Goal: Transaction & Acquisition: Book appointment/travel/reservation

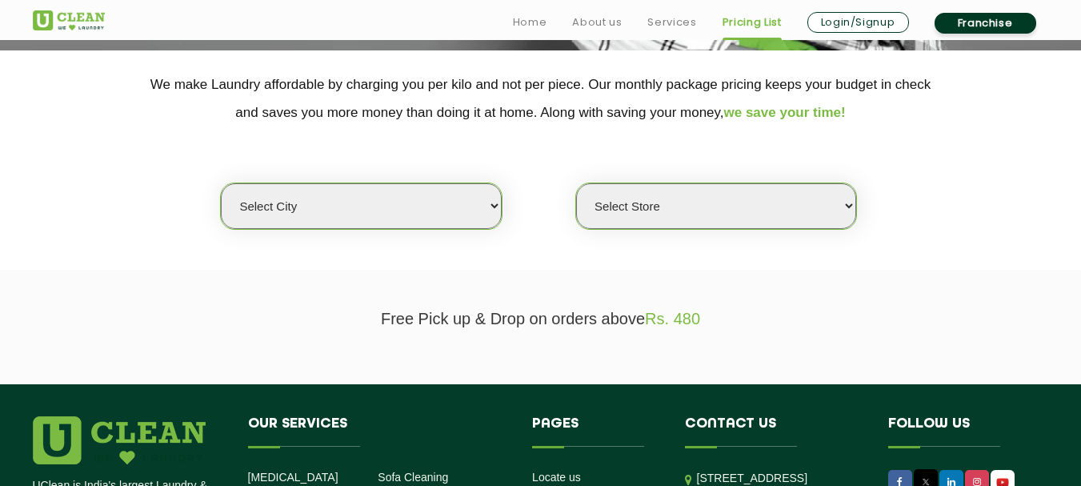
scroll to position [320, 0]
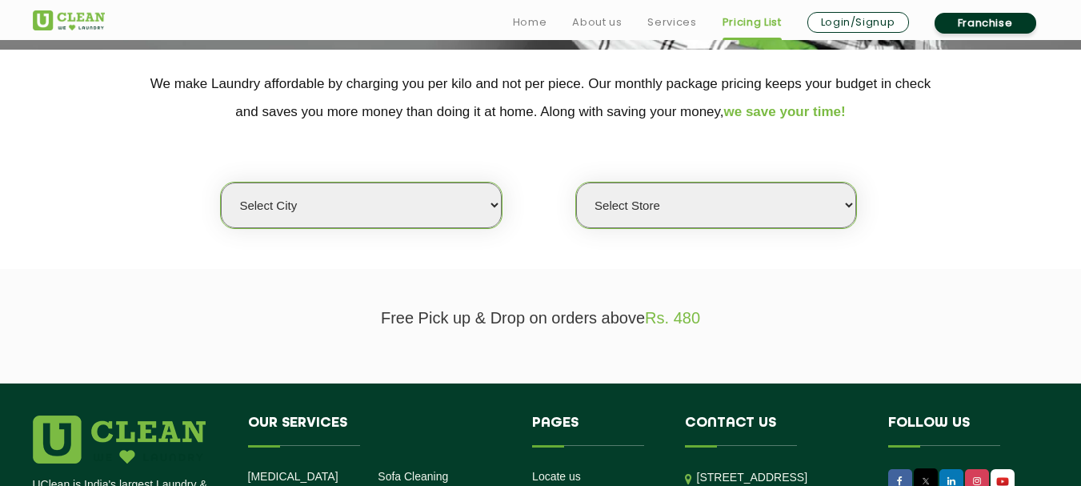
click at [495, 215] on select "Select city [GEOGRAPHIC_DATA] [GEOGRAPHIC_DATA] [GEOGRAPHIC_DATA] [GEOGRAPHIC_D…" at bounding box center [361, 205] width 280 height 46
select select "68"
click at [221, 182] on select "Select city [GEOGRAPHIC_DATA] [GEOGRAPHIC_DATA] [GEOGRAPHIC_DATA] [GEOGRAPHIC_D…" at bounding box center [361, 205] width 280 height 46
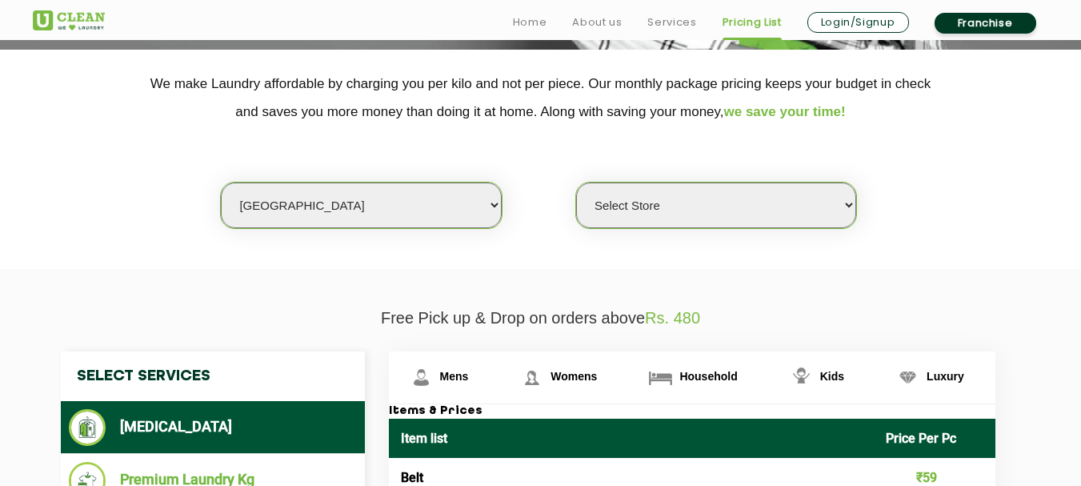
click at [732, 207] on select "Select Store [PERSON_NAME][GEOGRAPHIC_DATA] UClean Talab Tillo UClean Janipur U…" at bounding box center [716, 205] width 280 height 46
select select "455"
click at [576, 182] on select "Select Store [PERSON_NAME][GEOGRAPHIC_DATA] UClean Talab Tillo UClean Janipur U…" at bounding box center [716, 205] width 280 height 46
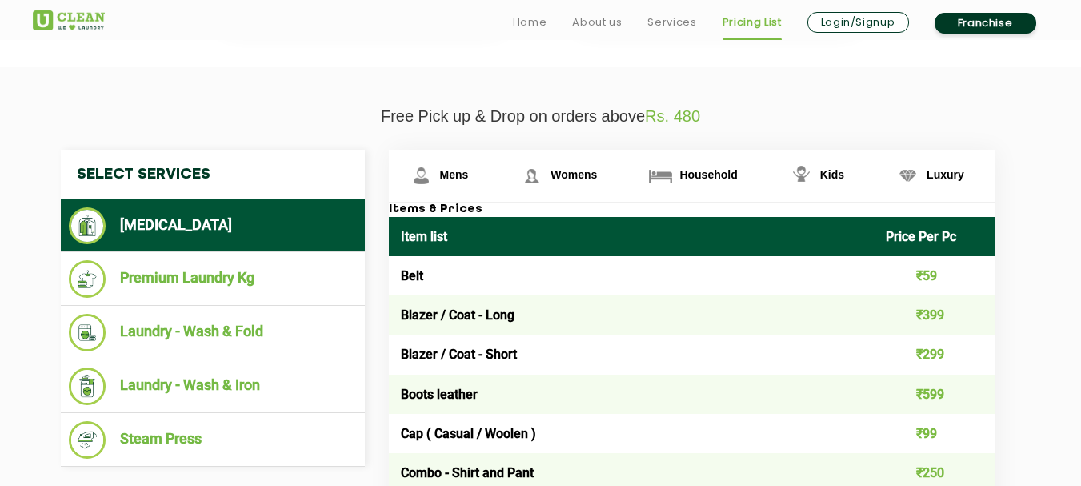
scroll to position [560, 0]
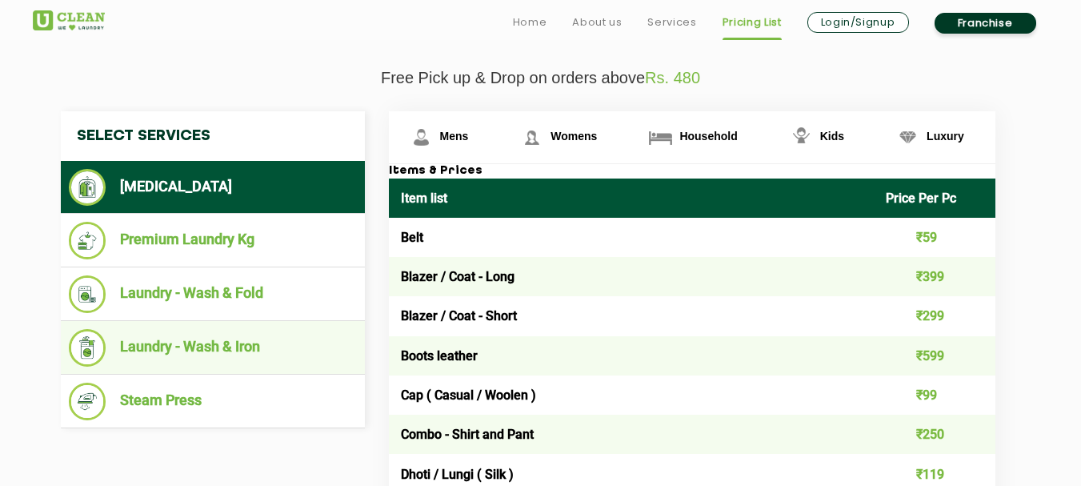
click at [193, 348] on li "Laundry - Wash & Iron" at bounding box center [213, 348] width 288 height 38
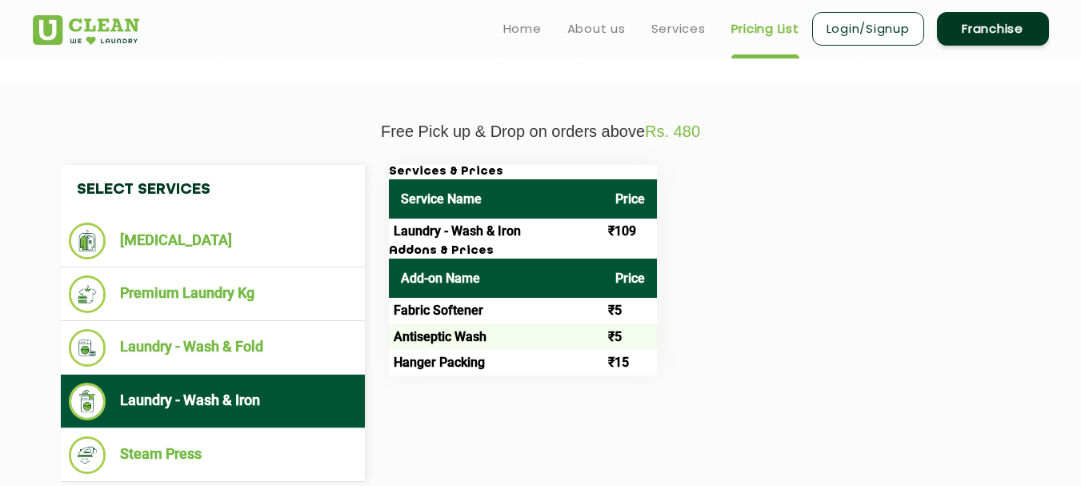
scroll to position [485, 0]
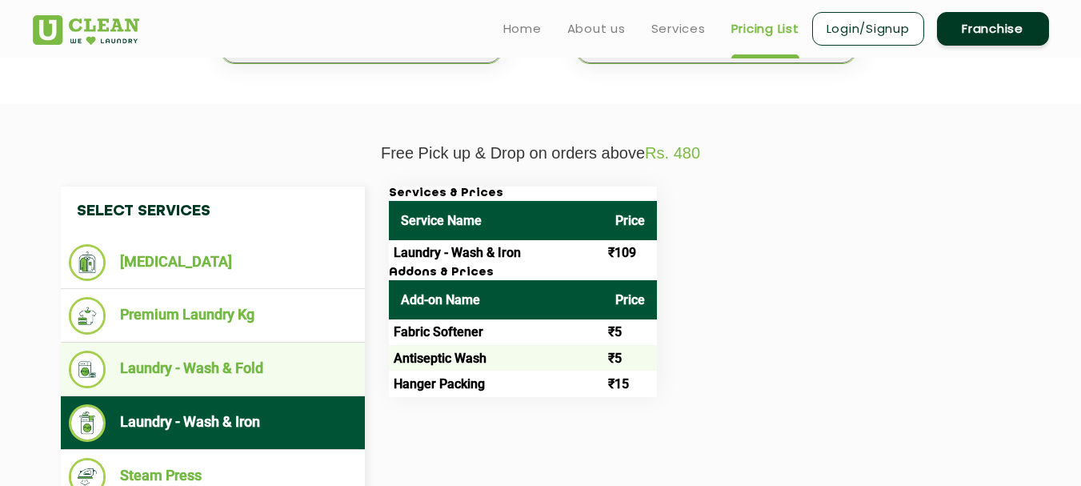
click at [238, 353] on li "Laundry - Wash & Fold" at bounding box center [213, 370] width 288 height 38
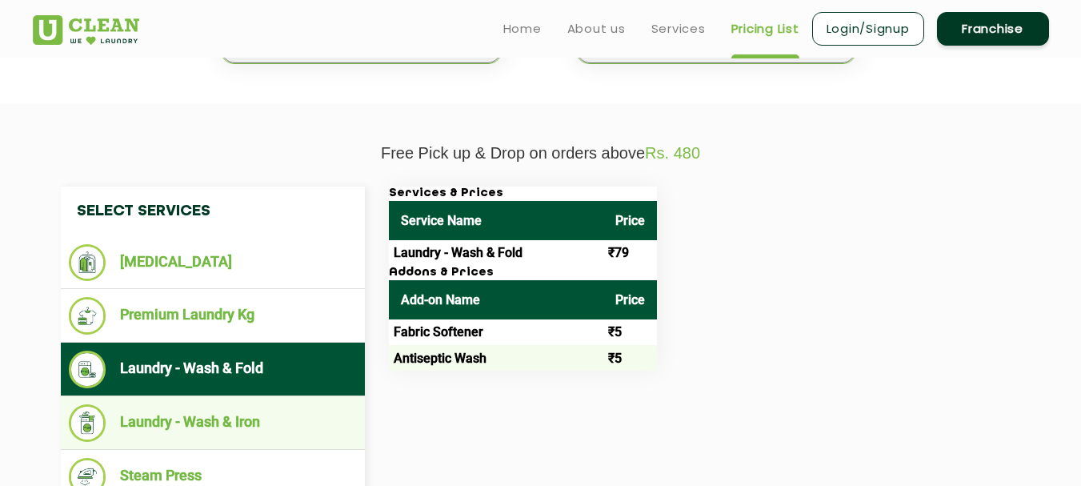
click at [235, 417] on li "Laundry - Wash & Iron" at bounding box center [213, 423] width 288 height 38
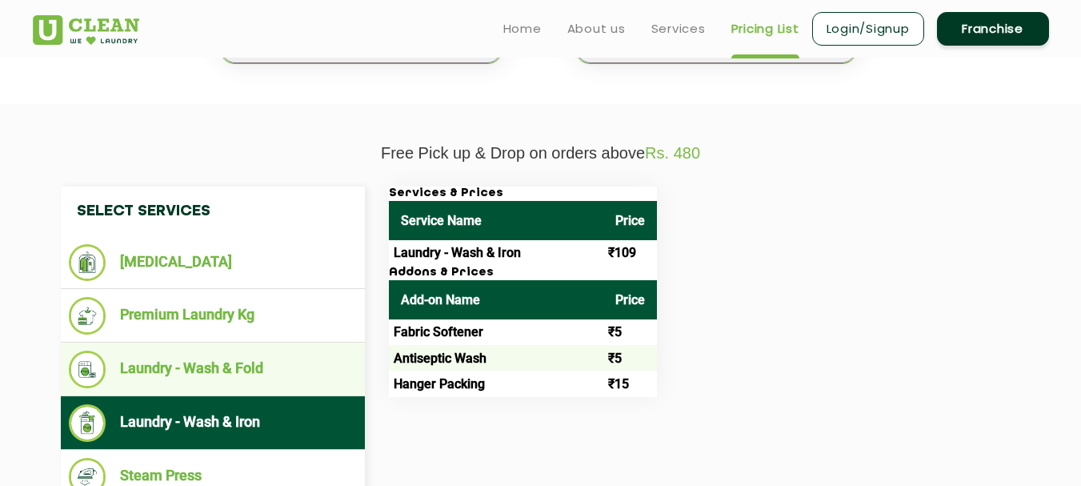
click at [246, 375] on li "Laundry - Wash & Fold" at bounding box center [213, 370] width 288 height 38
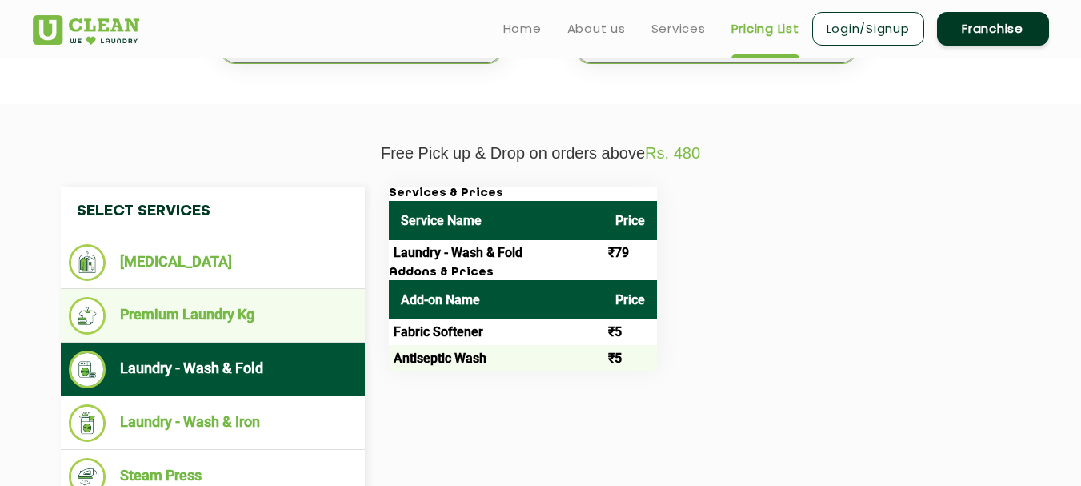
click at [251, 319] on li "Premium Laundry Kg" at bounding box center [213, 316] width 288 height 38
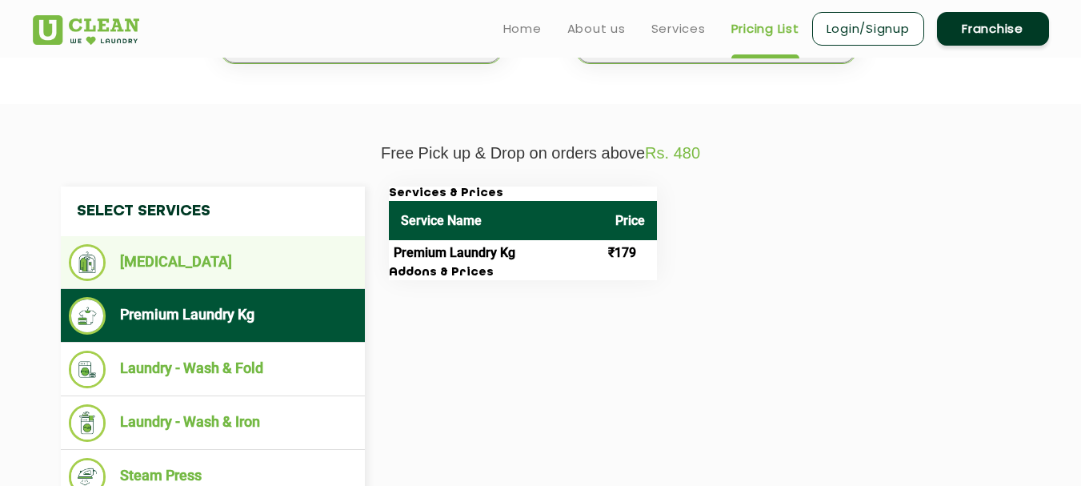
click at [256, 287] on ul "[MEDICAL_DATA]" at bounding box center [213, 262] width 304 height 53
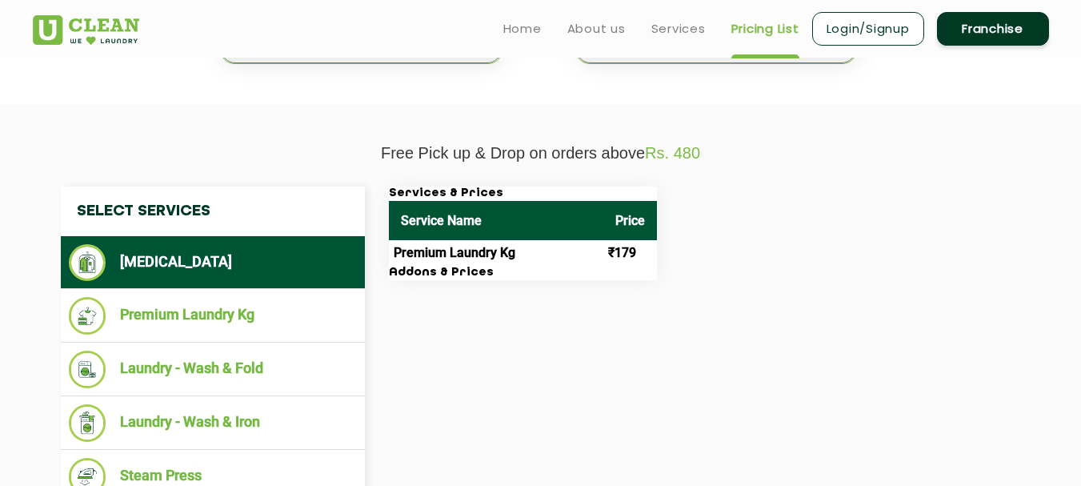
click at [210, 274] on li "[MEDICAL_DATA]" at bounding box center [213, 262] width 288 height 37
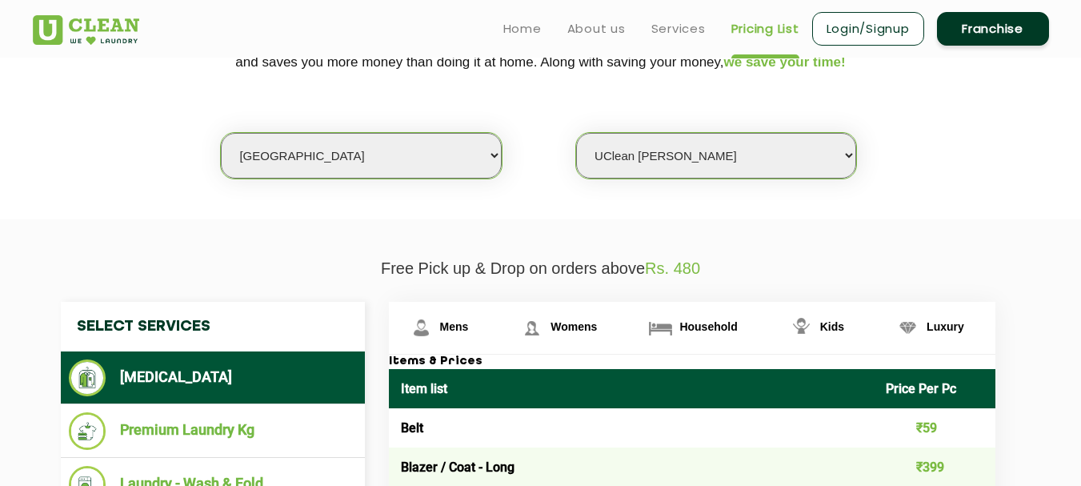
scroll to position [0, 0]
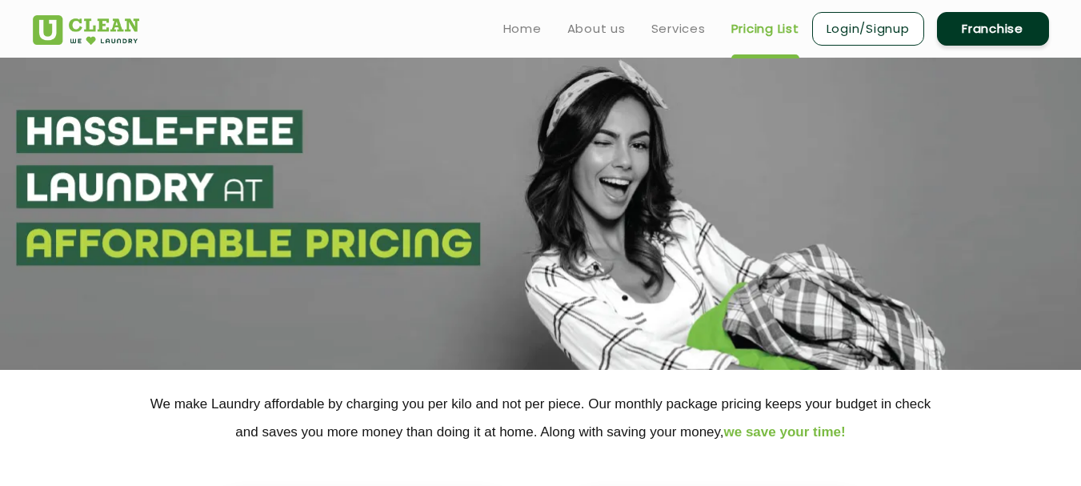
click at [705, 30] on ul "Home About us Services Pricing List Login/Signup Franchise" at bounding box center [770, 29] width 559 height 38
click at [670, 30] on link "Services" at bounding box center [678, 28] width 54 height 19
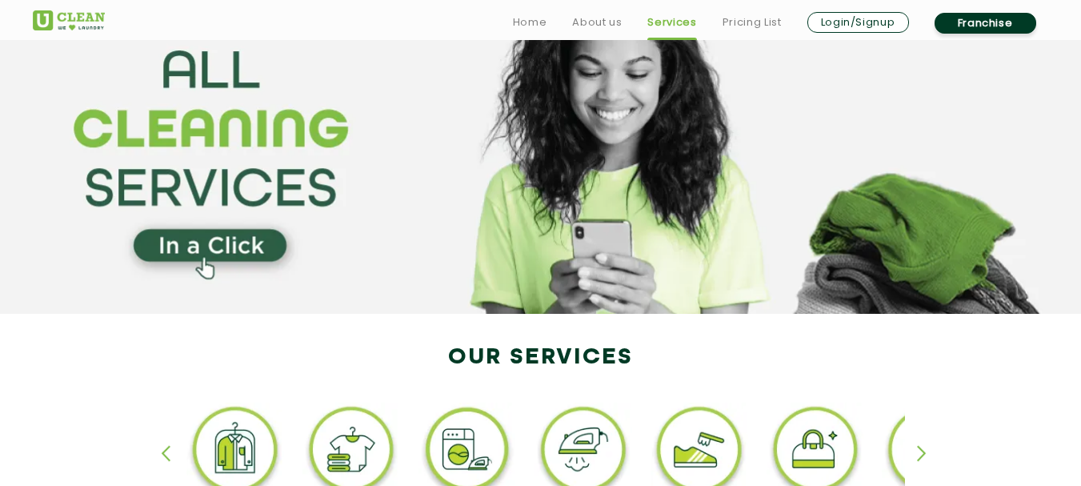
scroll to position [240, 0]
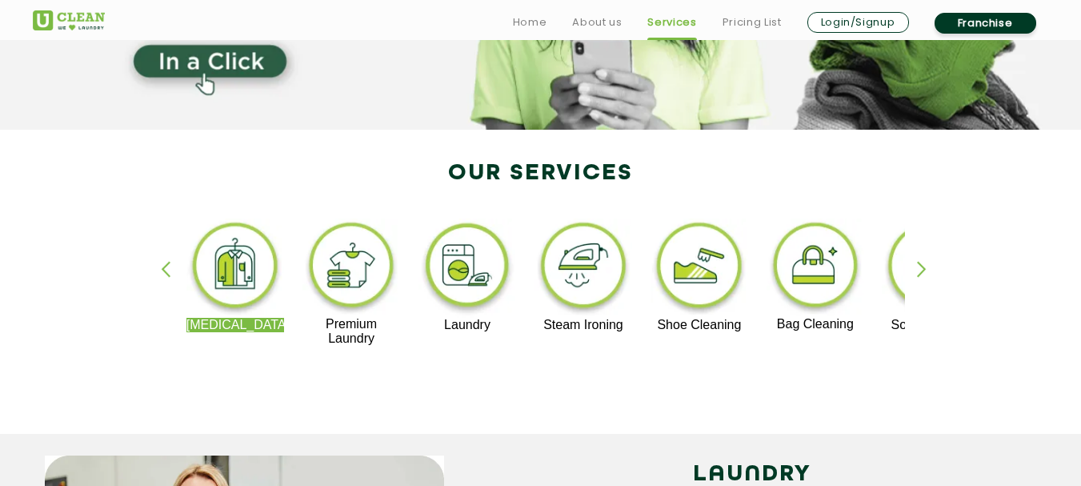
click at [918, 270] on div "button" at bounding box center [929, 283] width 24 height 44
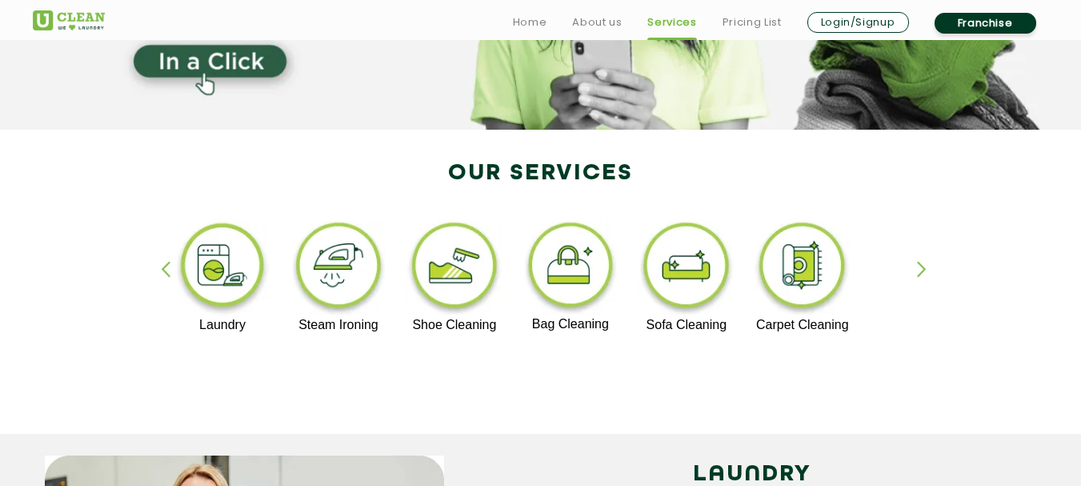
click at [918, 270] on div "button" at bounding box center [929, 283] width 24 height 44
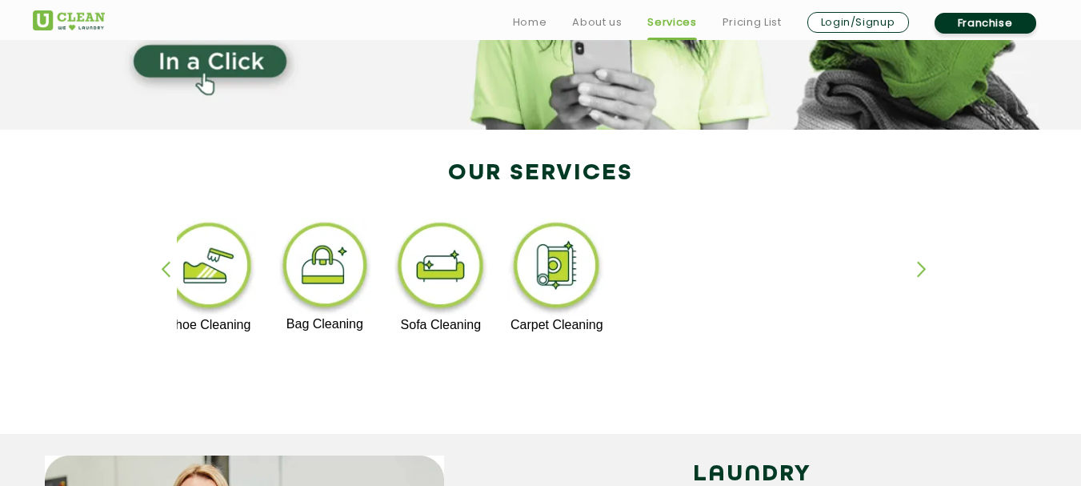
click at [158, 258] on div "[MEDICAL_DATA] Premium Laundry Laundry Steam Ironing Shoe Cleaning Bag Cleaning…" at bounding box center [541, 290] width 1040 height 288
click at [203, 275] on img at bounding box center [209, 267] width 98 height 99
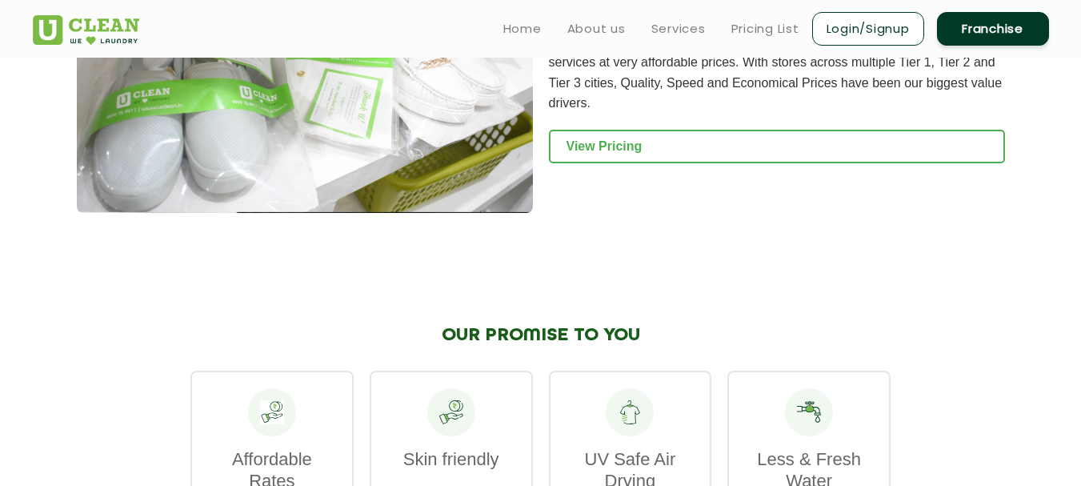
scroll to position [1686, 0]
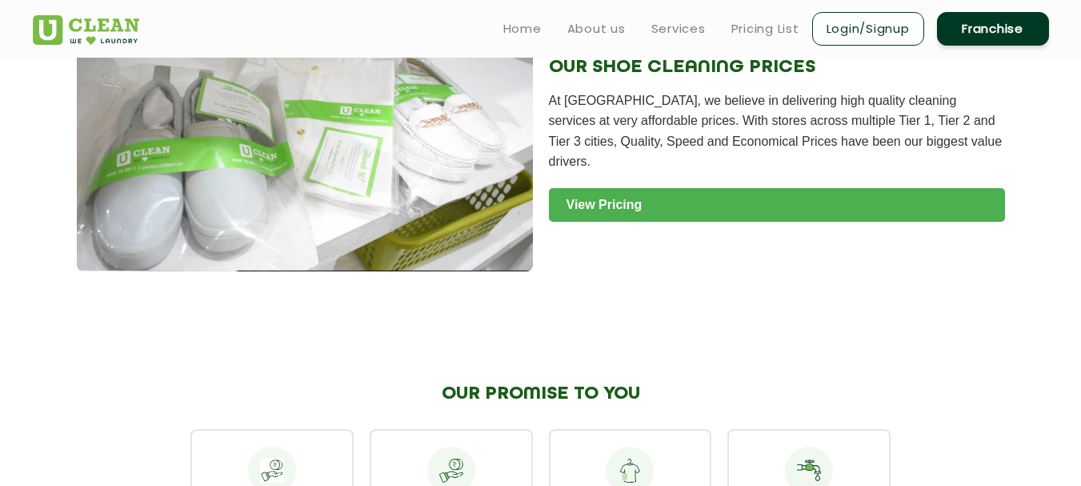
click at [609, 194] on link "View Pricing" at bounding box center [777, 205] width 456 height 34
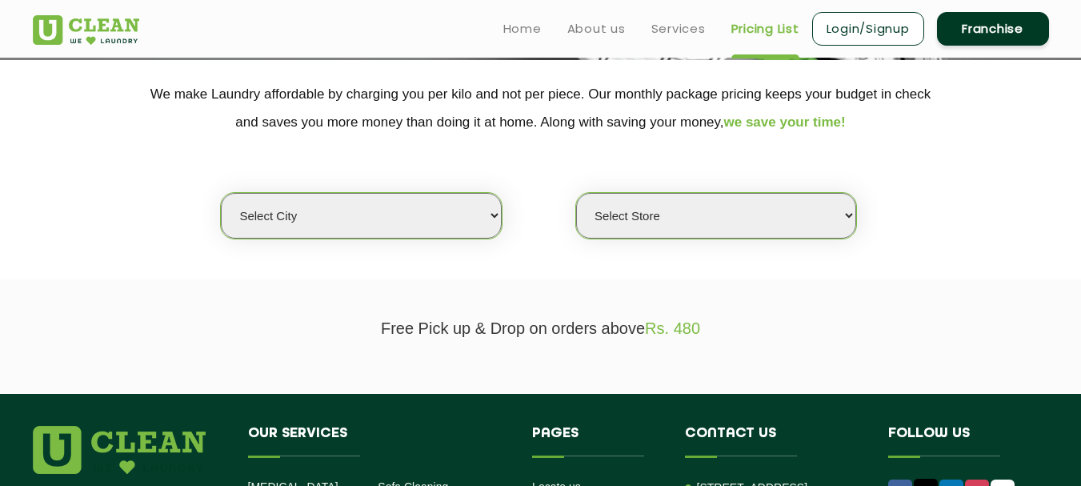
scroll to position [240, 0]
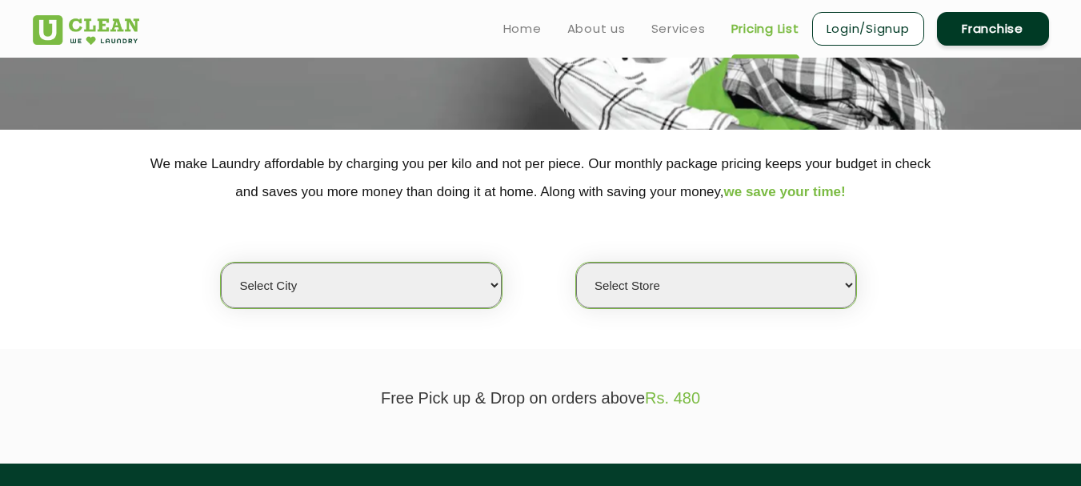
click at [449, 279] on select "Select city [GEOGRAPHIC_DATA] [GEOGRAPHIC_DATA] [GEOGRAPHIC_DATA] [GEOGRAPHIC_D…" at bounding box center [361, 286] width 280 height 46
select select "68"
click at [221, 263] on select "Select city [GEOGRAPHIC_DATA] [GEOGRAPHIC_DATA] [GEOGRAPHIC_DATA] [GEOGRAPHIC_D…" at bounding box center [361, 286] width 280 height 46
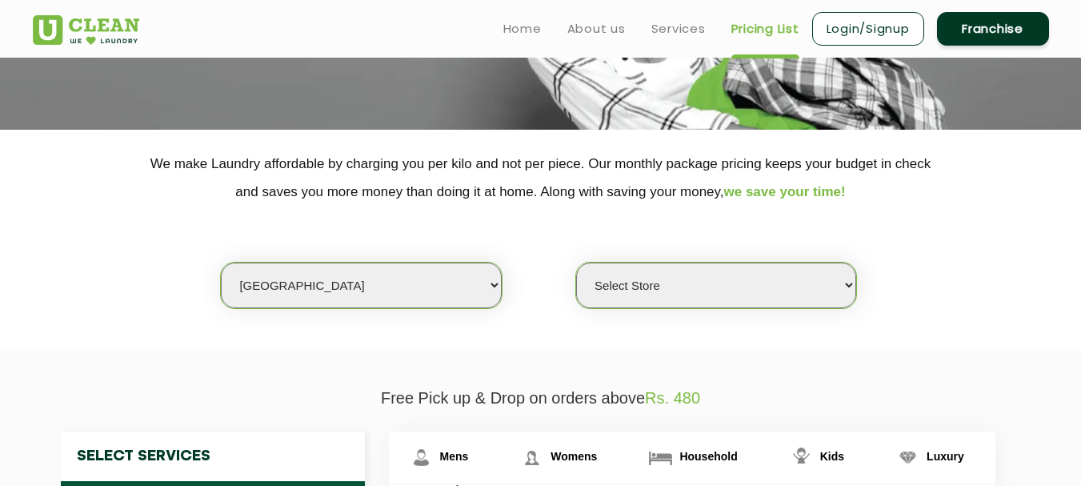
click at [687, 283] on select "Select Store [PERSON_NAME][GEOGRAPHIC_DATA] UClean Talab Tillo UClean Janipur U…" at bounding box center [716, 286] width 280 height 46
click at [576, 263] on select "Select Store [PERSON_NAME][GEOGRAPHIC_DATA] UClean Talab Tillo UClean Janipur U…" at bounding box center [716, 286] width 280 height 46
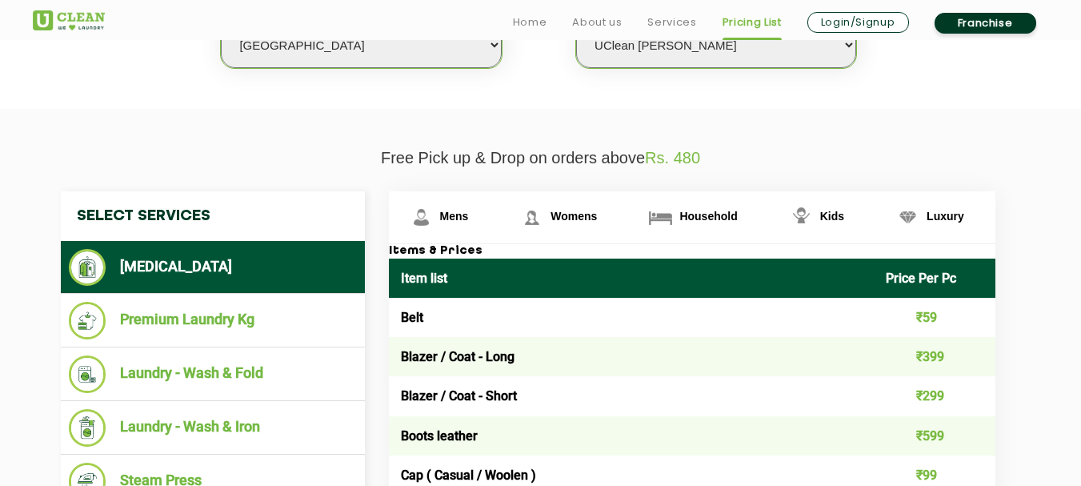
scroll to position [560, 0]
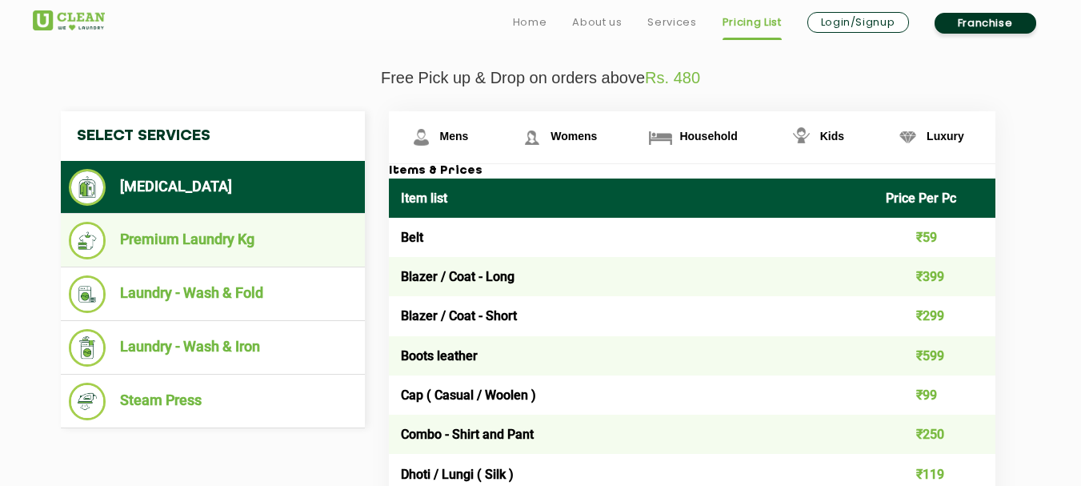
click at [224, 242] on li "Premium Laundry Kg" at bounding box center [213, 241] width 288 height 38
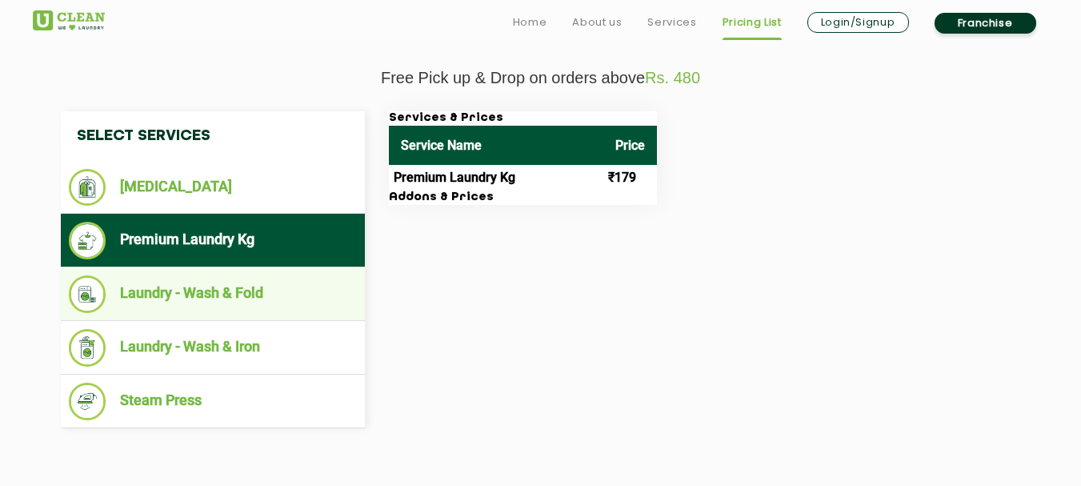
click at [278, 300] on li "Laundry - Wash & Fold" at bounding box center [213, 294] width 288 height 38
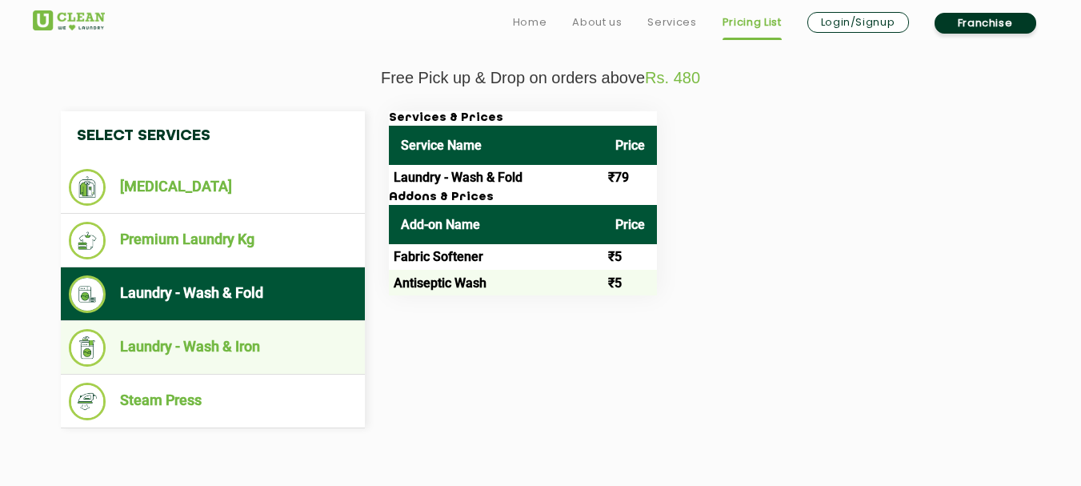
click at [263, 323] on ul "Laundry - Wash & Iron" at bounding box center [213, 348] width 304 height 54
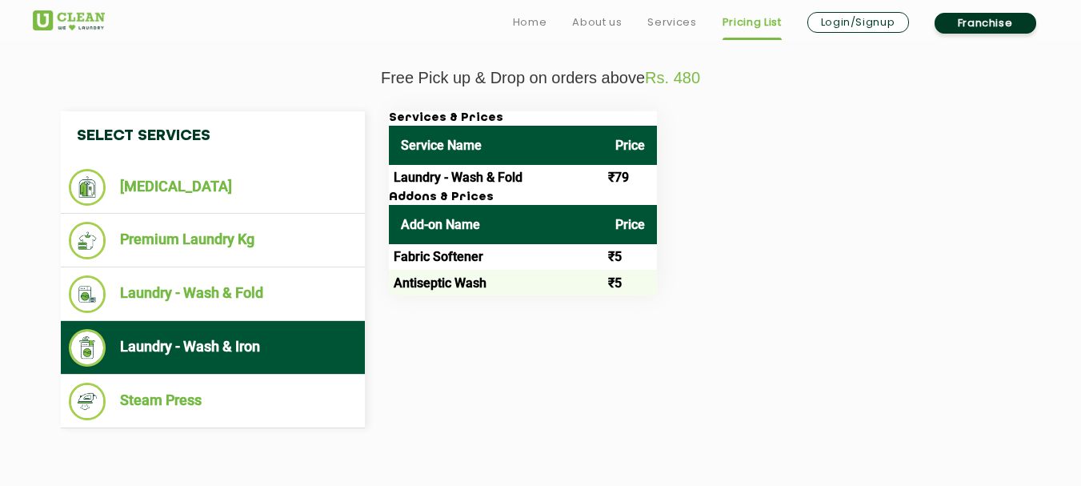
click at [188, 346] on li "Laundry - Wash & Iron" at bounding box center [213, 348] width 288 height 38
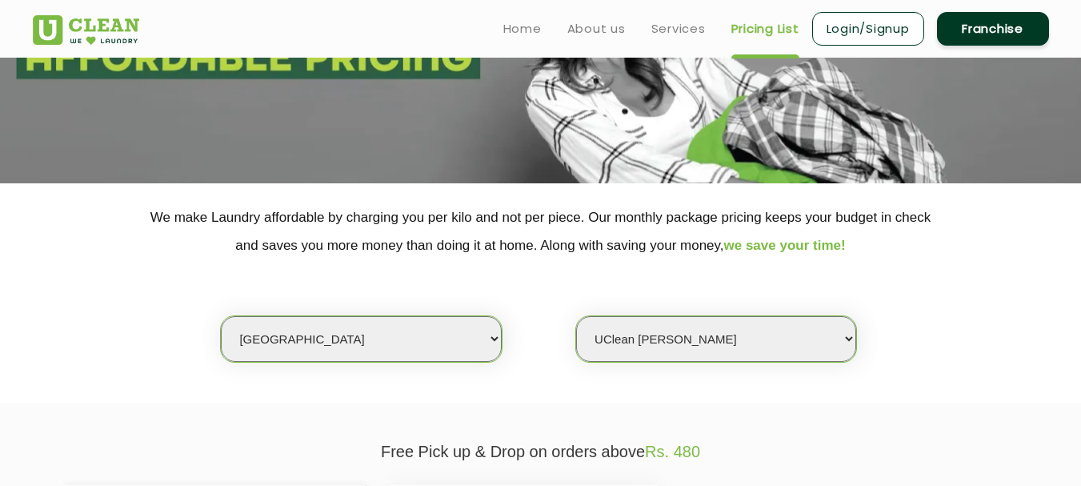
scroll to position [160, 0]
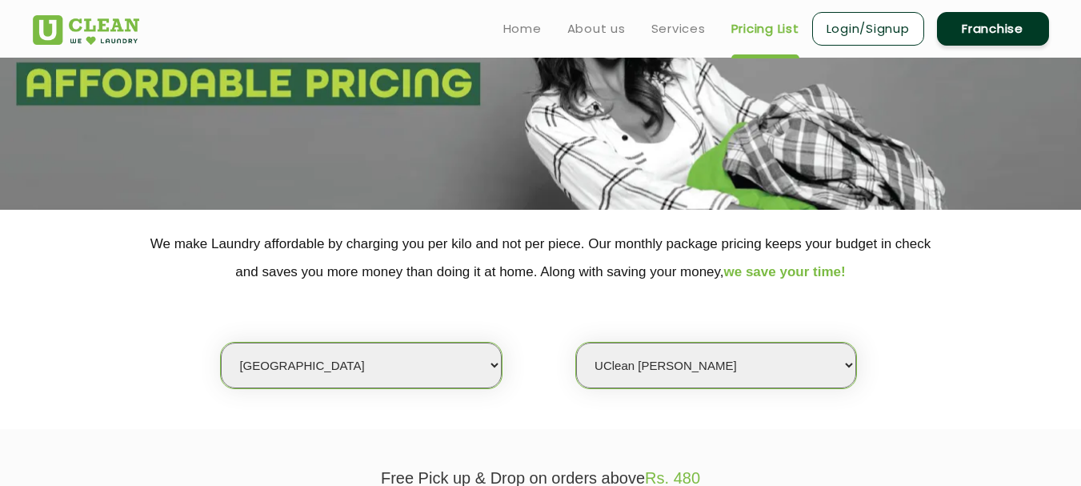
click at [651, 364] on select "Select Store [PERSON_NAME][GEOGRAPHIC_DATA] UClean Talab Tillo UClean Janipur U…" at bounding box center [716, 366] width 280 height 46
select select "455"
click at [576, 343] on select "Select Store [PERSON_NAME][GEOGRAPHIC_DATA] UClean Talab Tillo UClean Janipur U…" at bounding box center [716, 366] width 280 height 46
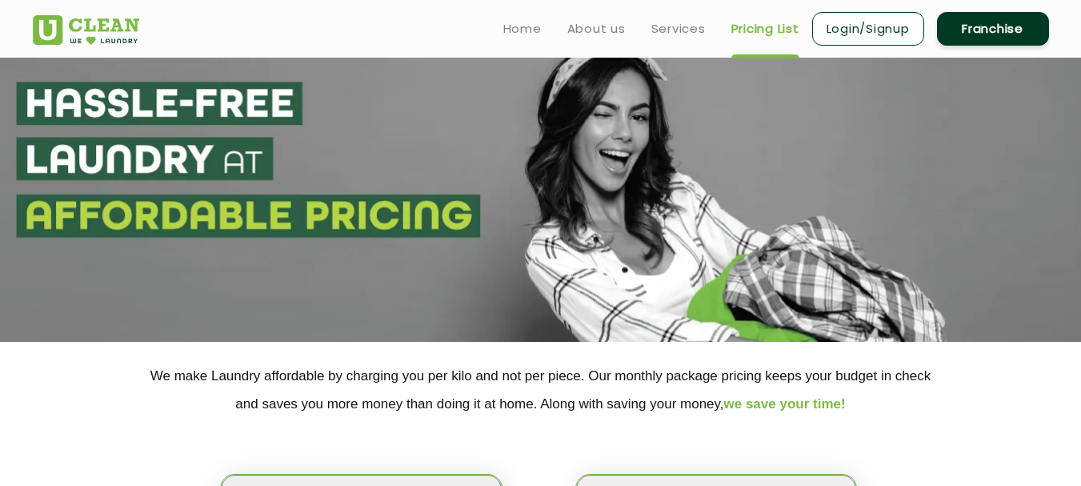
scroll to position [0, 0]
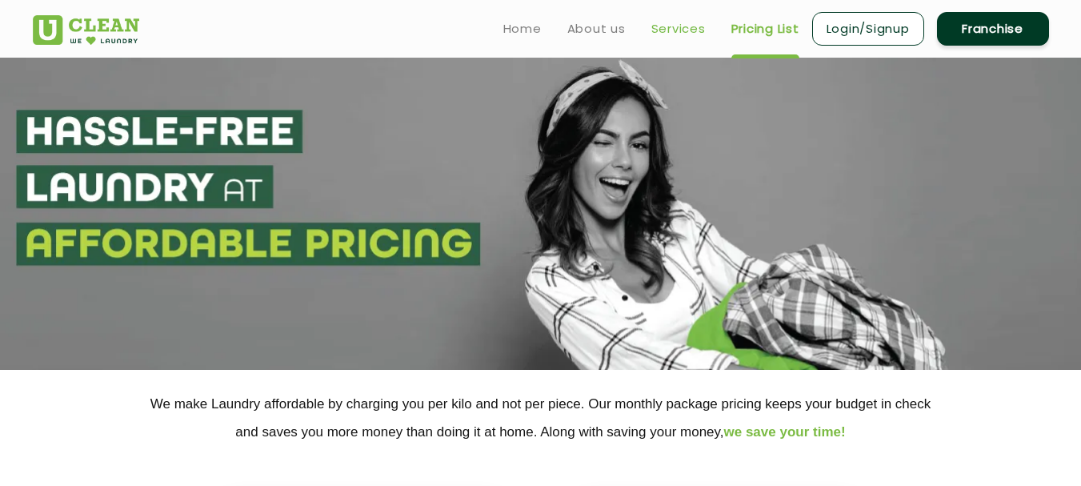
click at [697, 35] on link "Services" at bounding box center [678, 28] width 54 height 19
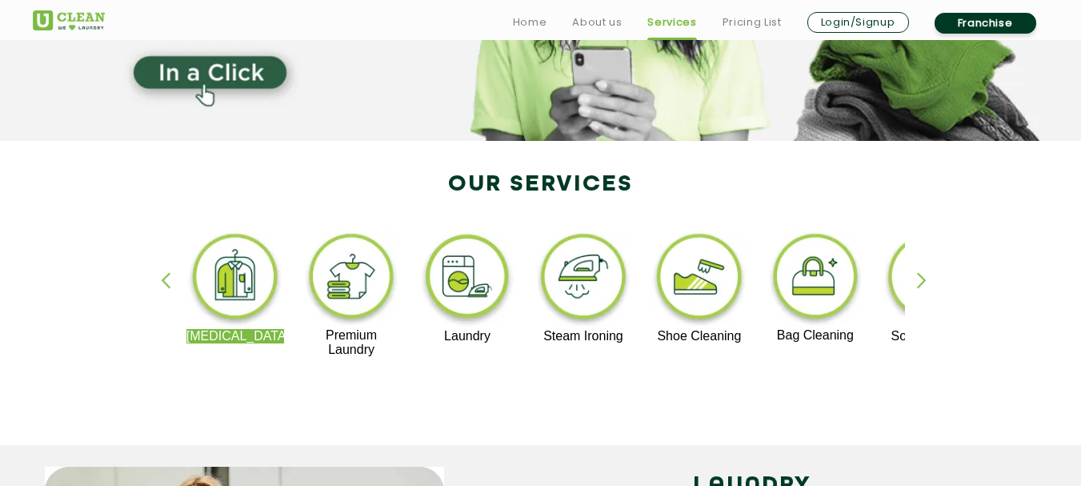
scroll to position [320, 0]
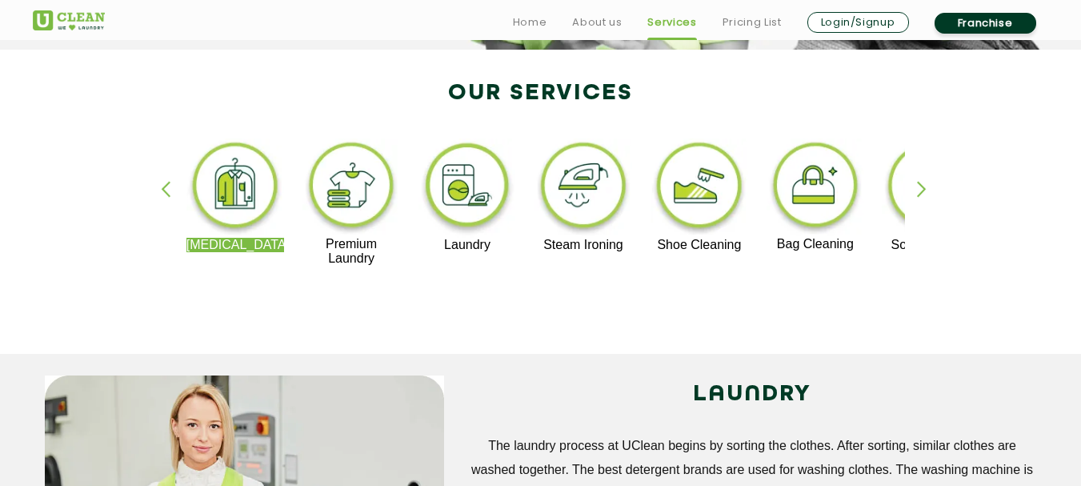
click at [917, 197] on div "button" at bounding box center [929, 203] width 24 height 44
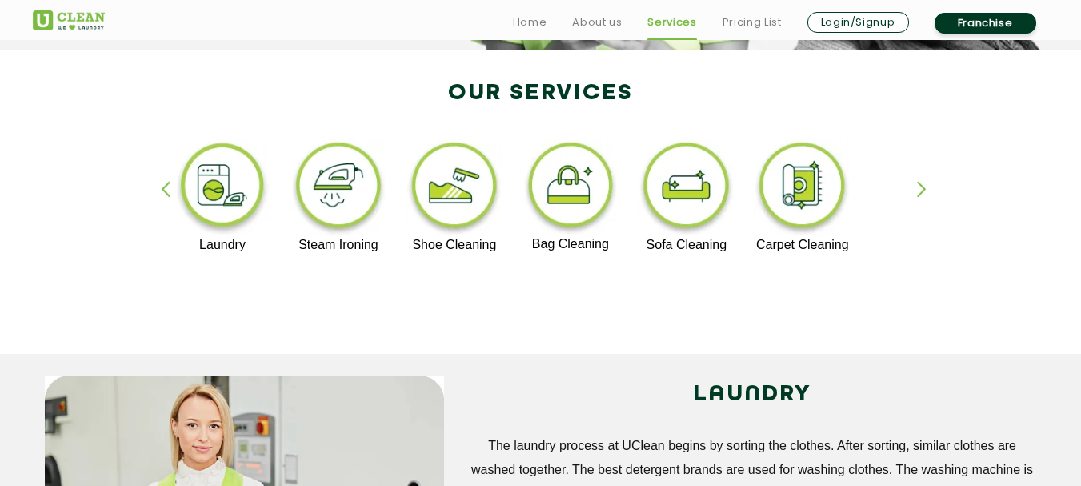
click at [917, 197] on div "button" at bounding box center [929, 203] width 24 height 44
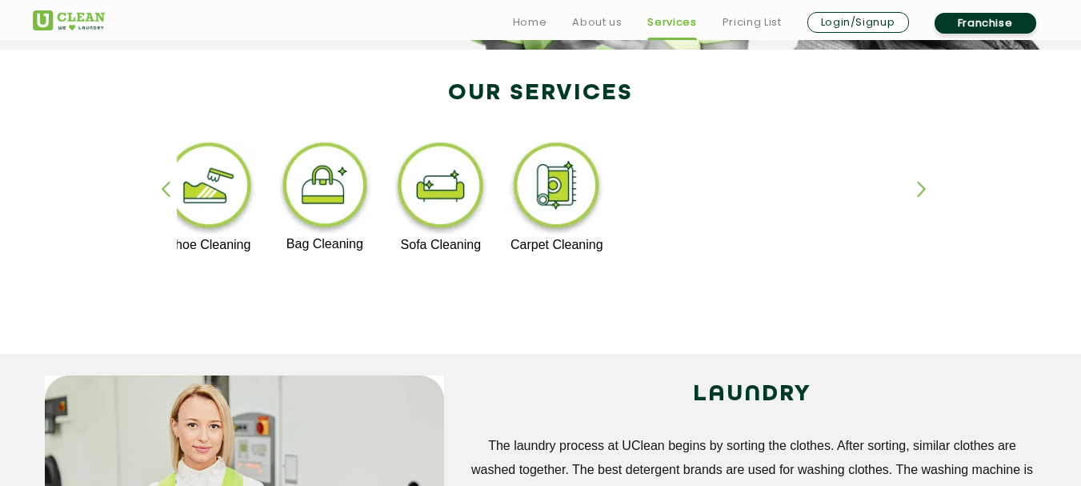
click at [148, 182] on div "[MEDICAL_DATA] Premium Laundry Laundry Steam Ironing Shoe Cleaning Bag Cleaning…" at bounding box center [541, 210] width 1040 height 288
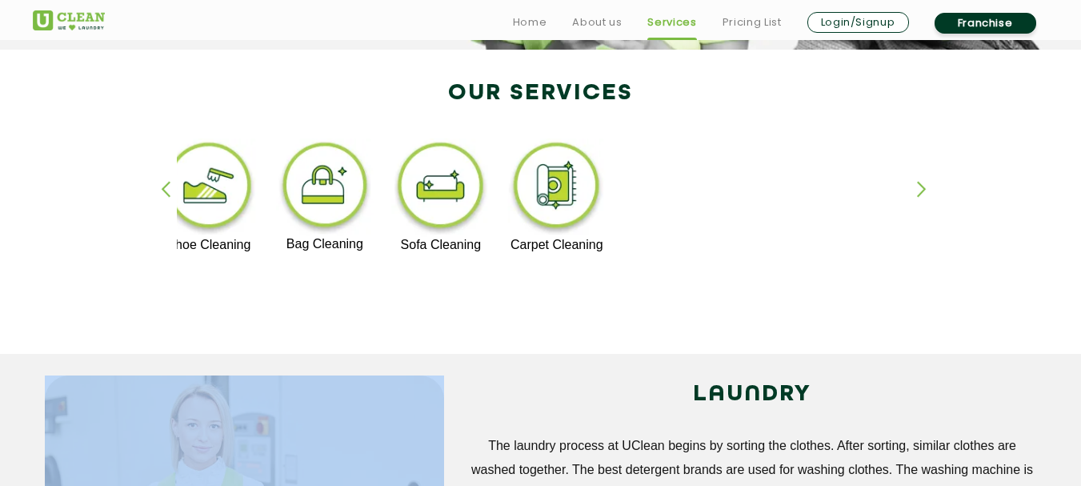
click at [148, 182] on div "[MEDICAL_DATA] Premium Laundry Laundry Steam Ironing Shoe Cleaning Bag Cleaning…" at bounding box center [541, 210] width 1040 height 288
click at [165, 189] on div "button" at bounding box center [173, 203] width 24 height 44
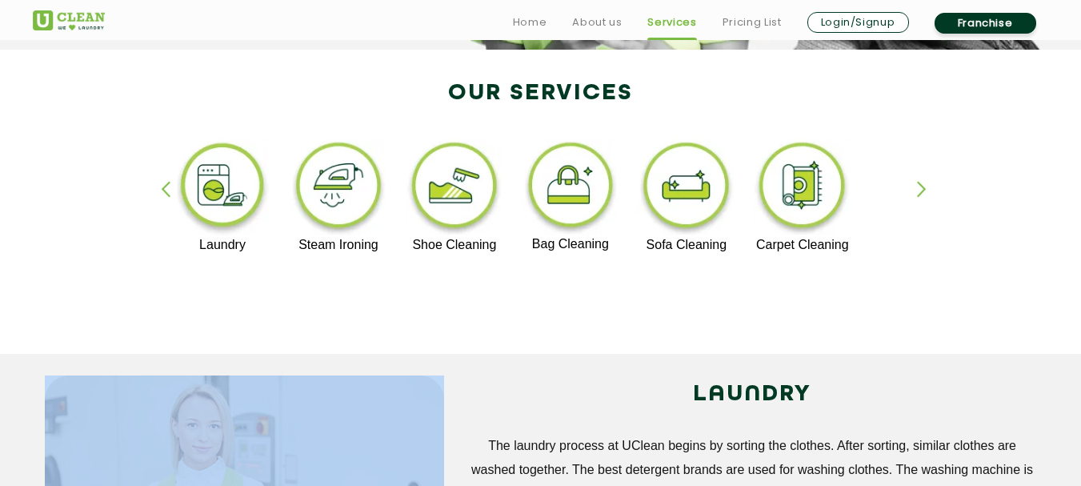
click at [165, 189] on div "button" at bounding box center [173, 203] width 24 height 44
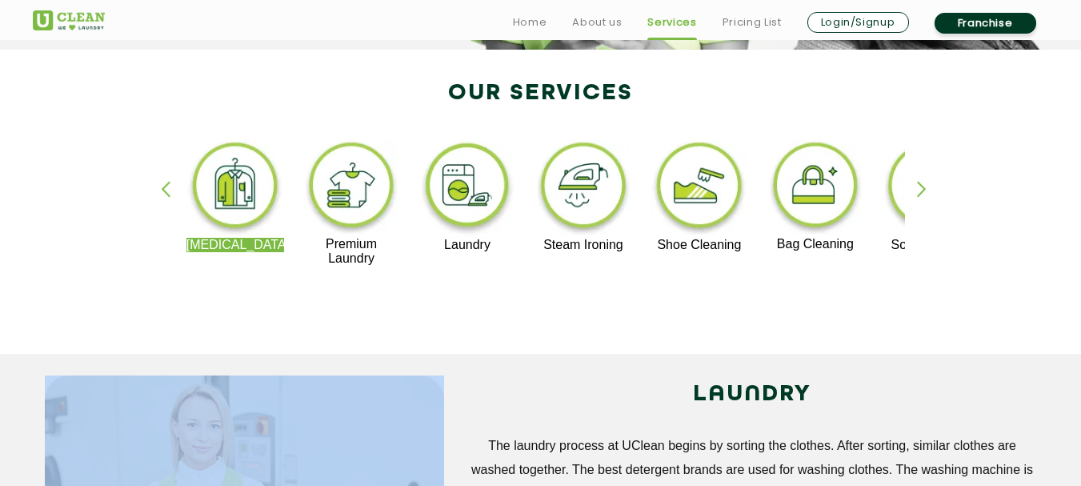
click at [165, 189] on div "button" at bounding box center [173, 203] width 24 height 44
click at [481, 184] on img at bounding box center [468, 187] width 98 height 99
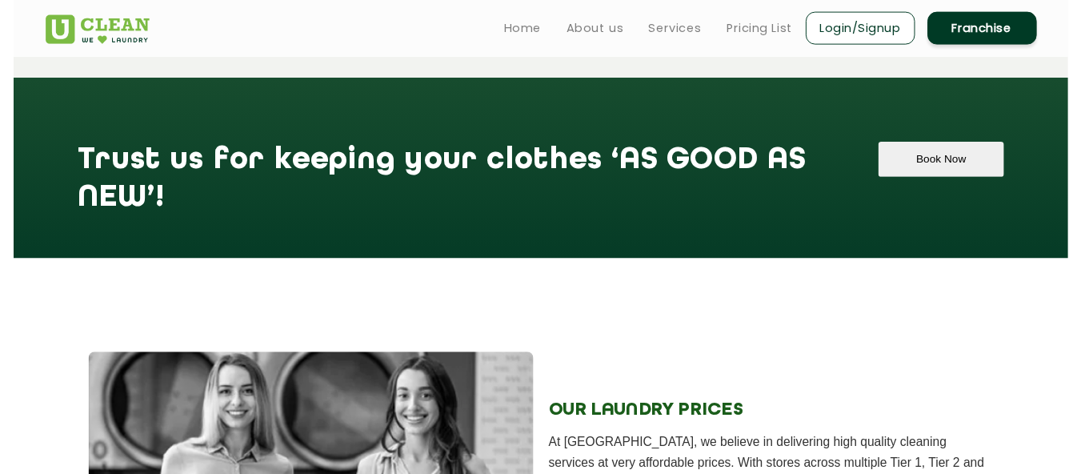
scroll to position [1841, 0]
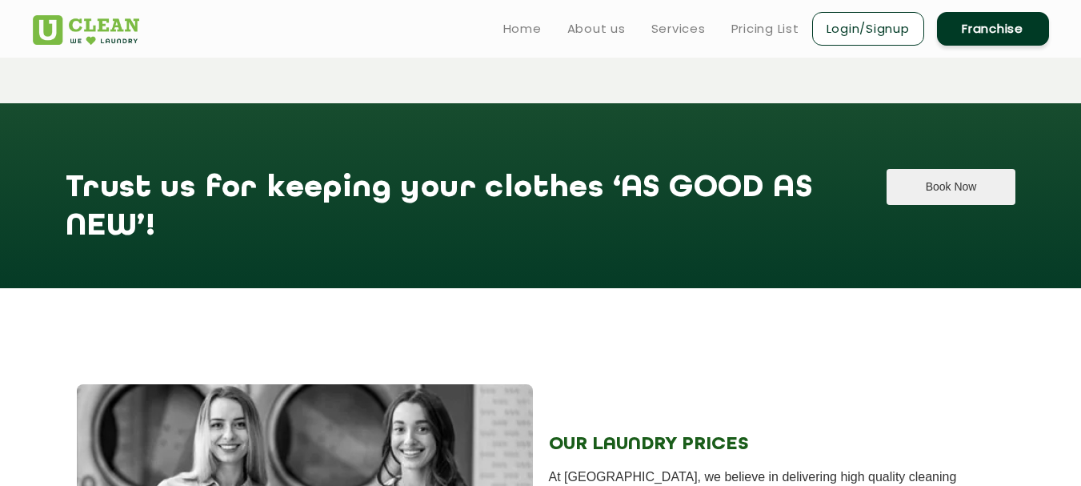
click at [952, 174] on button "Book Now" at bounding box center [951, 187] width 129 height 36
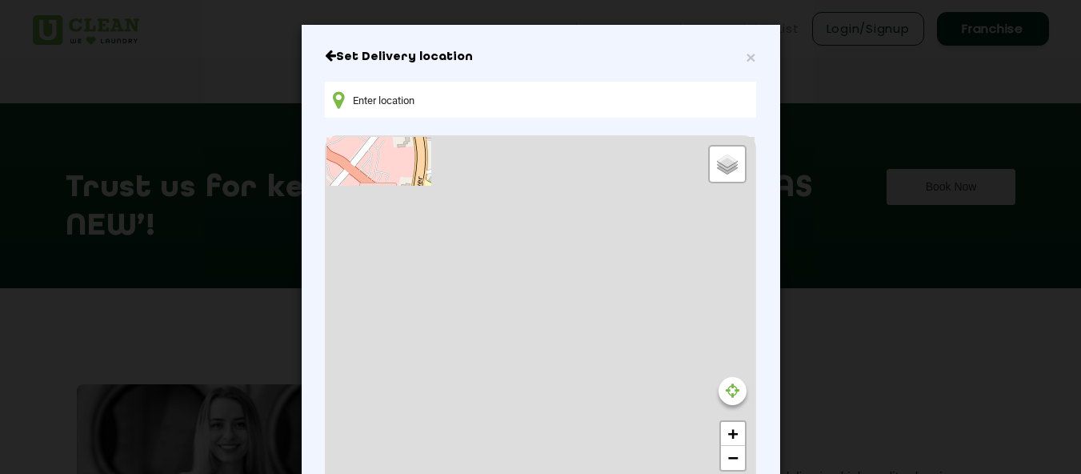
type input "[STREET_ADDRESS][PERSON_NAME]"
click at [728, 392] on icon at bounding box center [733, 391] width 14 height 16
click at [746, 64] on span "×" at bounding box center [751, 57] width 10 height 18
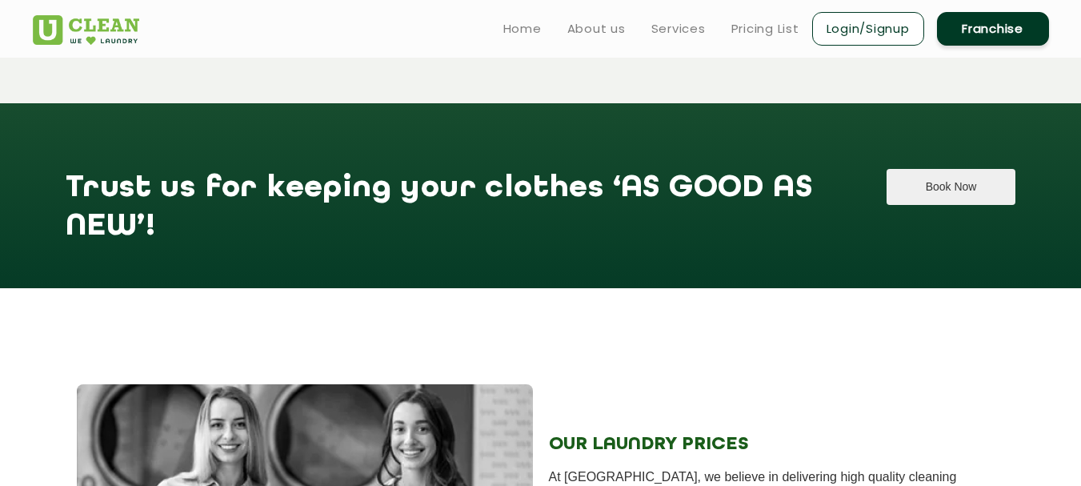
click at [900, 169] on button "Book Now" at bounding box center [951, 187] width 129 height 36
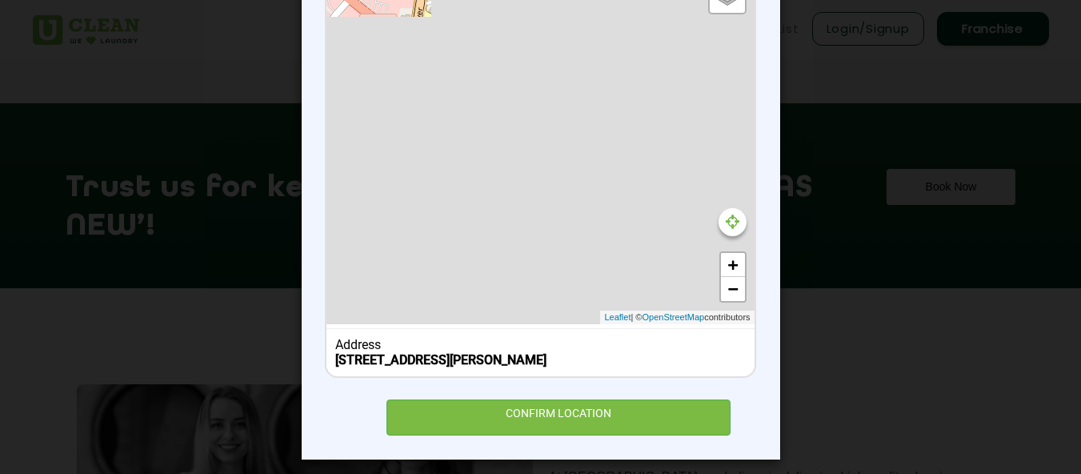
scroll to position [178, 0]
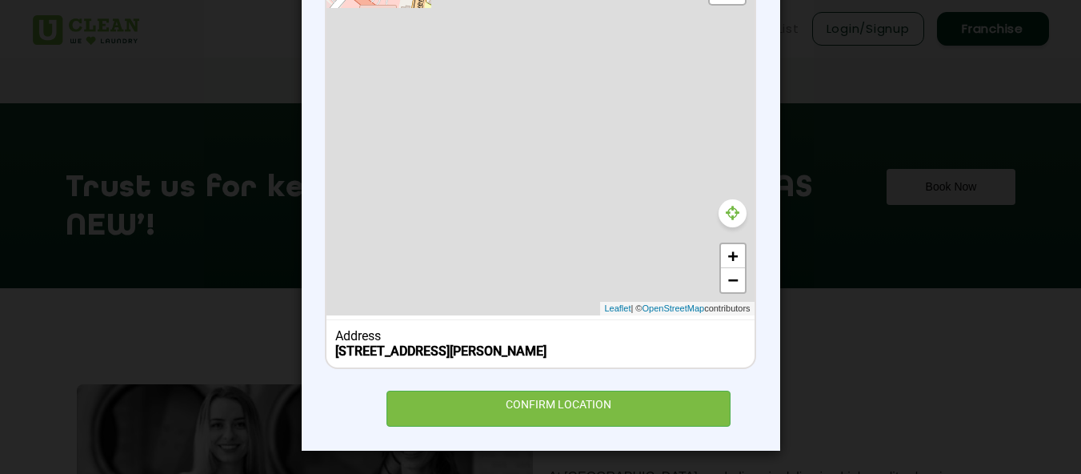
click at [726, 216] on icon at bounding box center [733, 213] width 14 height 16
click at [726, 206] on icon at bounding box center [733, 213] width 14 height 16
click at [734, 276] on link "−" at bounding box center [733, 280] width 24 height 24
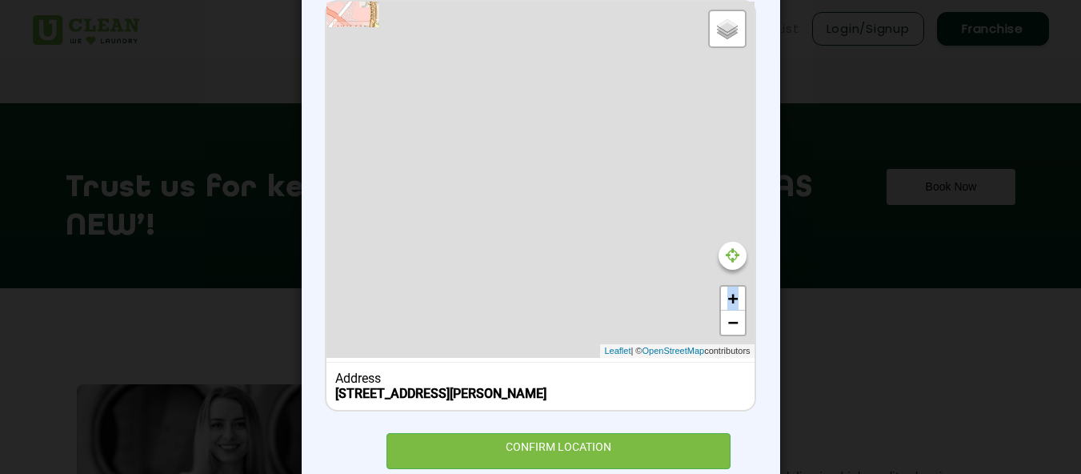
click at [734, 276] on div "Default Satellite + − Leaflet | © OpenStreetMap contributors" at bounding box center [540, 180] width 427 height 356
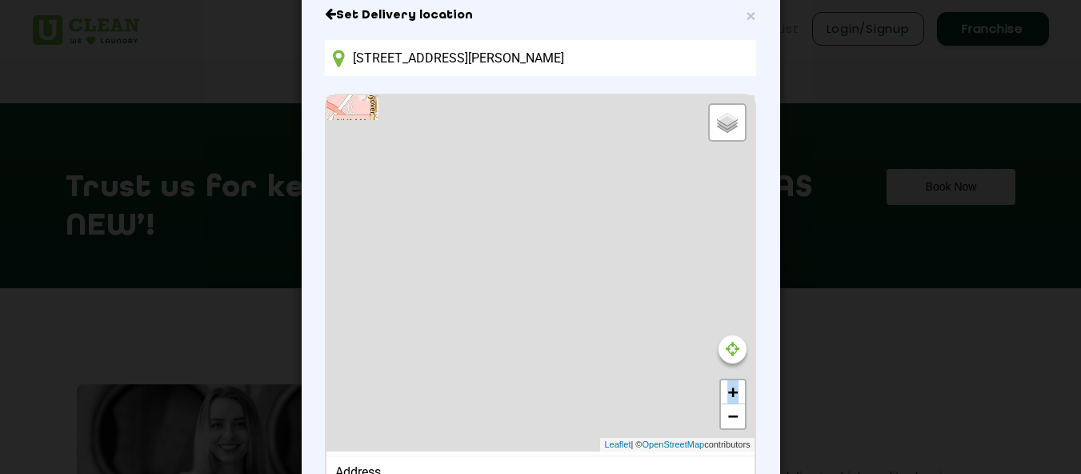
scroll to position [80, 0]
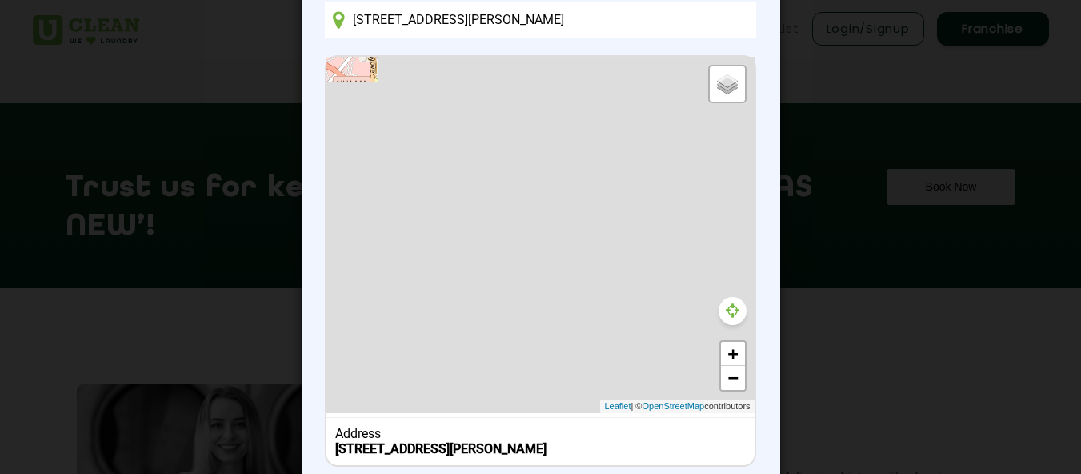
click at [728, 312] on icon at bounding box center [733, 311] width 14 height 16
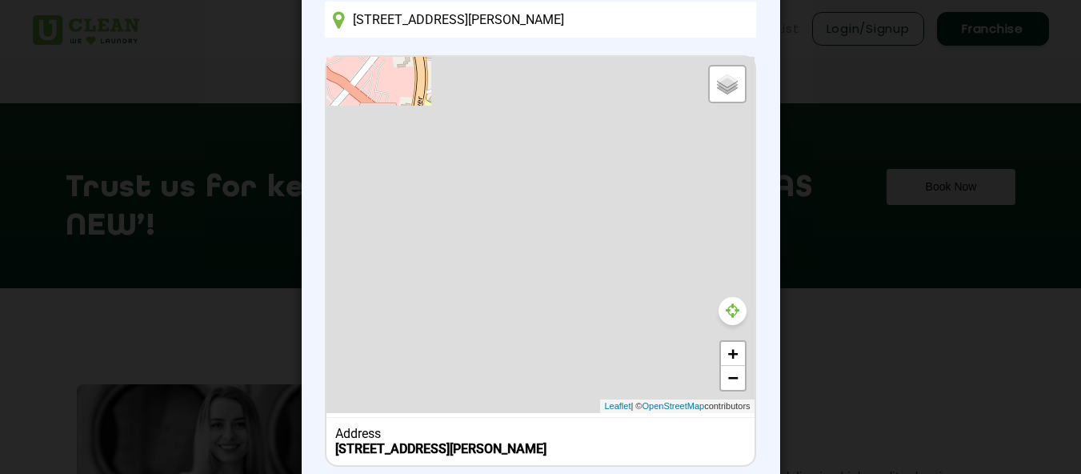
click at [728, 312] on icon at bounding box center [733, 311] width 14 height 16
click at [423, 102] on div "Default Satellite + − Leaflet | © OpenStreetMap contributors" at bounding box center [540, 235] width 427 height 356
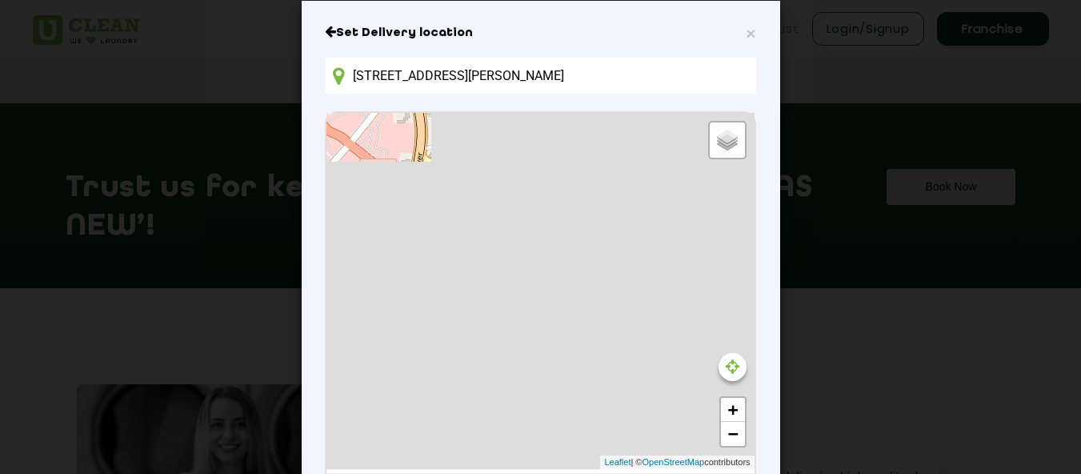
scroll to position [0, 0]
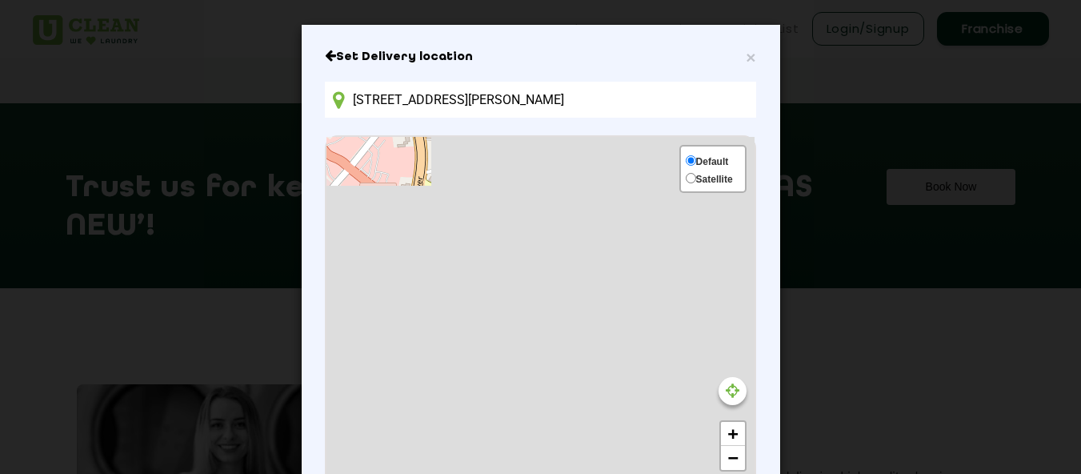
click at [713, 175] on span "Satellite" at bounding box center [714, 179] width 37 height 11
click at [696, 175] on input "Satellite" at bounding box center [691, 178] width 10 height 10
radio input "true"
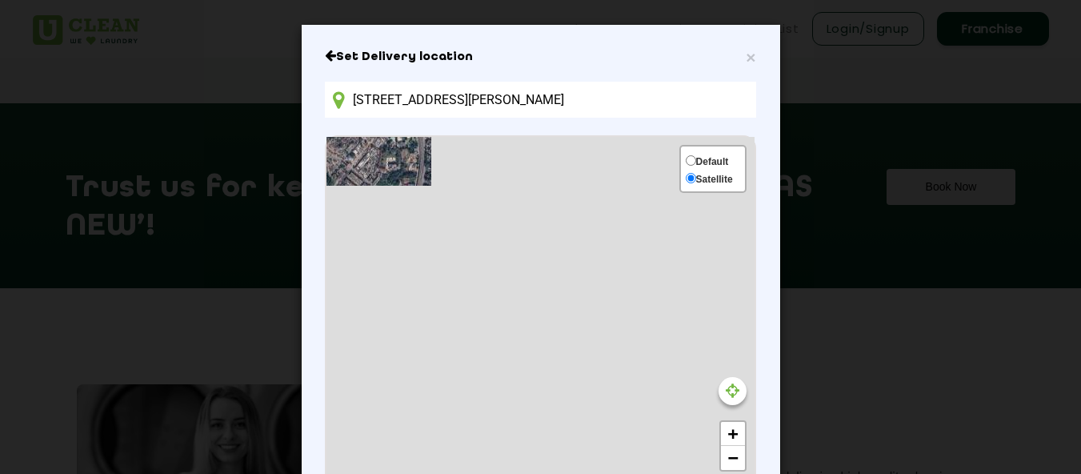
click at [713, 175] on span "Satellite" at bounding box center [714, 179] width 37 height 11
click at [696, 175] on input "Satellite" at bounding box center [691, 178] width 10 height 10
click at [717, 159] on section "Default Satellite" at bounding box center [711, 168] width 51 height 35
click at [692, 151] on div "Default" at bounding box center [709, 160] width 47 height 18
click at [692, 155] on input "Default" at bounding box center [691, 160] width 10 height 10
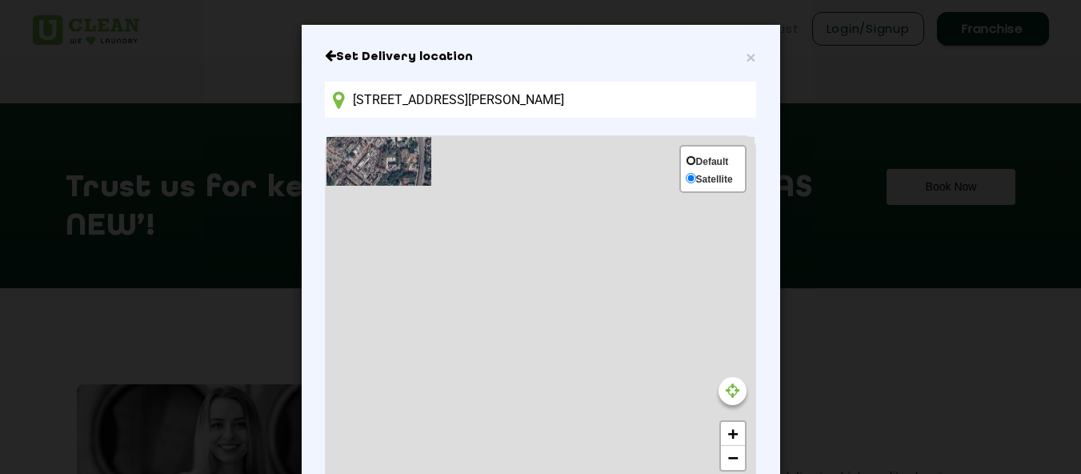
radio input "true"
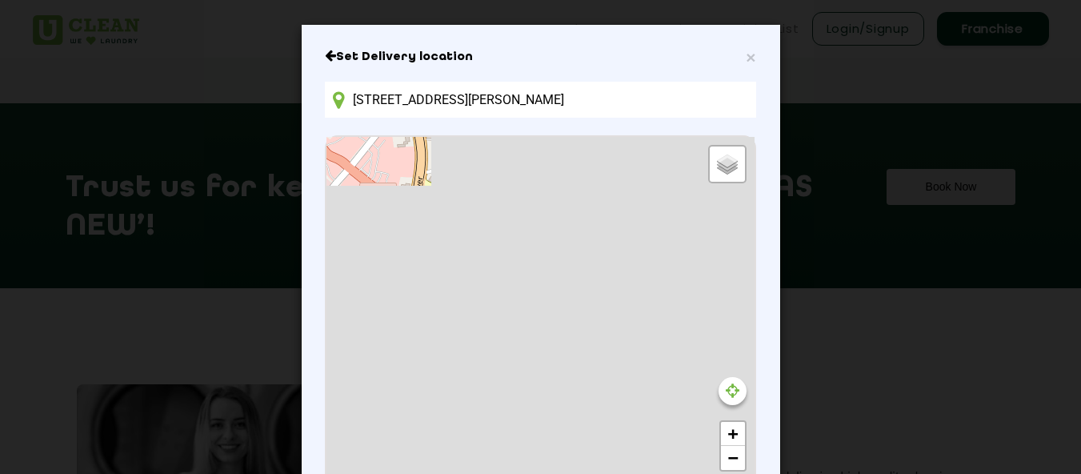
scroll to position [18, 0]
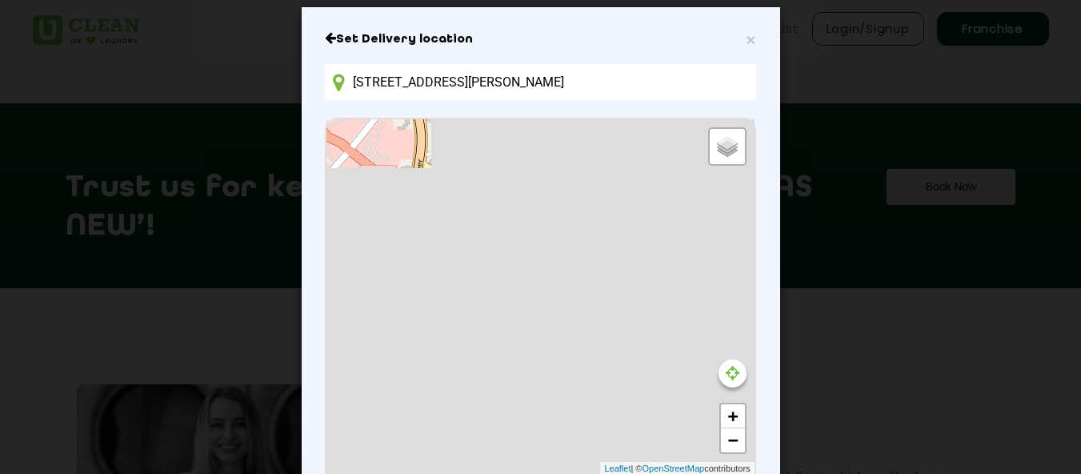
click at [418, 169] on div "Default Satellite + − Leaflet | © OpenStreetMap contributors" at bounding box center [540, 297] width 427 height 356
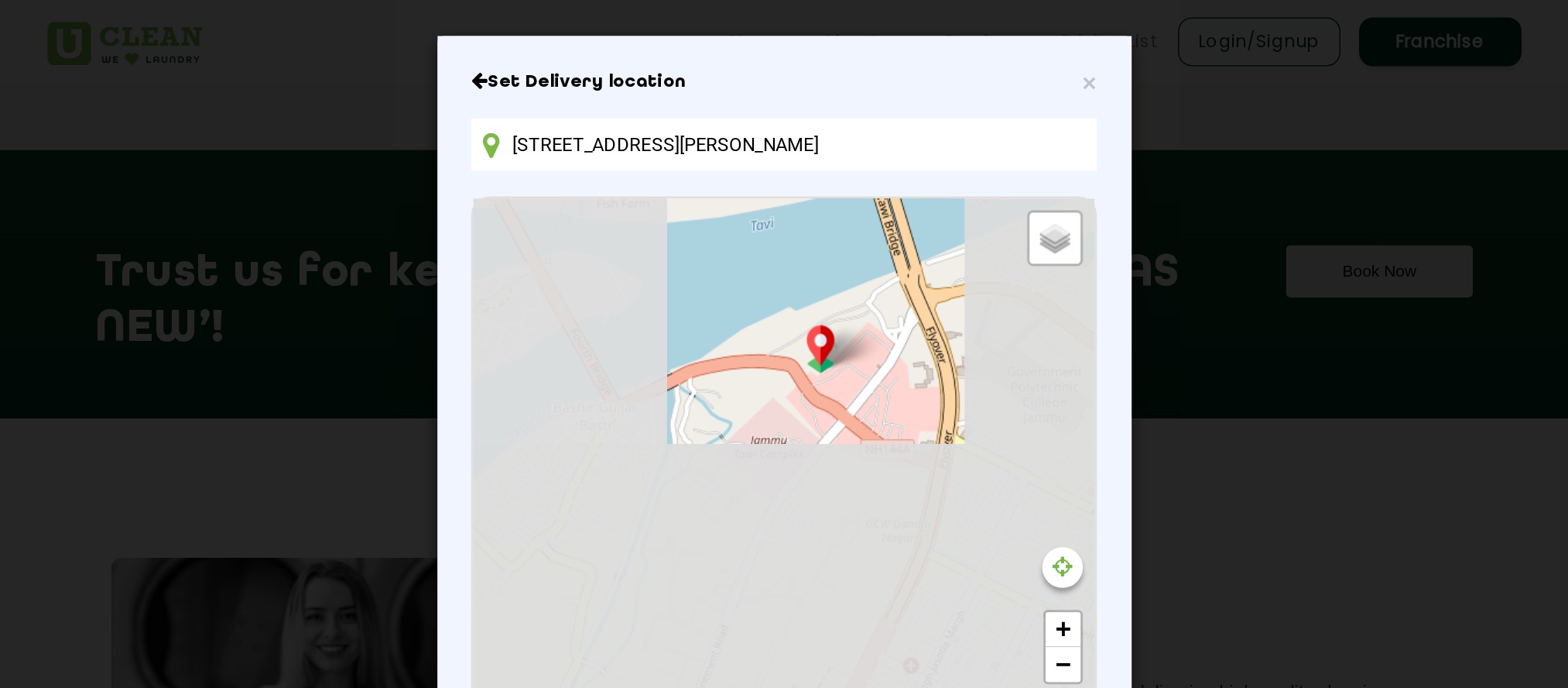
scroll to position [0, 0]
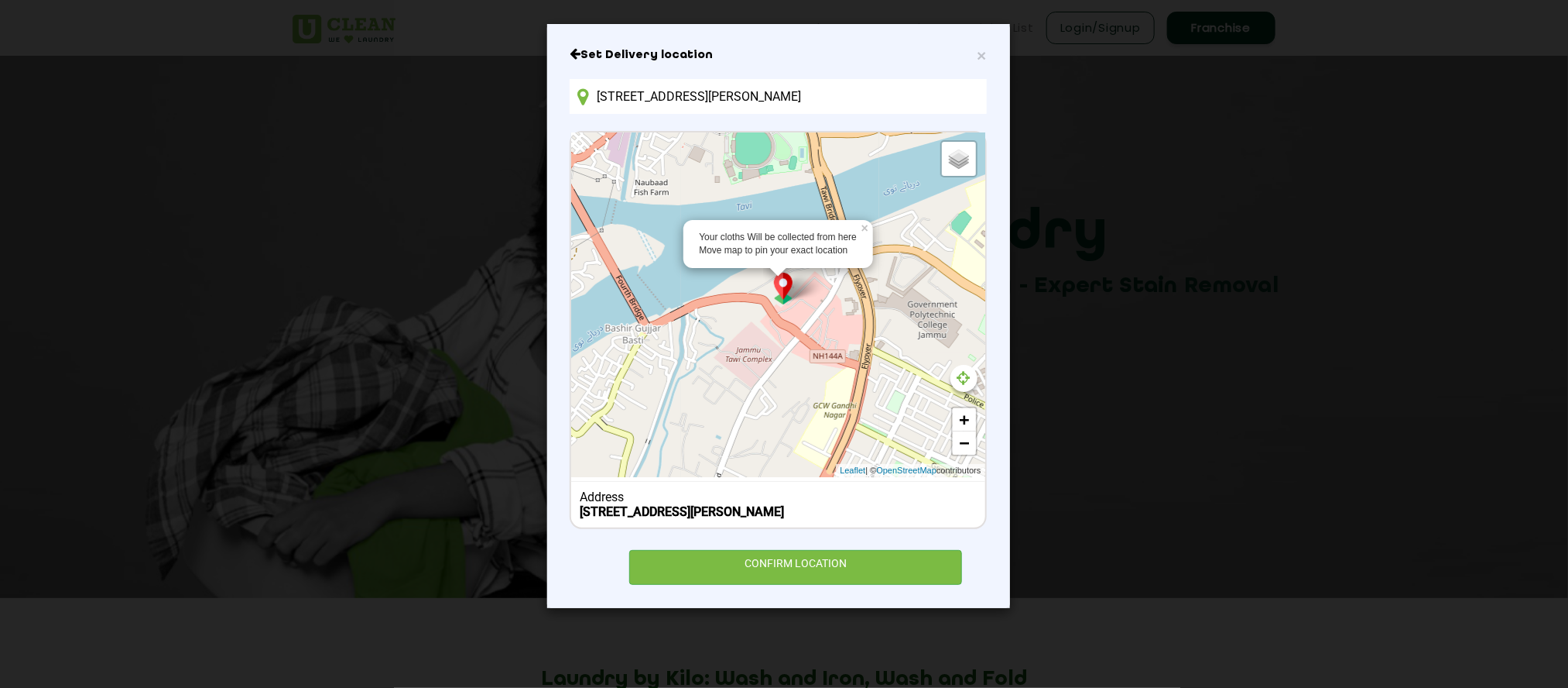
click at [800, 298] on div "Your cloths Will be collected from here Move map to pin your exact location × D…" at bounding box center [778, 305] width 413 height 344
click at [962, 409] on link "+" at bounding box center [964, 420] width 23 height 23
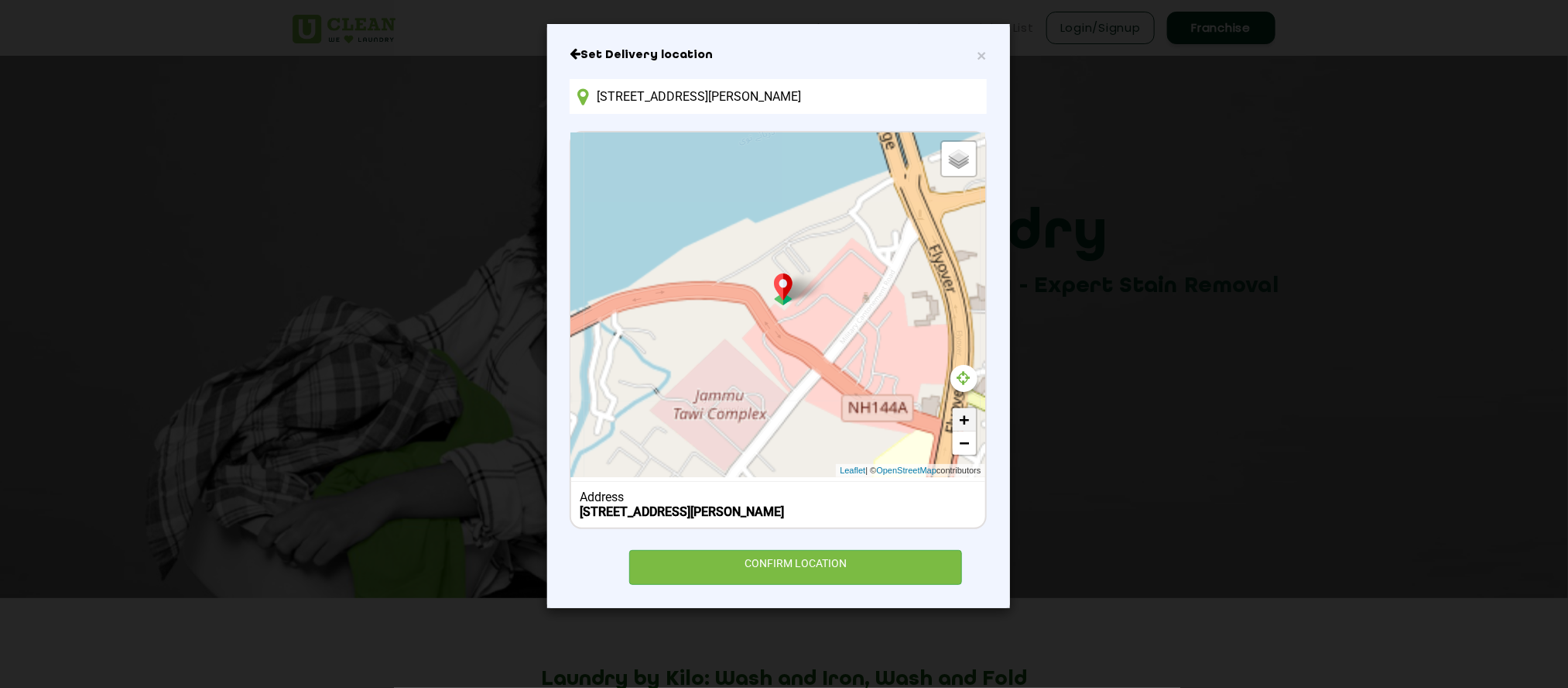
click at [962, 409] on link "+" at bounding box center [964, 420] width 23 height 23
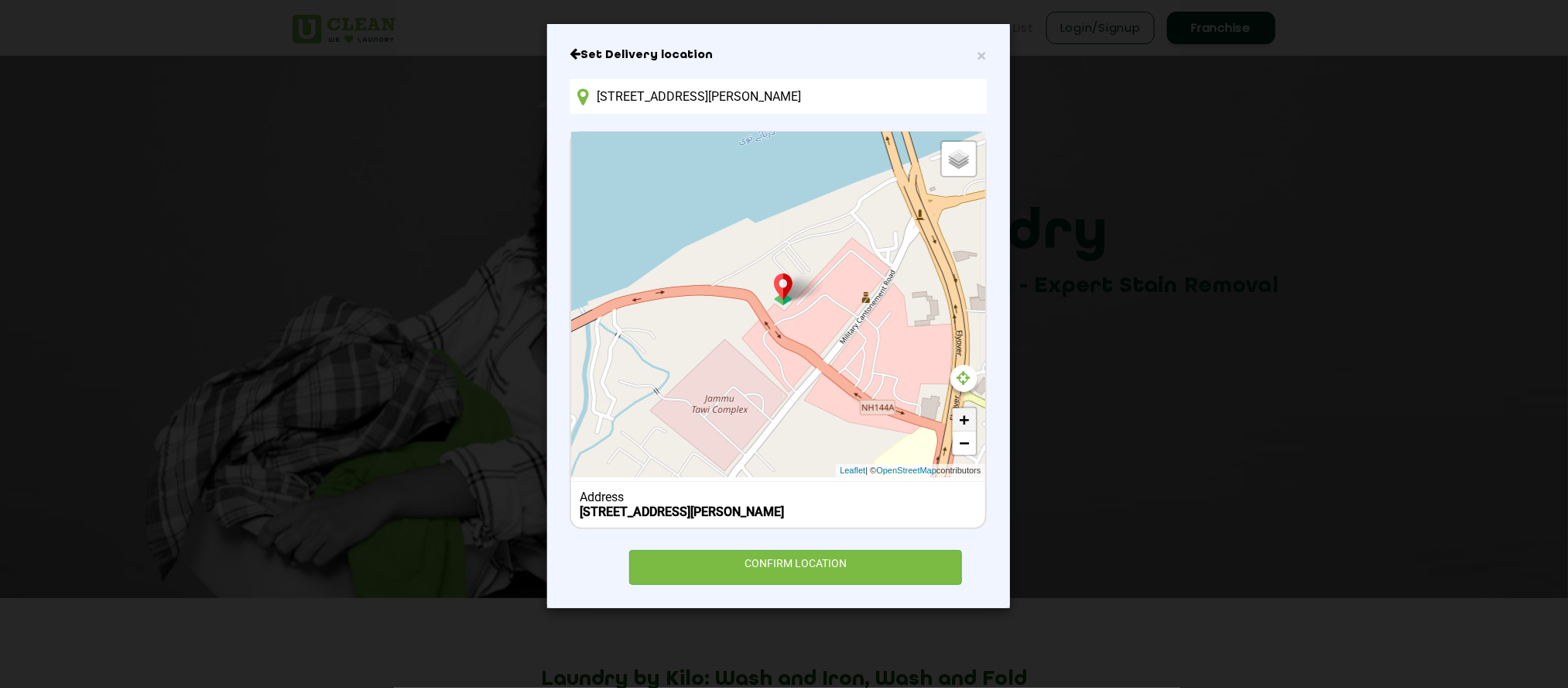
click at [962, 409] on link "+" at bounding box center [964, 420] width 23 height 23
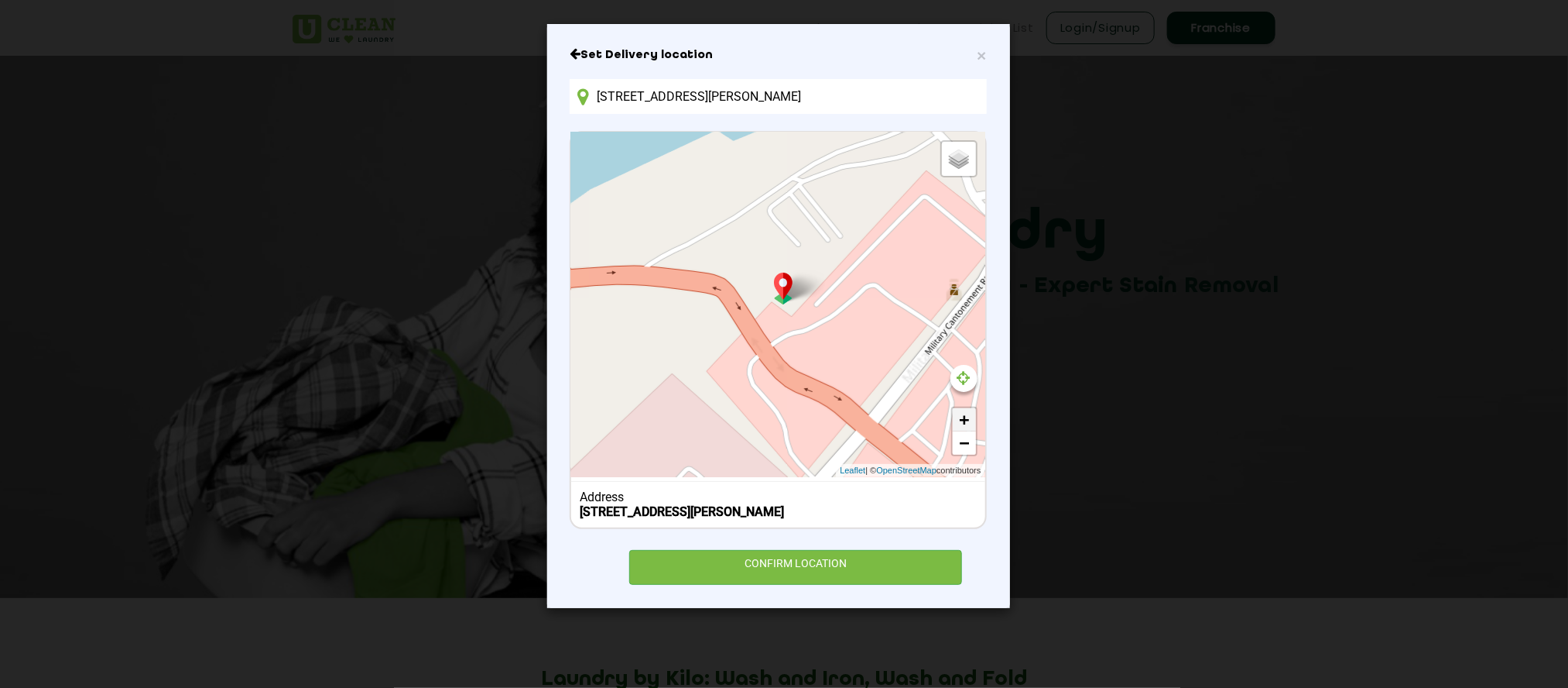
click at [962, 409] on link "+" at bounding box center [964, 420] width 23 height 23
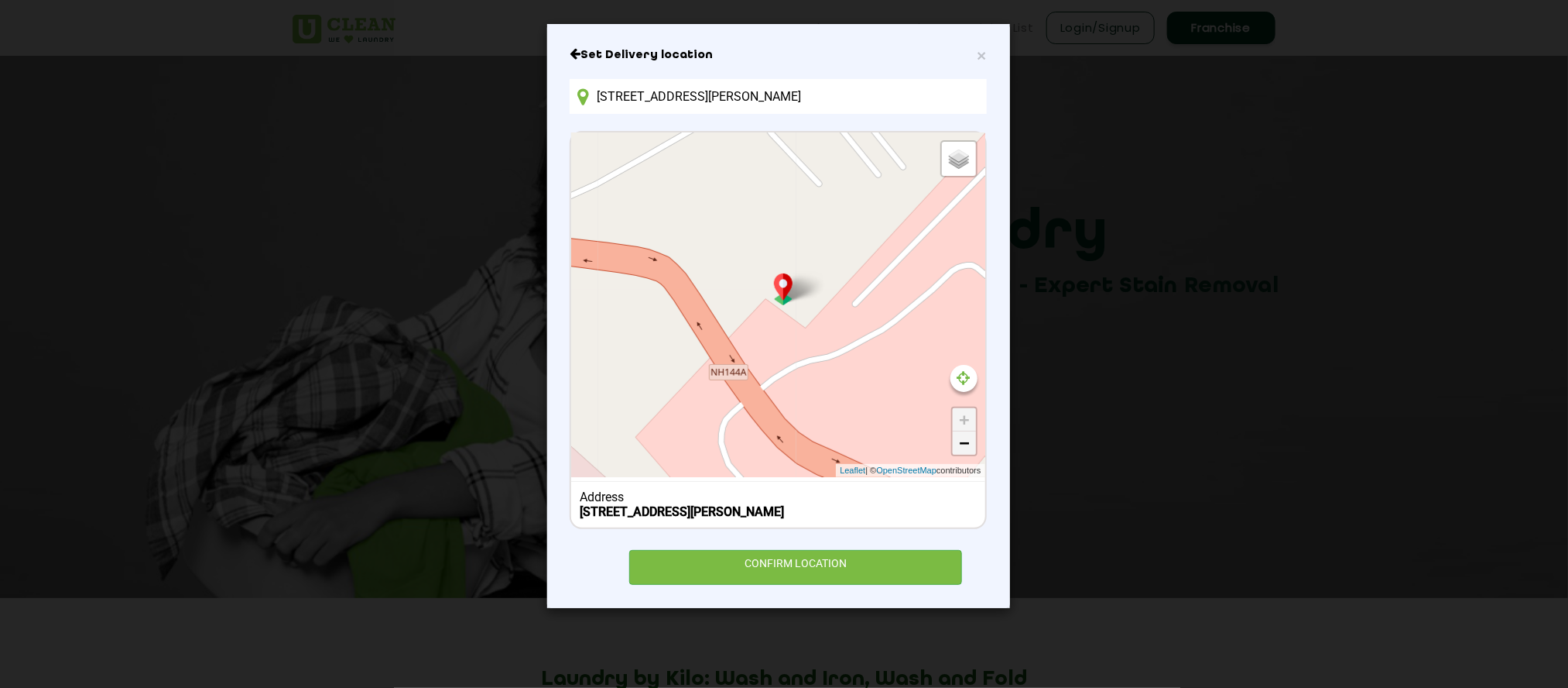
click at [962, 446] on link "−" at bounding box center [964, 443] width 23 height 23
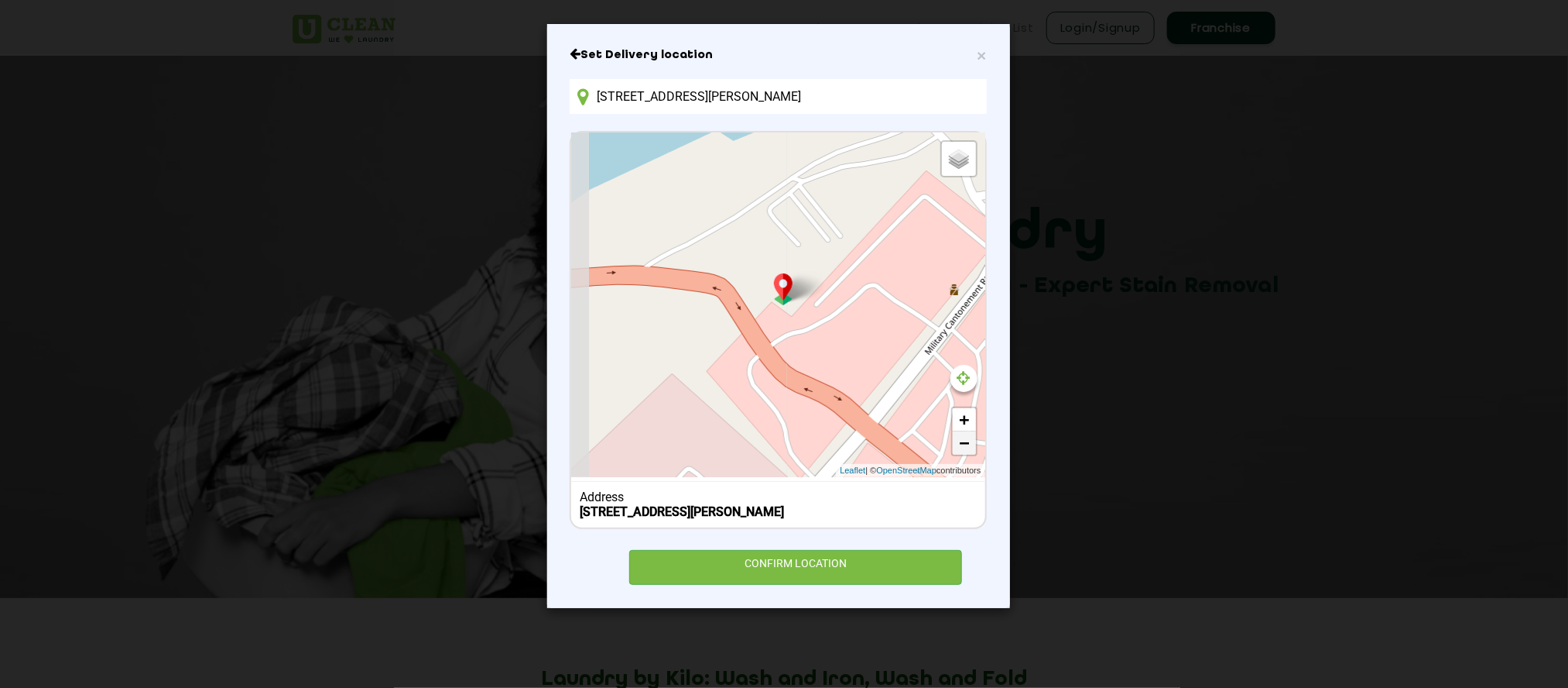
click at [962, 446] on link "−" at bounding box center [964, 443] width 23 height 23
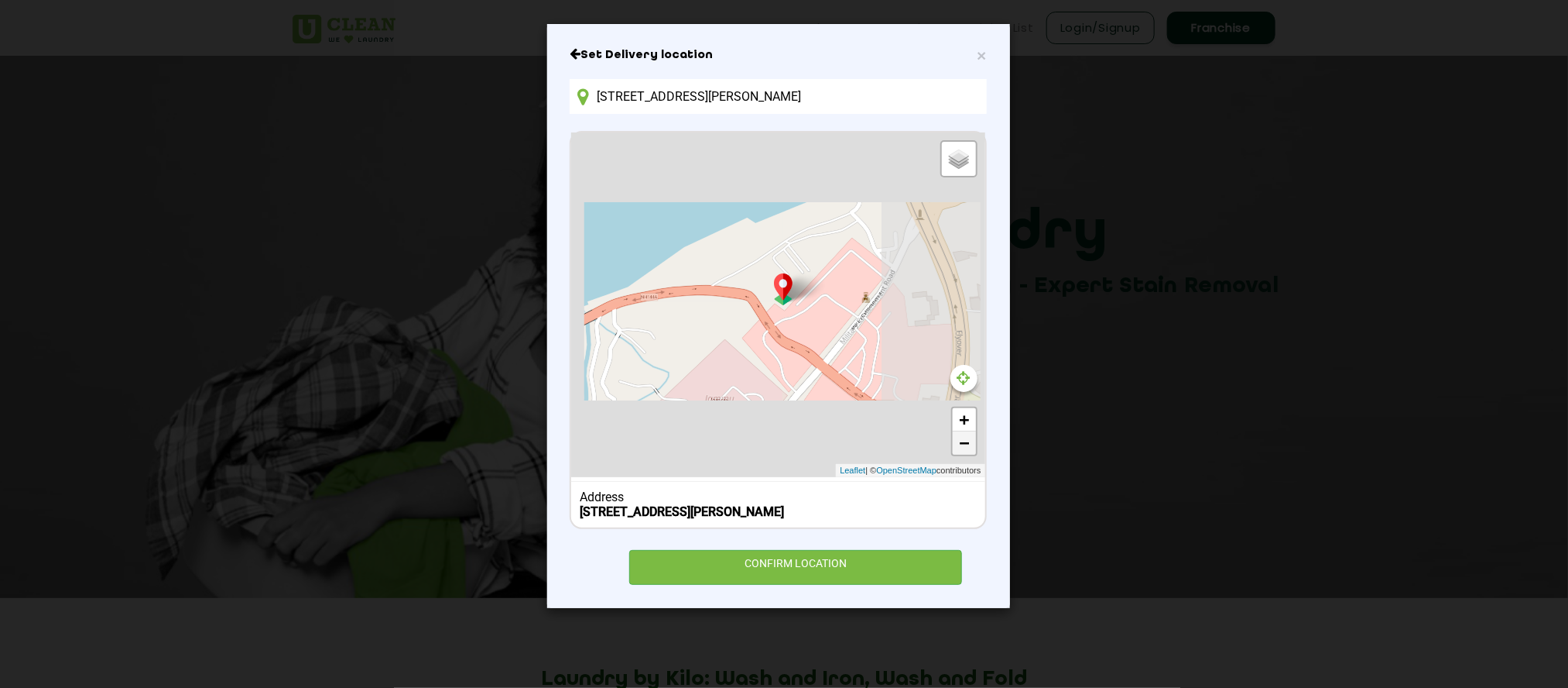
click at [962, 446] on link "−" at bounding box center [964, 443] width 23 height 23
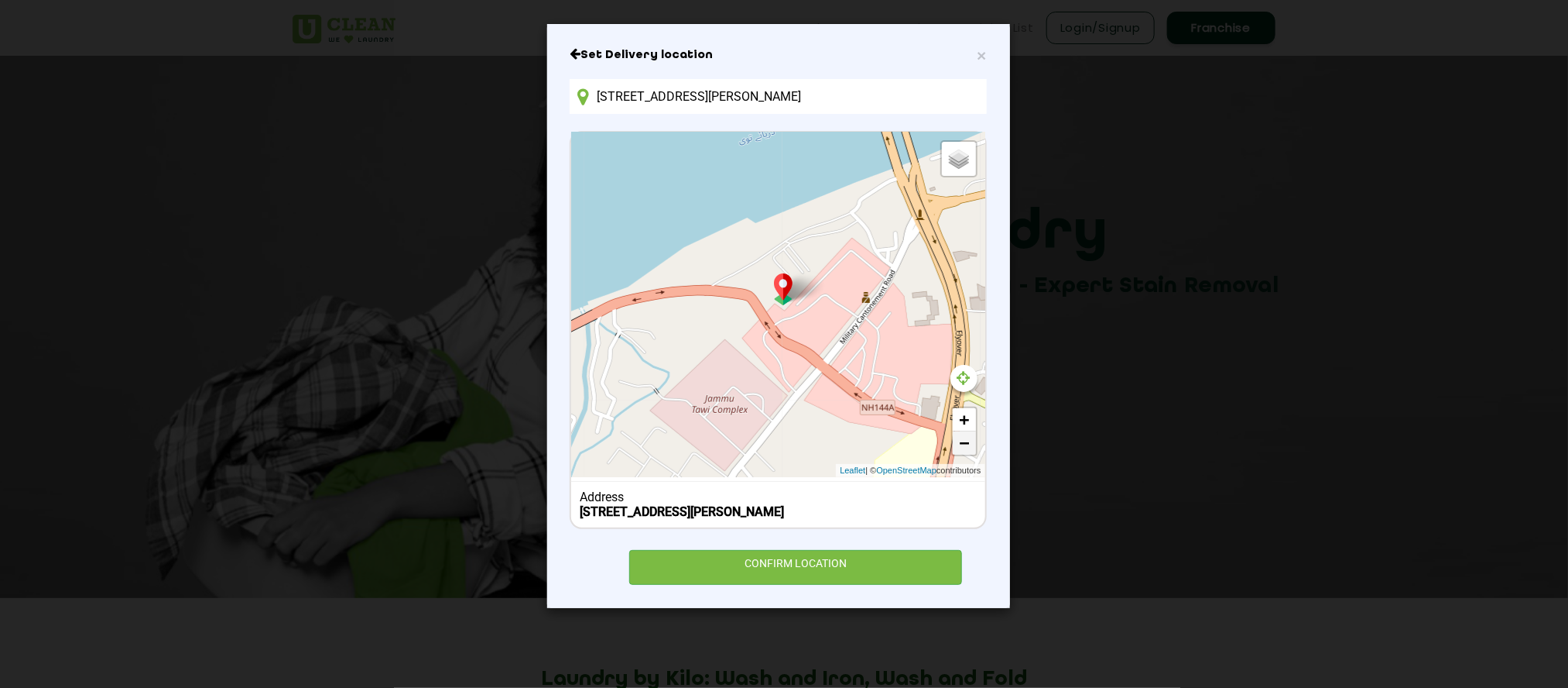
click at [962, 446] on link "−" at bounding box center [964, 443] width 23 height 23
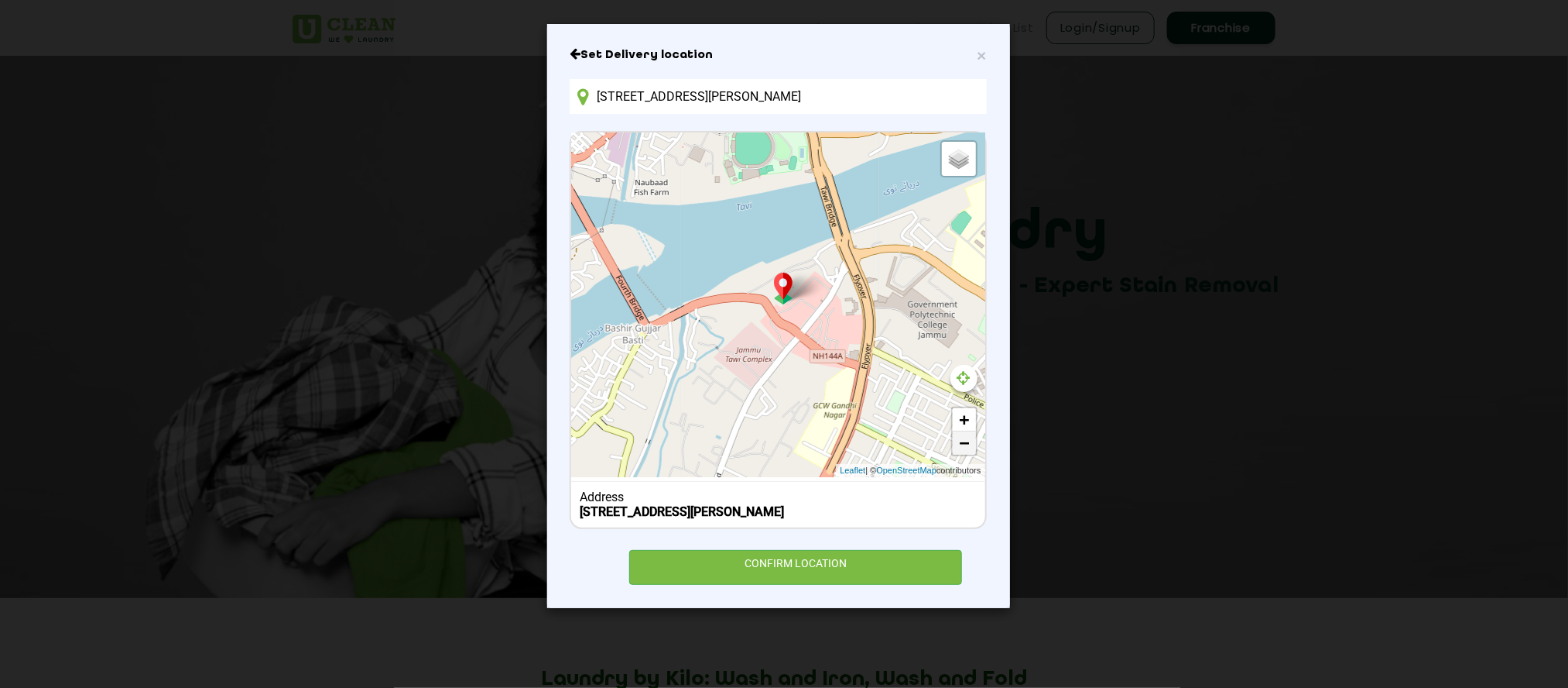
click at [962, 446] on link "−" at bounding box center [964, 443] width 23 height 23
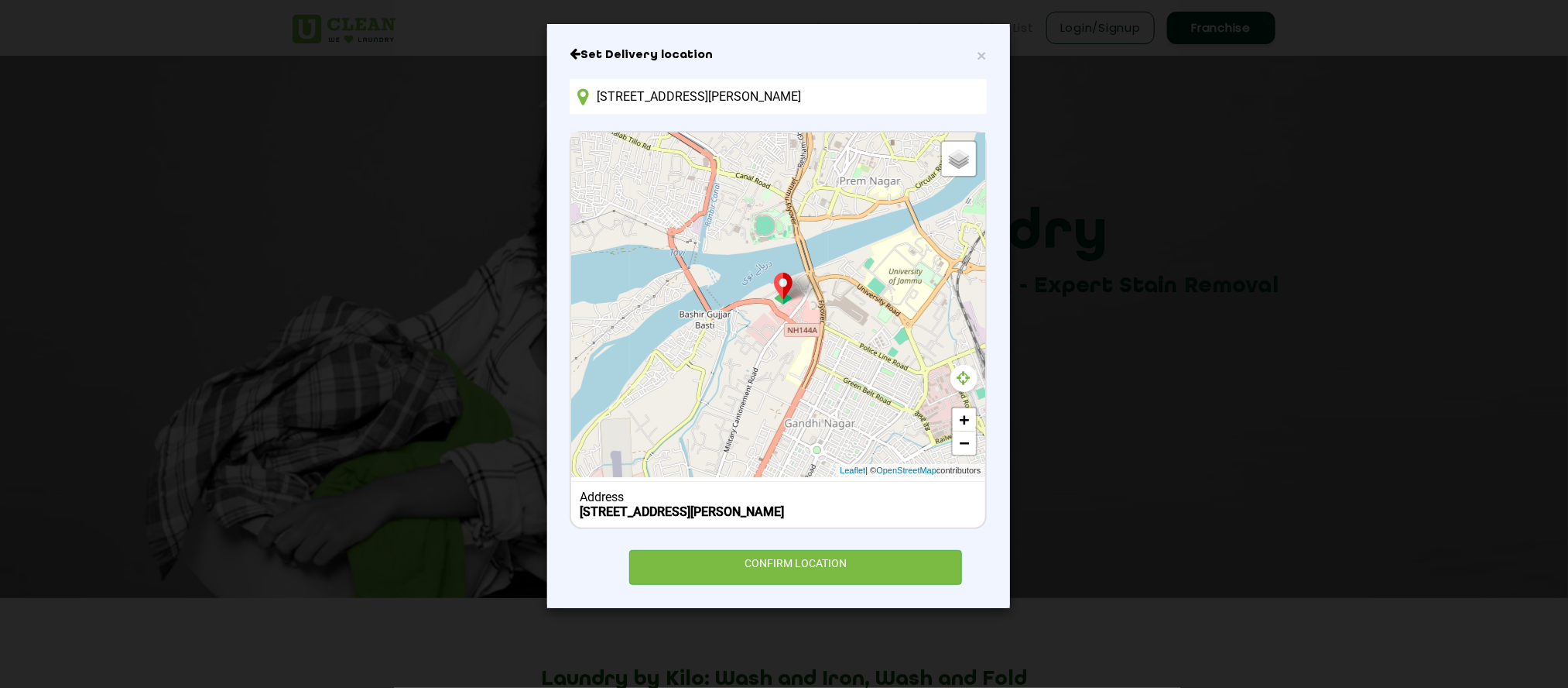
click at [963, 371] on icon at bounding box center [964, 378] width 14 height 15
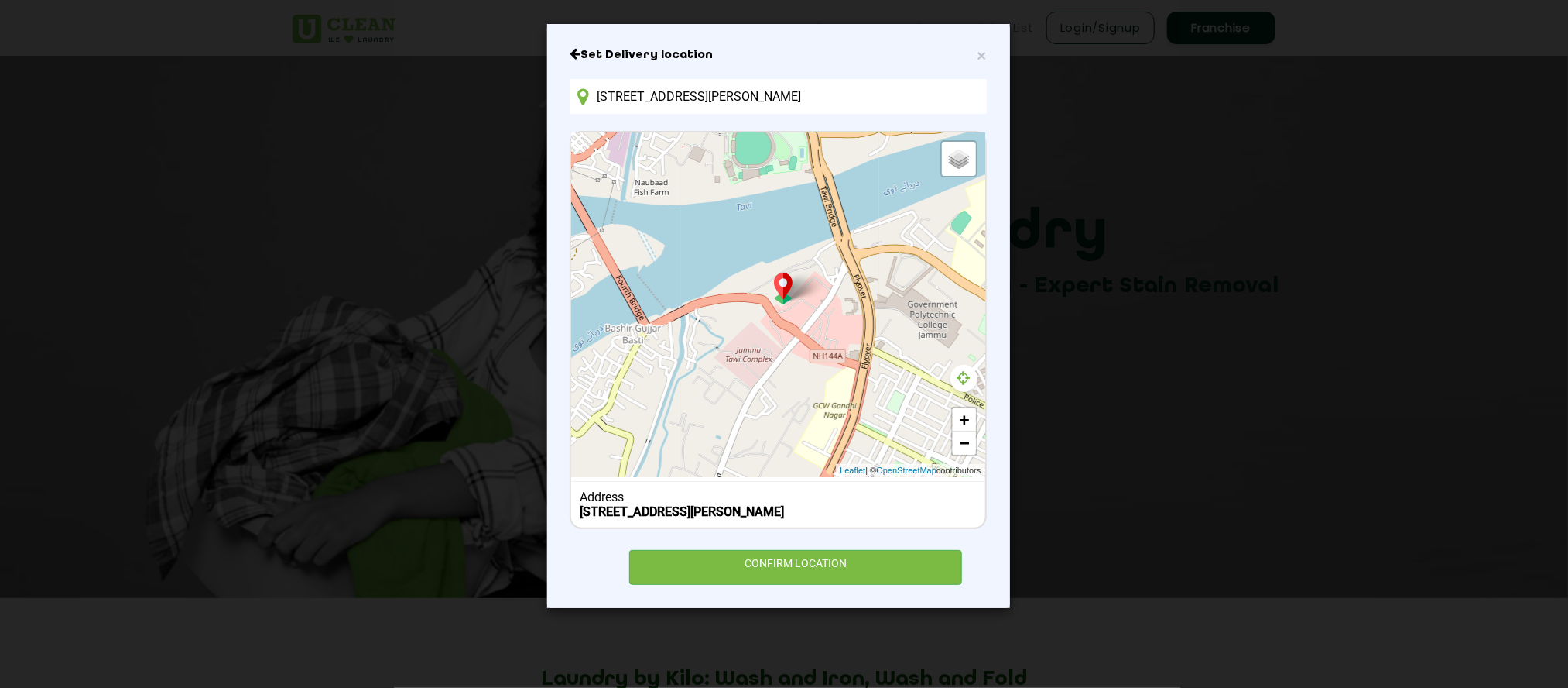
click at [963, 371] on icon at bounding box center [964, 378] width 14 height 15
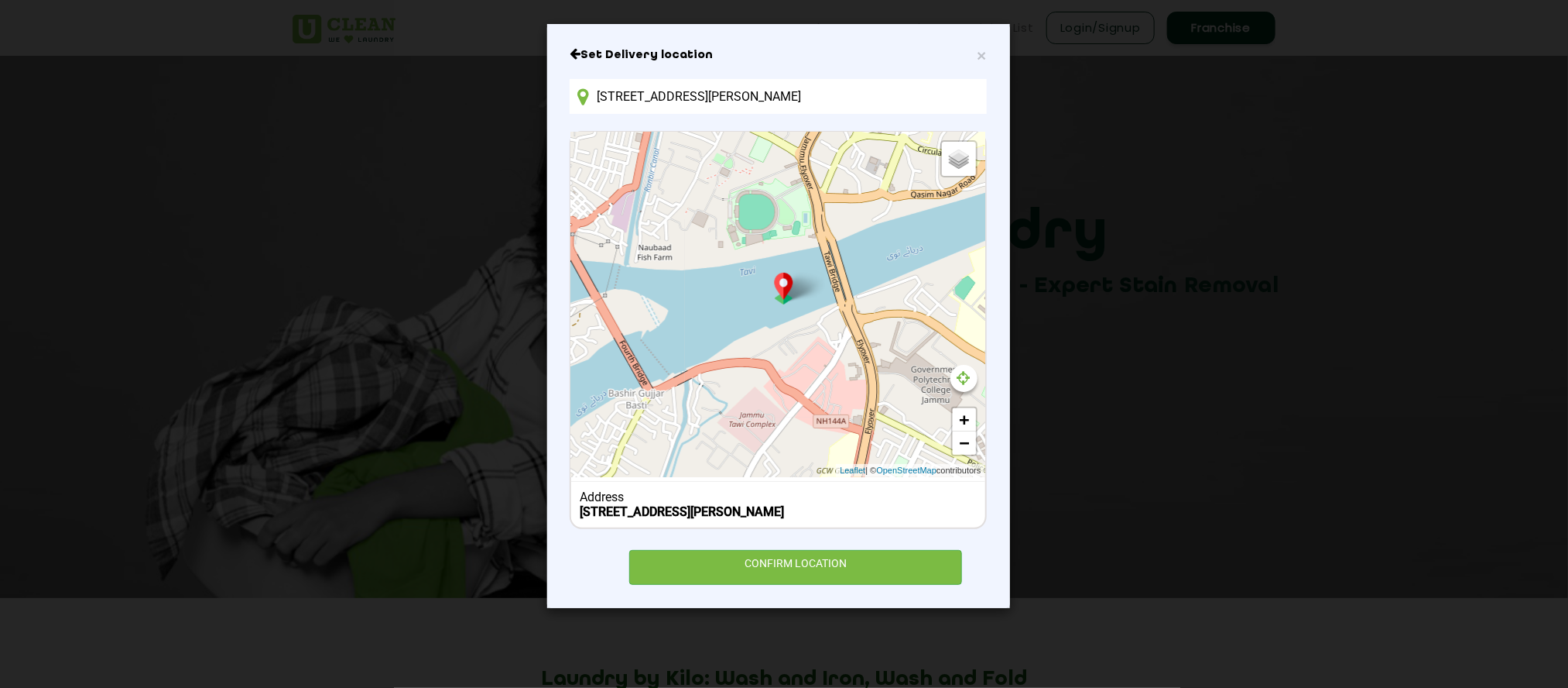
drag, startPoint x: 799, startPoint y: 230, endPoint x: 802, endPoint y: 301, distance: 71.1
click at [802, 301] on div "Default Satellite + − Leaflet | © OpenStreetMap contributors" at bounding box center [778, 305] width 413 height 344
click at [971, 412] on link "+" at bounding box center [964, 420] width 23 height 23
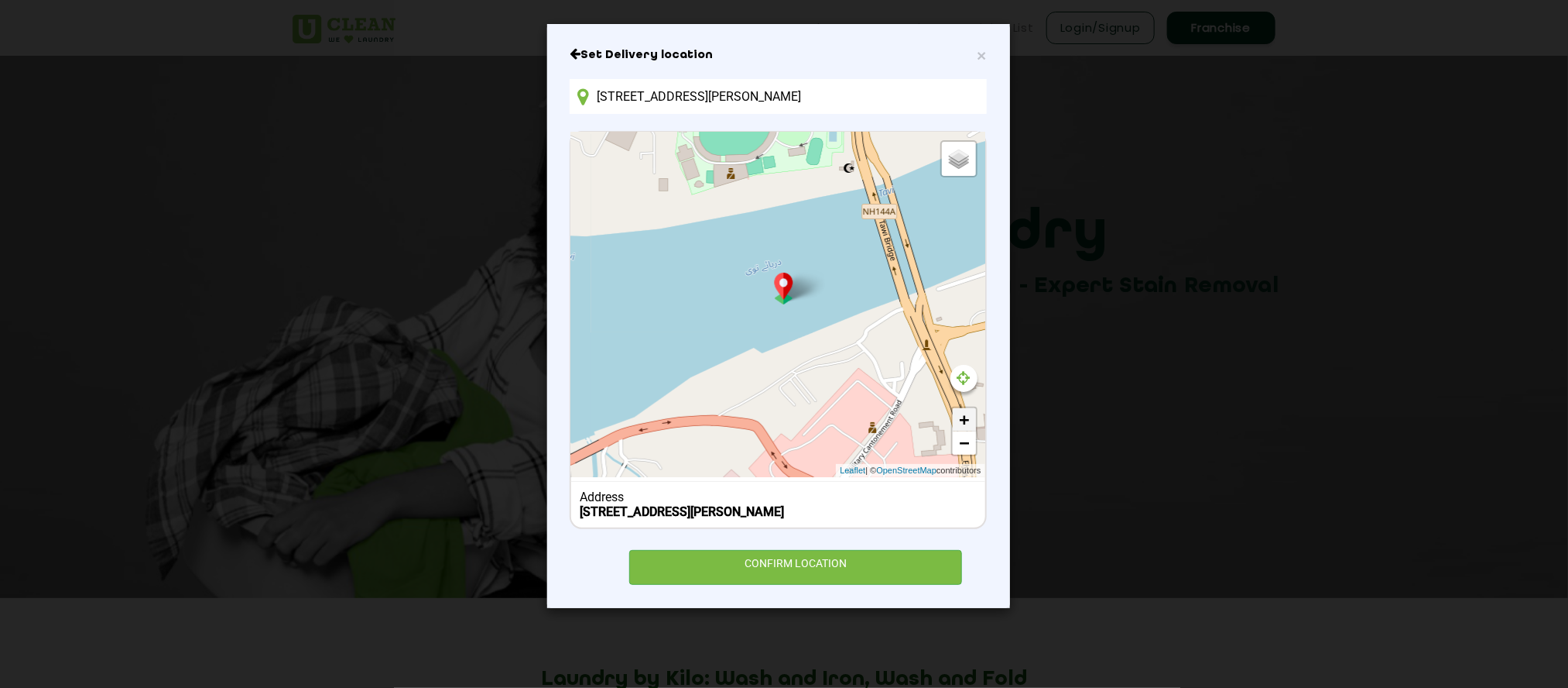
click at [971, 412] on link "+" at bounding box center [964, 420] width 23 height 23
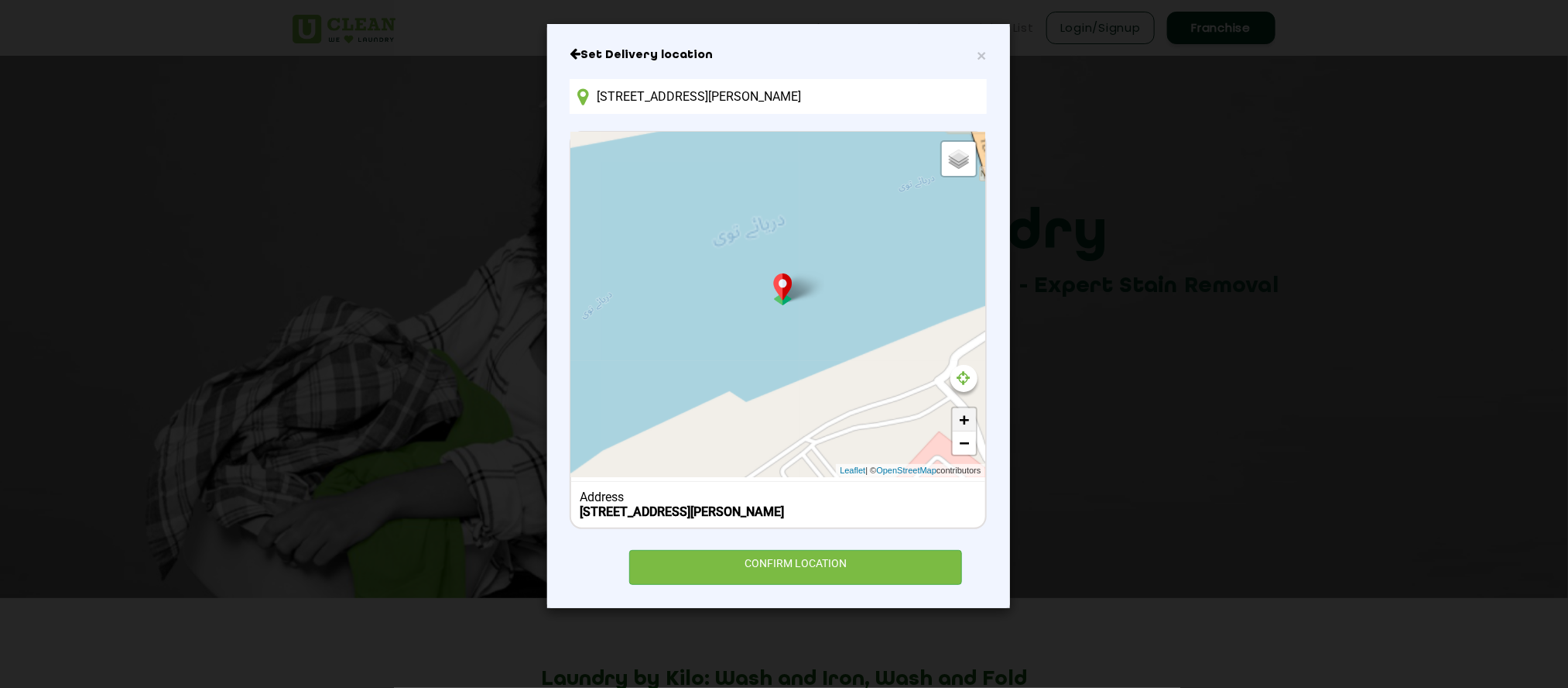
click at [971, 412] on link "+" at bounding box center [964, 420] width 23 height 23
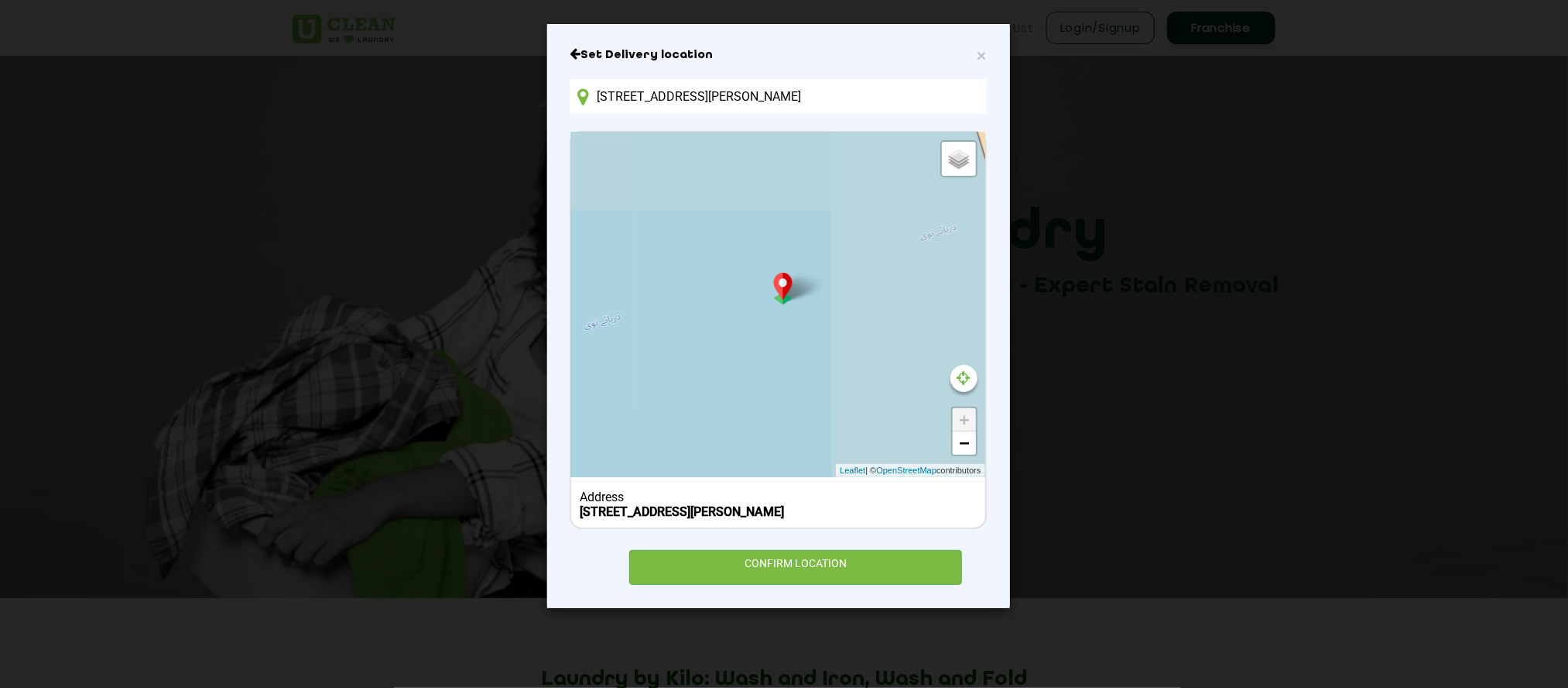
drag, startPoint x: 825, startPoint y: 217, endPoint x: 634, endPoint y: 409, distance: 270.8
click at [634, 409] on div "Default Satellite + − Leaflet | © OpenStreetMap contributors" at bounding box center [778, 305] width 413 height 344
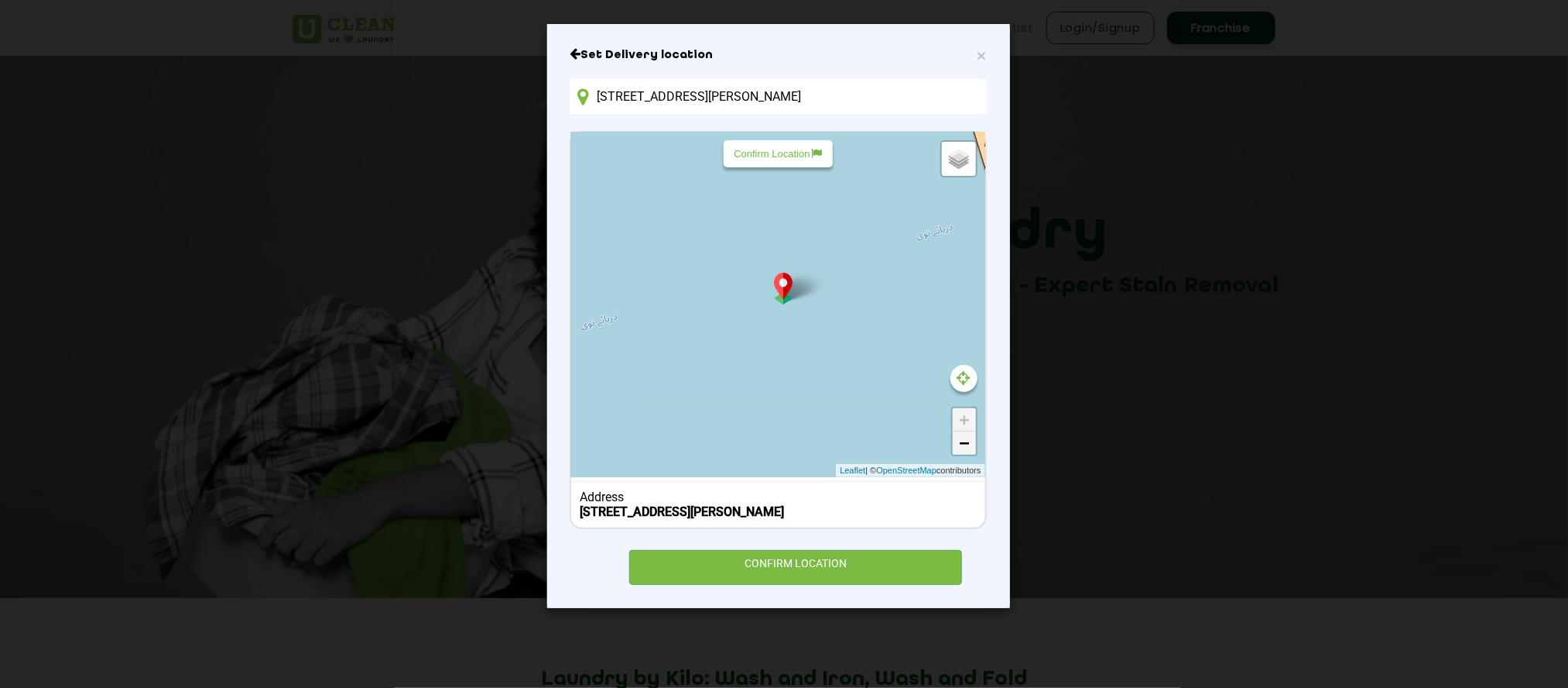
click at [958, 447] on link "−" at bounding box center [964, 443] width 23 height 23
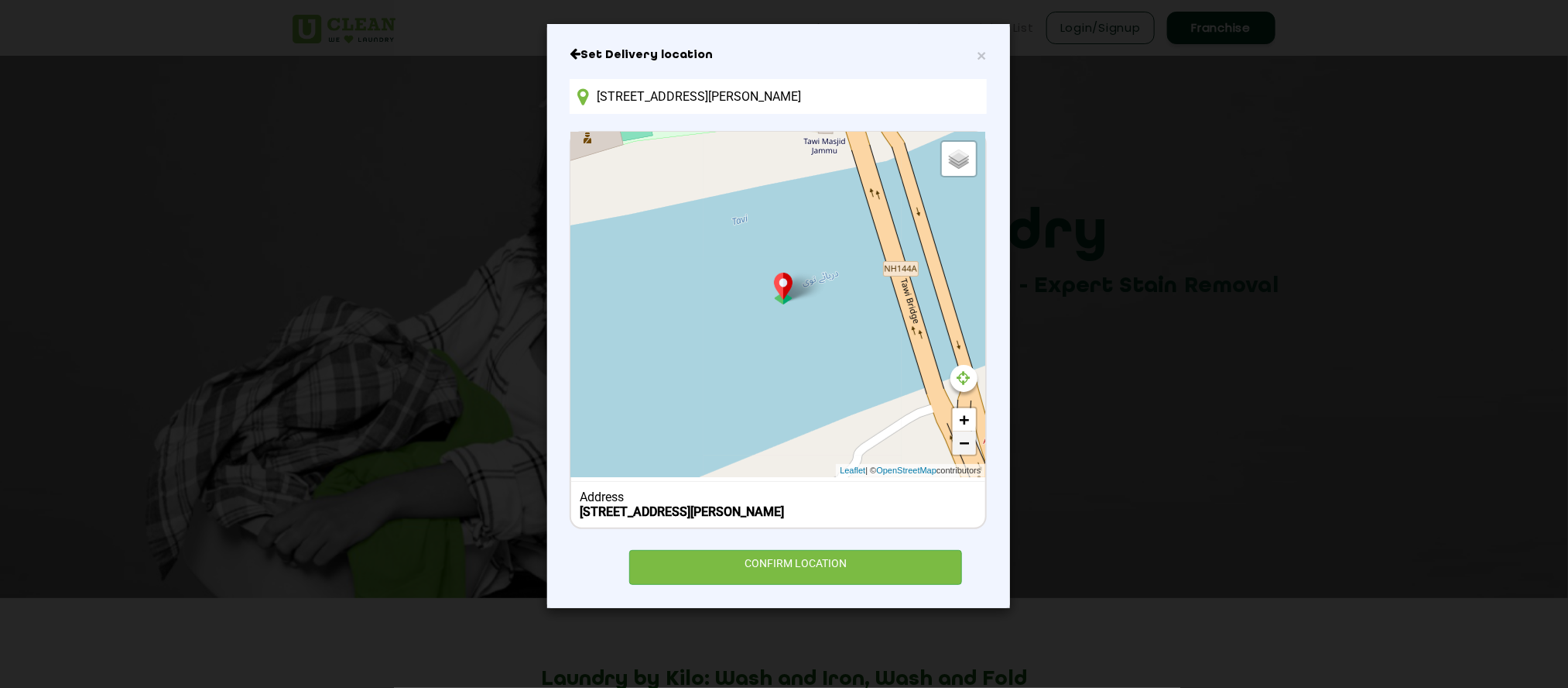
click at [968, 440] on link "−" at bounding box center [964, 443] width 23 height 23
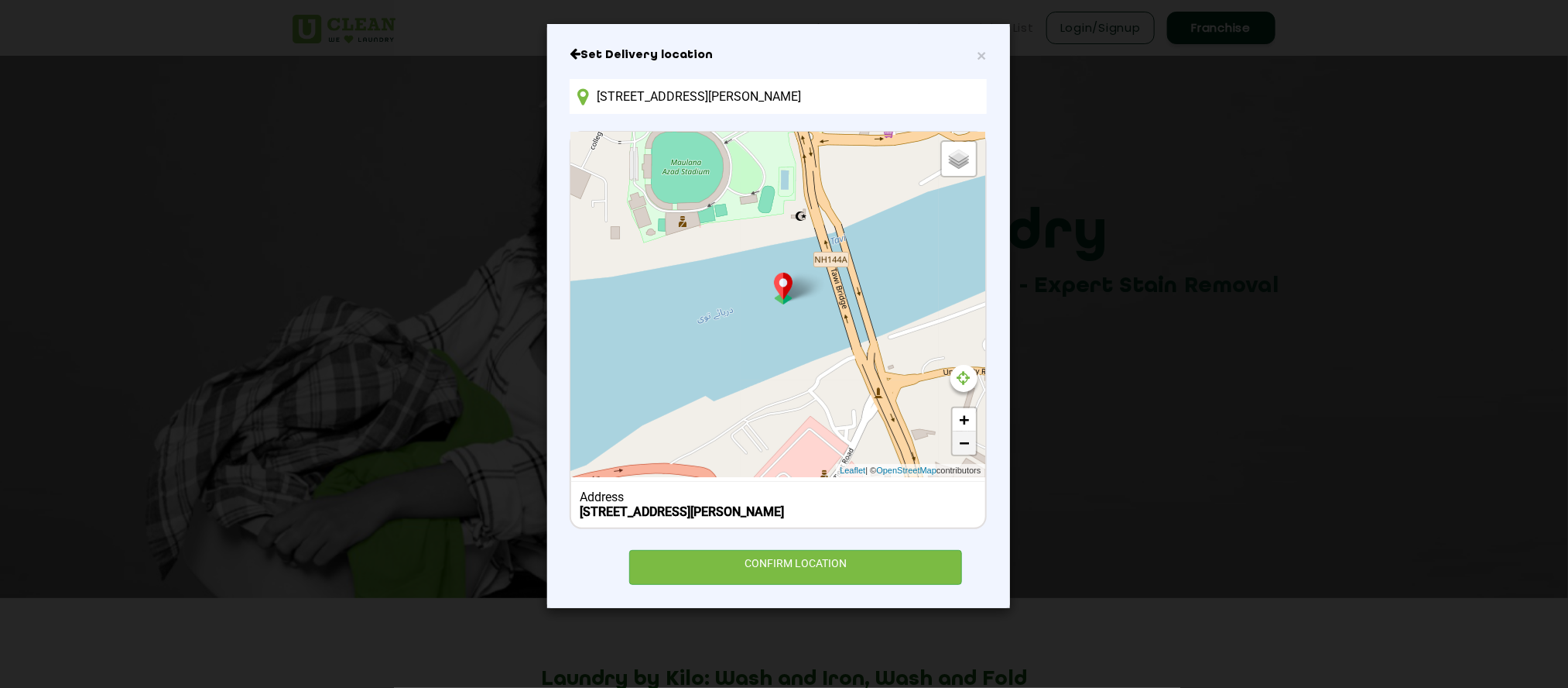
click at [962, 452] on link "−" at bounding box center [964, 443] width 23 height 23
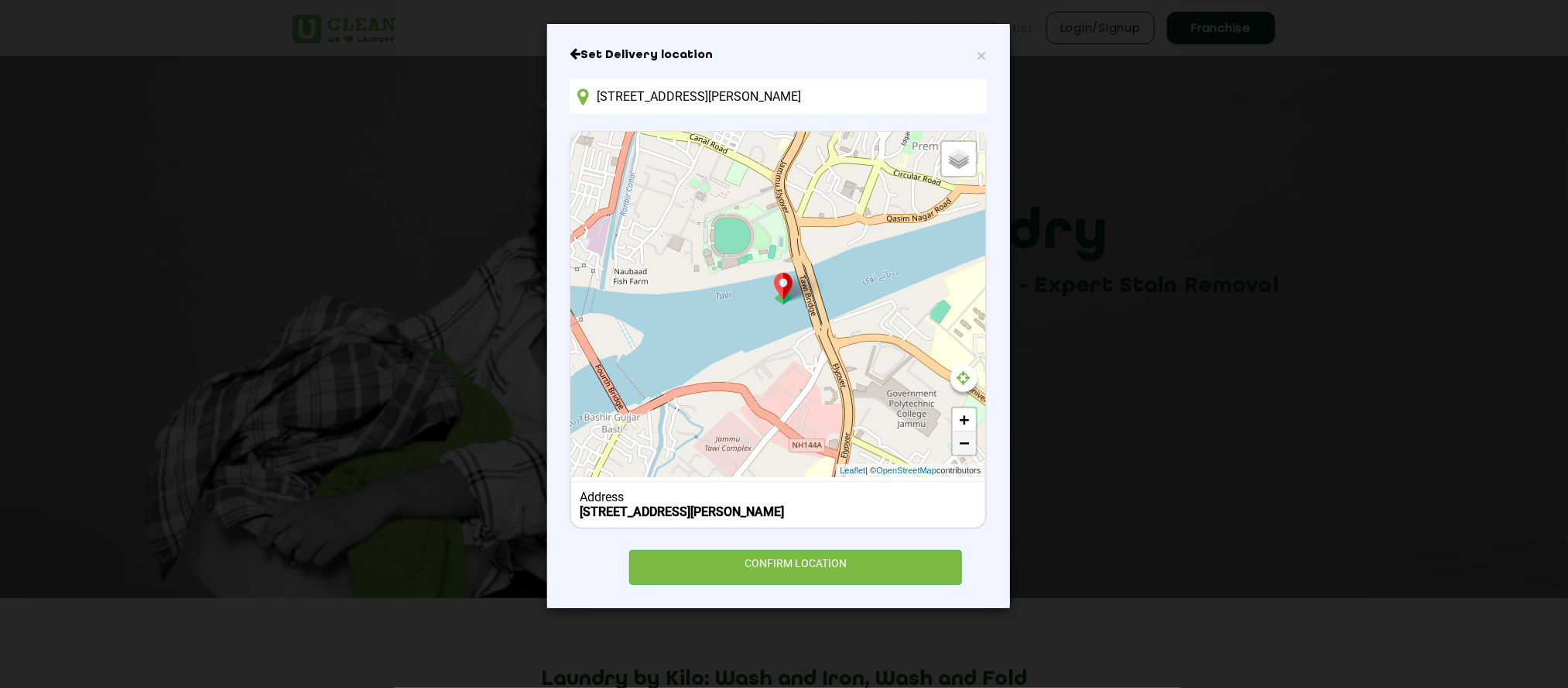
click at [962, 452] on link "−" at bounding box center [964, 443] width 23 height 23
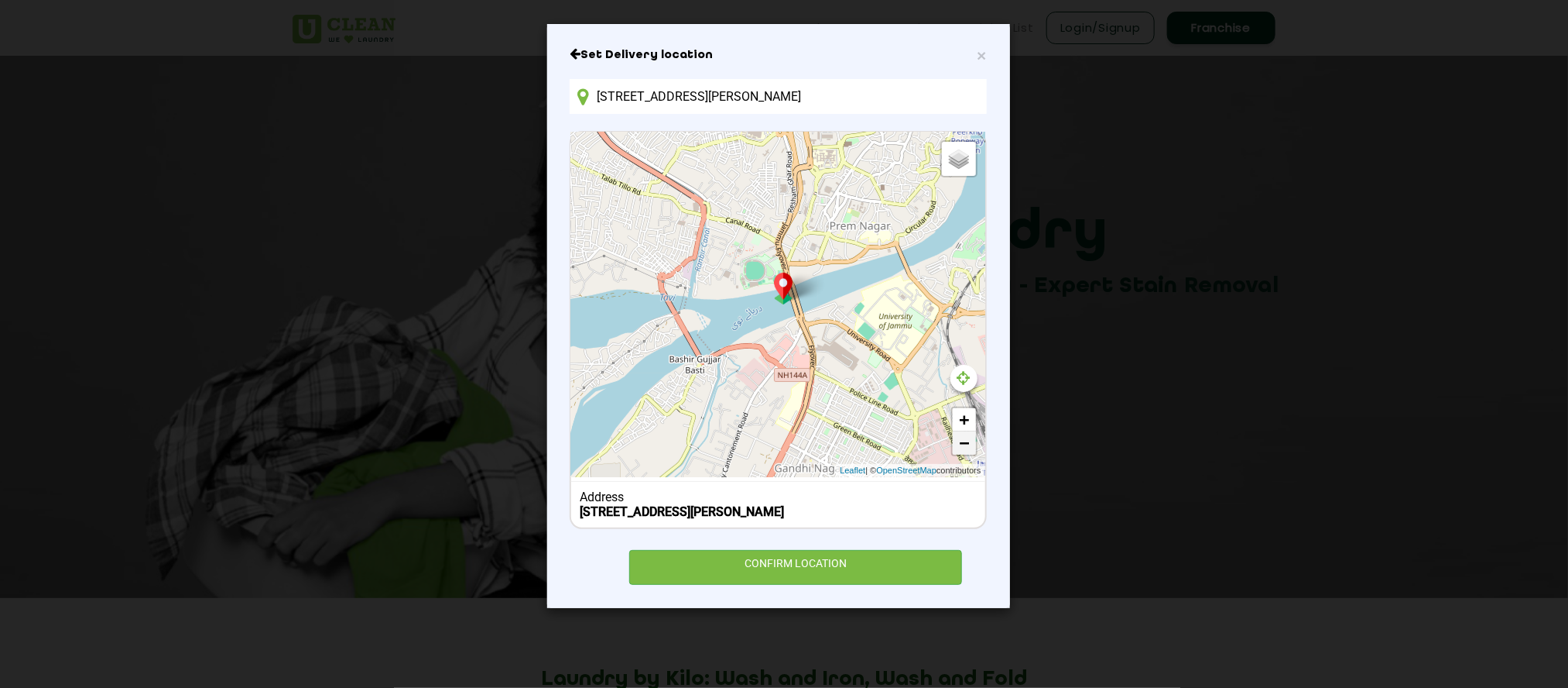
click at [962, 452] on link "−" at bounding box center [964, 443] width 23 height 23
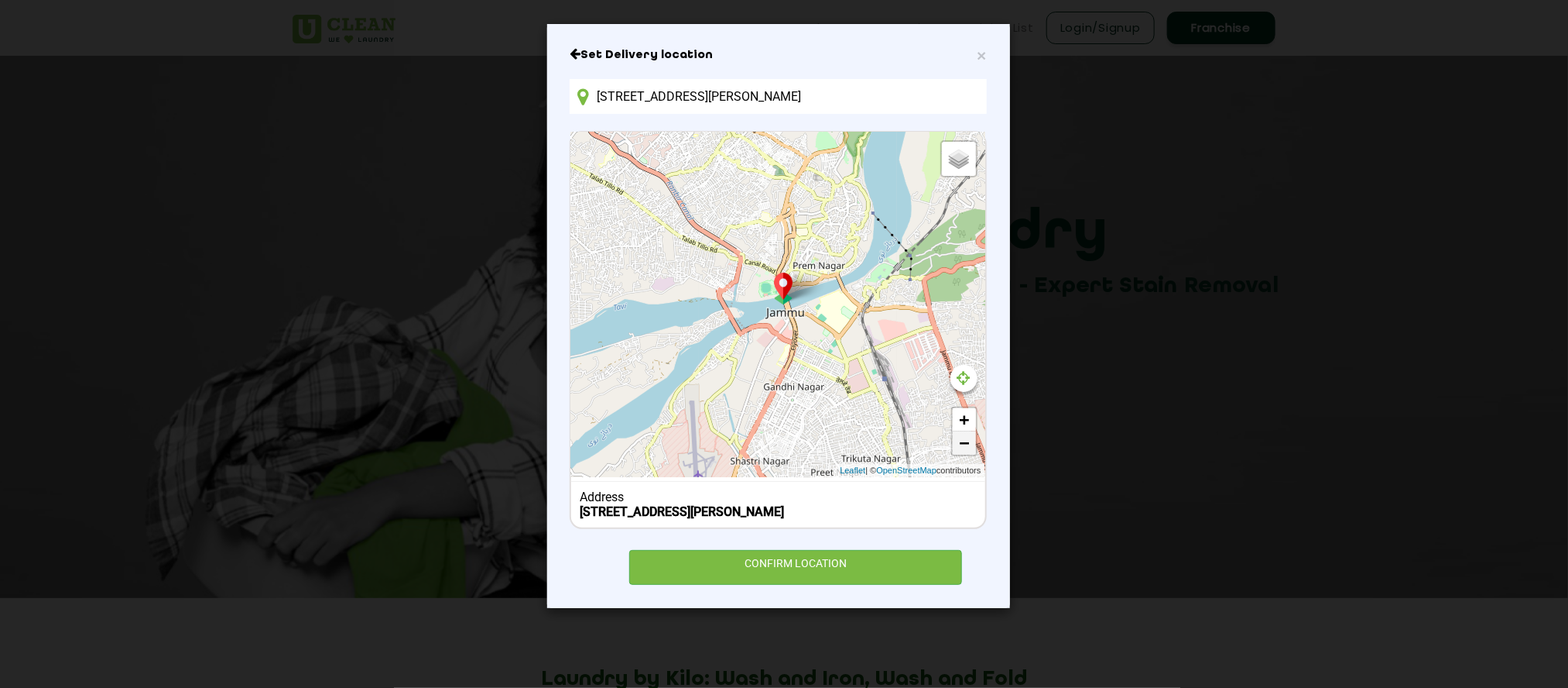
click at [962, 452] on link "−" at bounding box center [964, 443] width 23 height 23
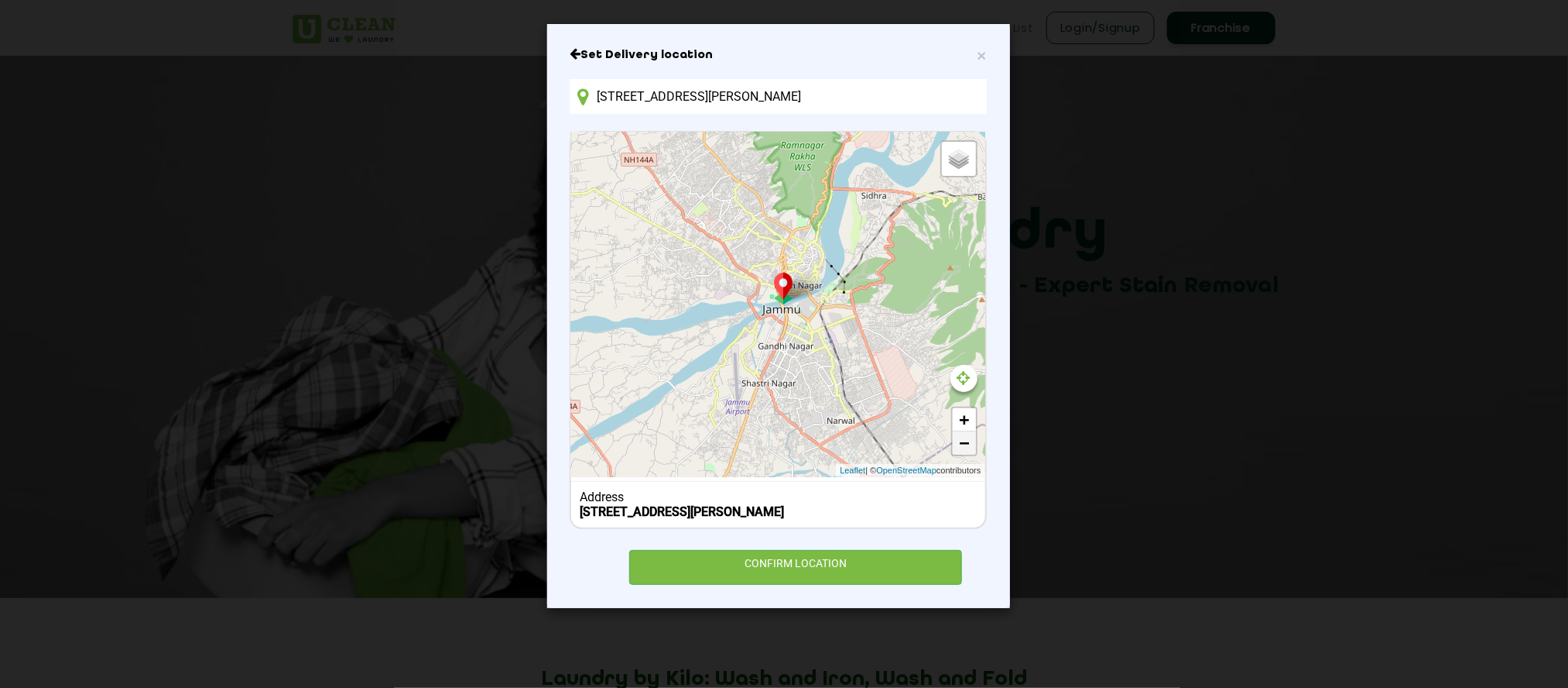
click at [962, 452] on link "−" at bounding box center [964, 443] width 23 height 23
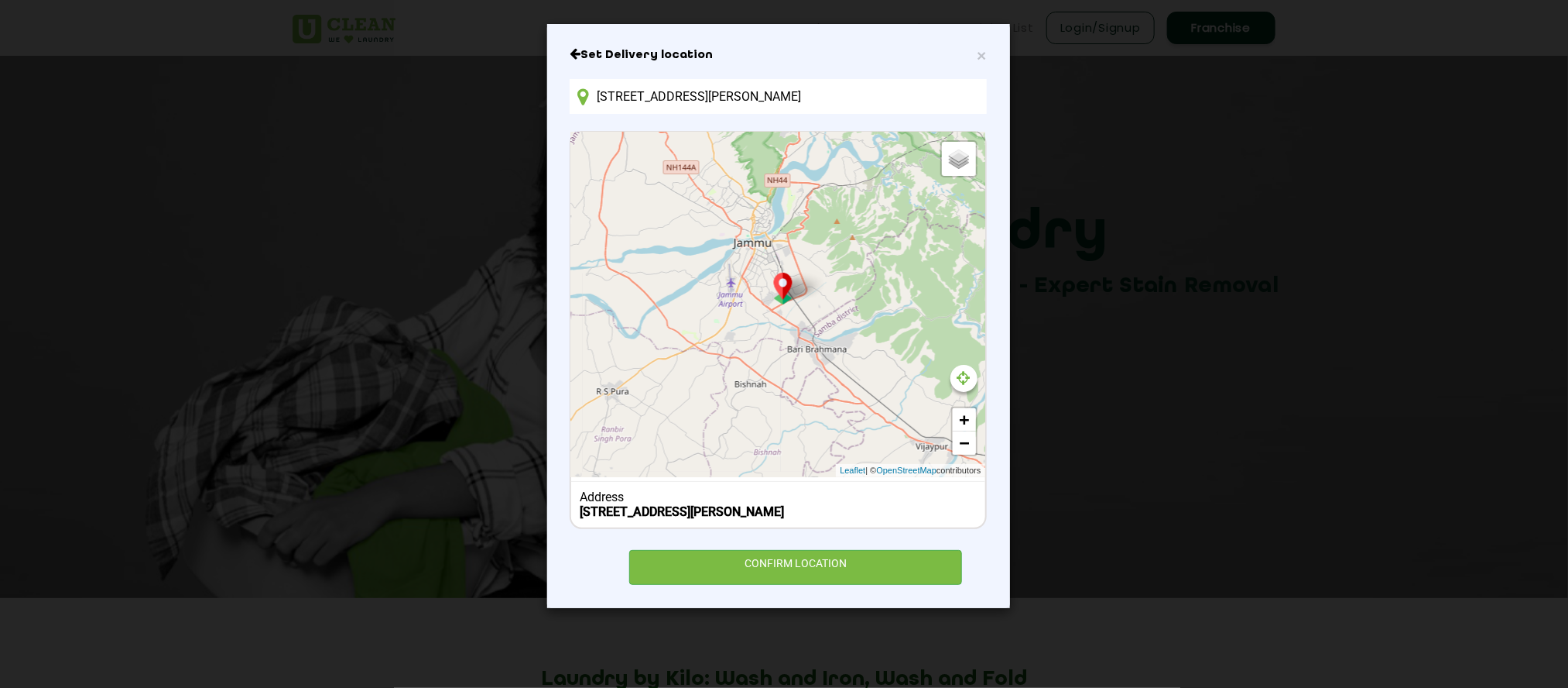
drag, startPoint x: 820, startPoint y: 377, endPoint x: 793, endPoint y: 308, distance: 74.1
click at [793, 308] on div "Default Satellite + − Leaflet | © OpenStreetMap contributors" at bounding box center [778, 305] width 413 height 344
click at [958, 412] on link "+" at bounding box center [964, 420] width 23 height 23
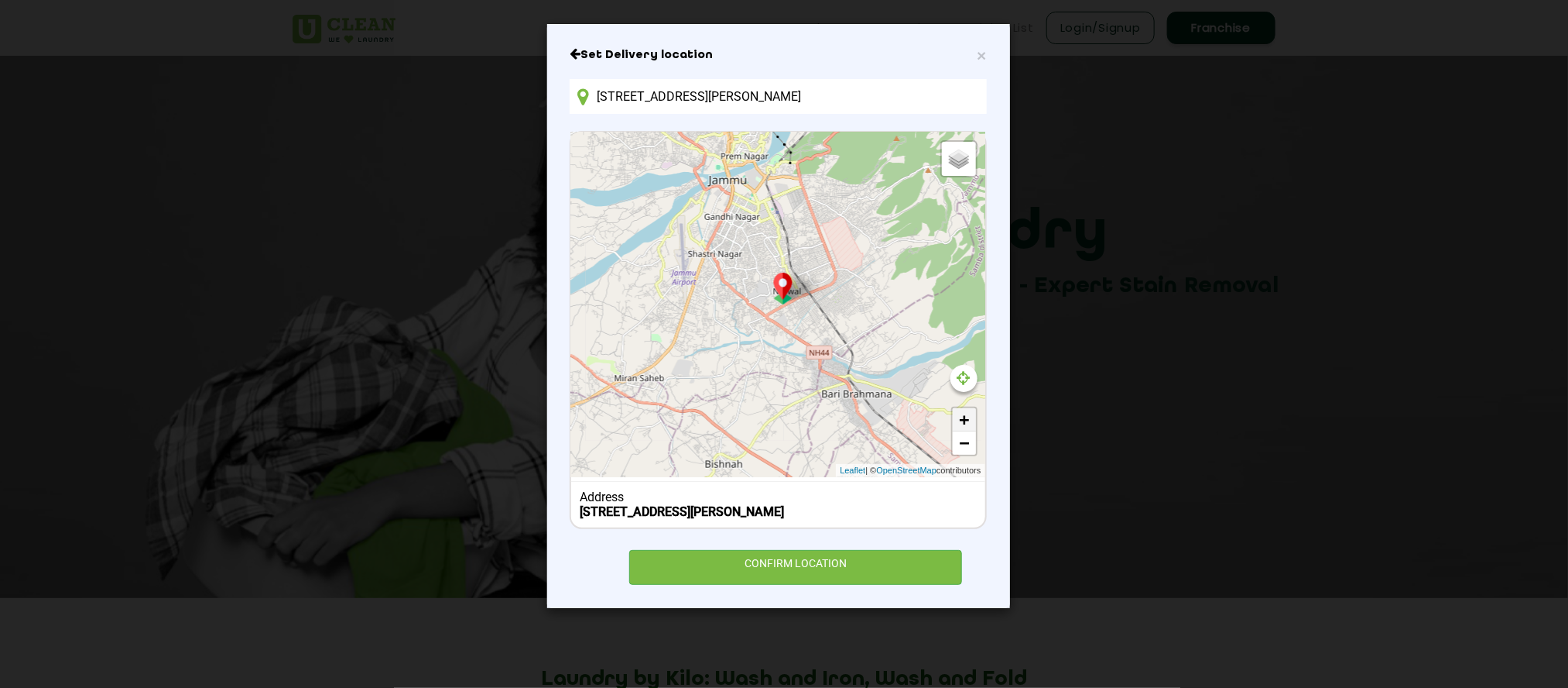
click at [958, 412] on link "+" at bounding box center [964, 420] width 23 height 23
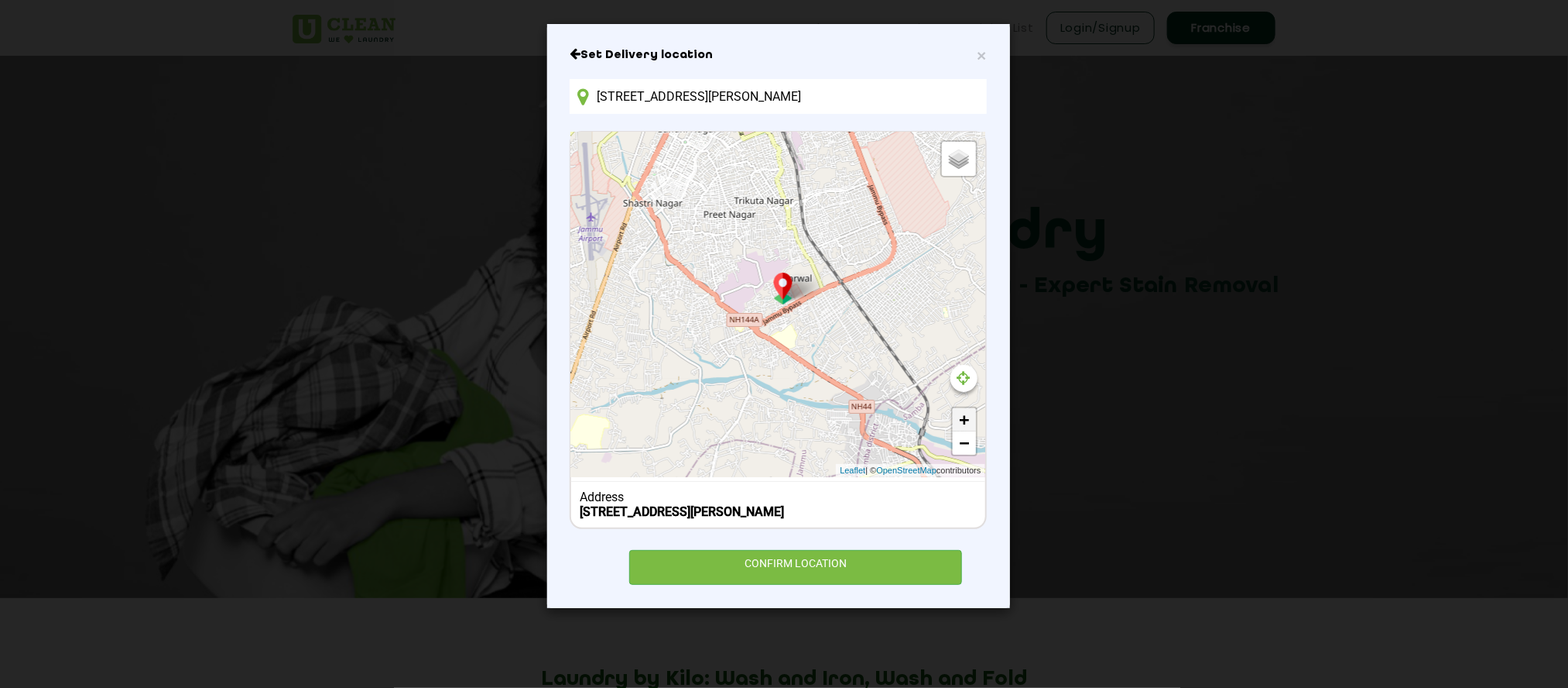
click at [958, 412] on link "+" at bounding box center [964, 420] width 23 height 23
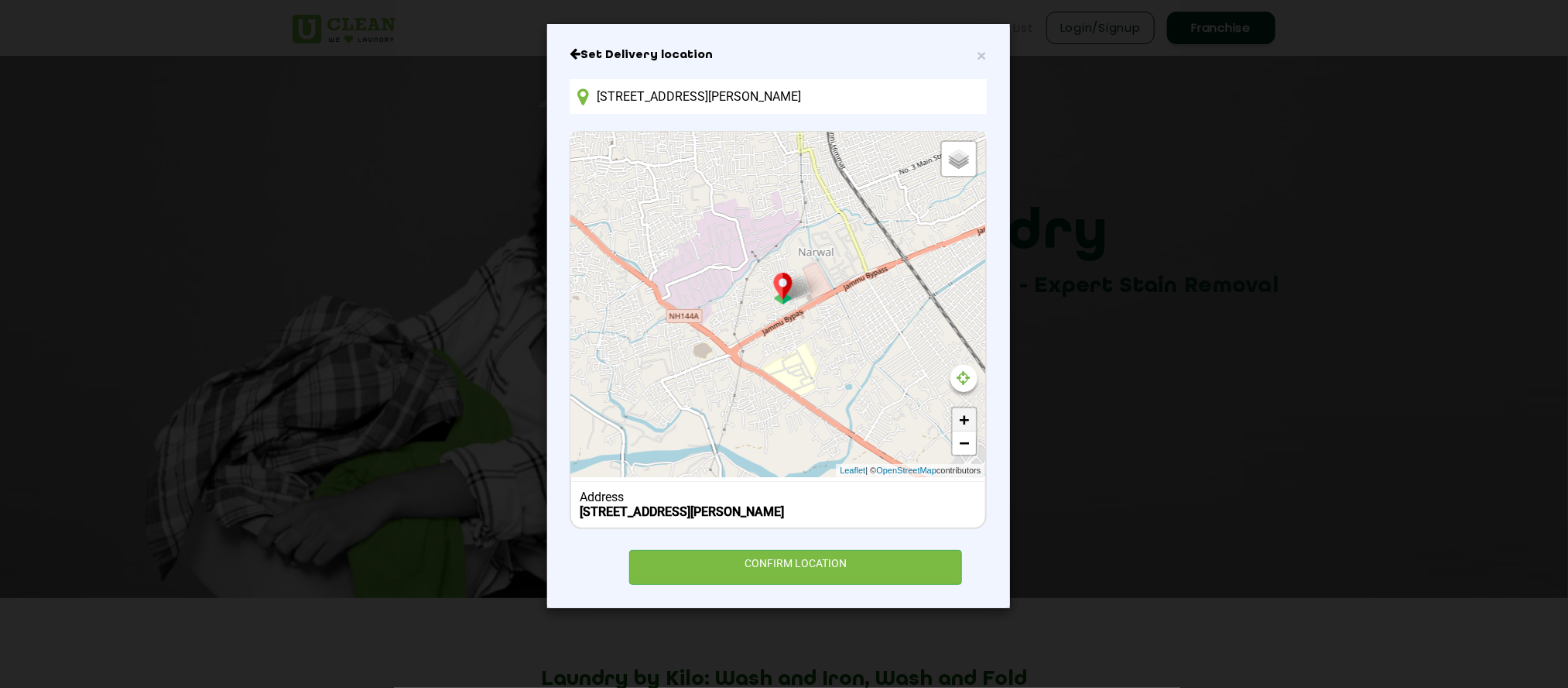
click at [958, 412] on link "+" at bounding box center [964, 420] width 23 height 23
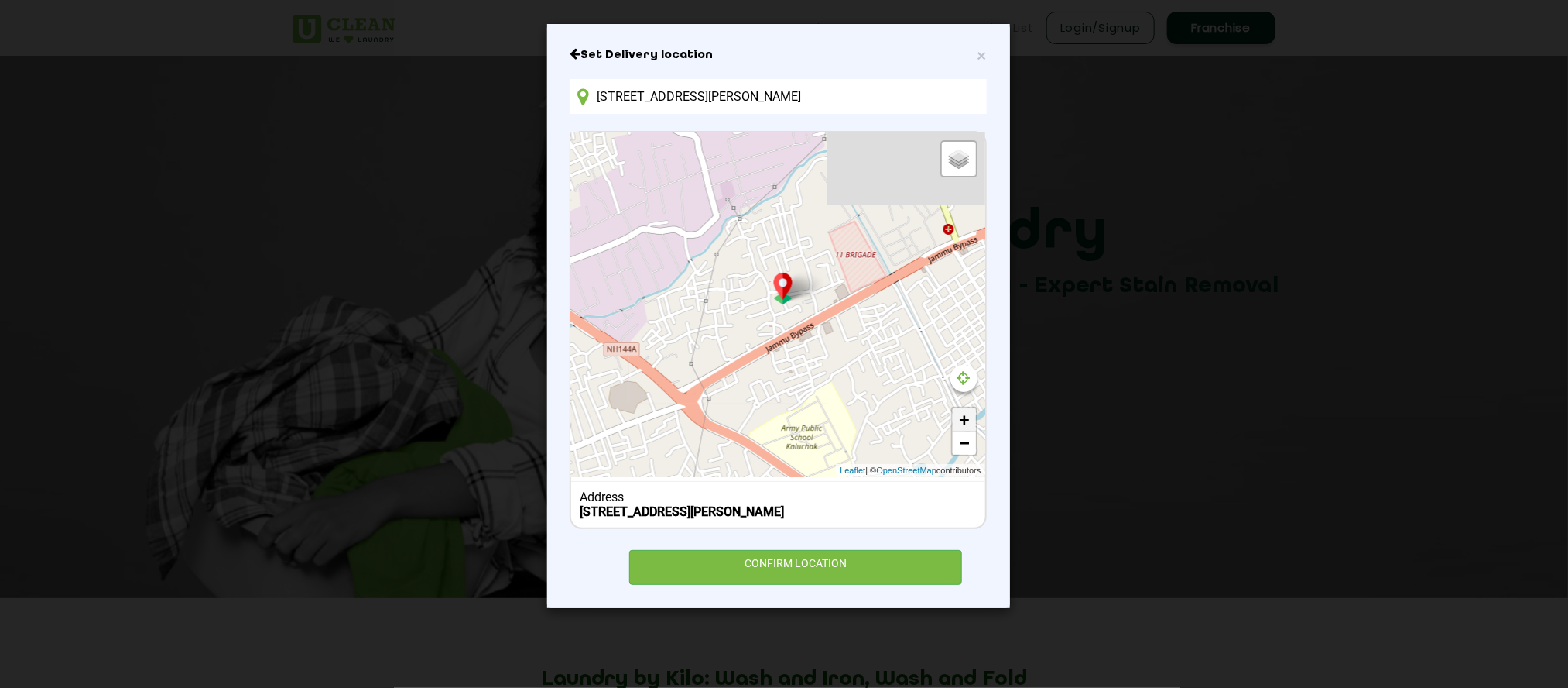
click at [958, 412] on link "+" at bounding box center [964, 420] width 23 height 23
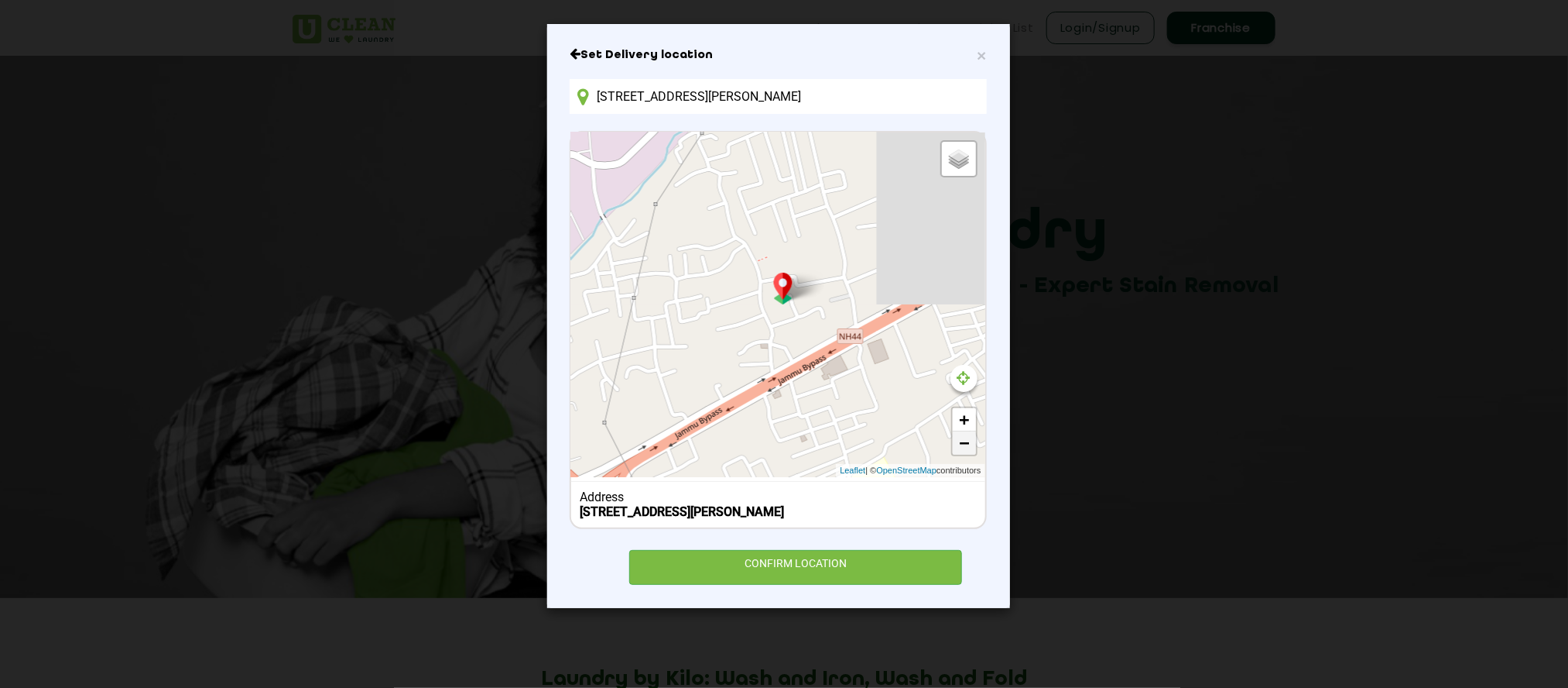
click at [962, 433] on link "−" at bounding box center [964, 443] width 23 height 23
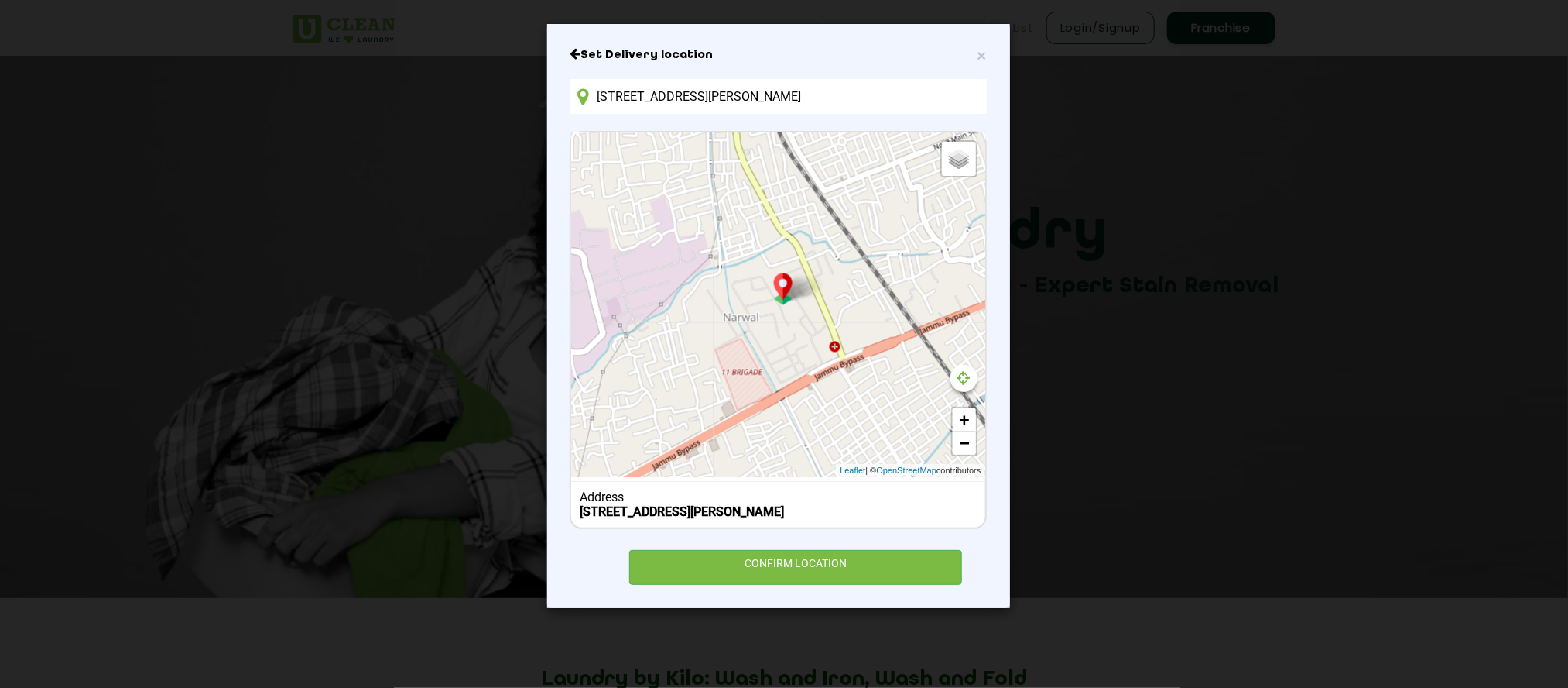
drag, startPoint x: 927, startPoint y: 308, endPoint x: 809, endPoint y: 433, distance: 171.9
click at [809, 433] on div "Default Satellite + − Leaflet | © OpenStreetMap contributors" at bounding box center [778, 305] width 413 height 344
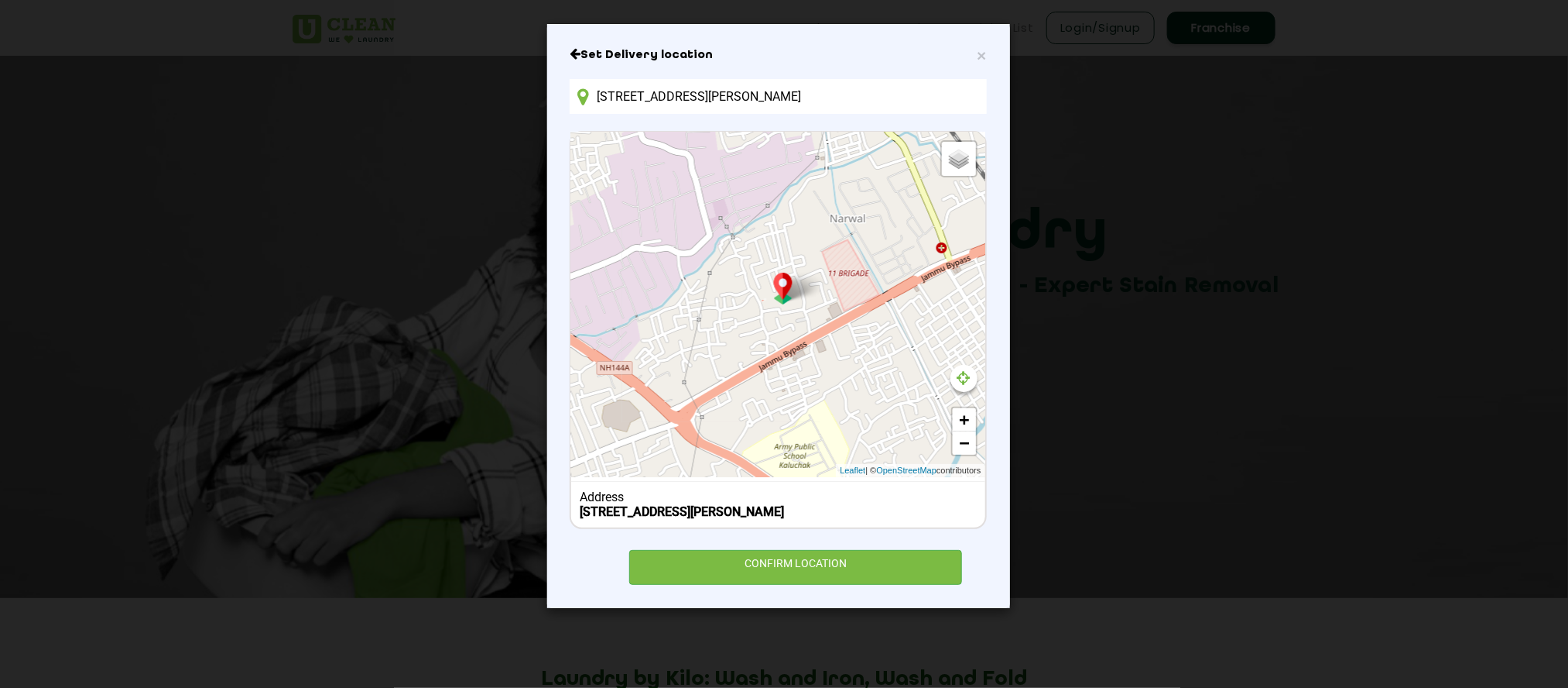
drag, startPoint x: 882, startPoint y: 379, endPoint x: 990, endPoint y: 289, distance: 140.6
click at [990, 289] on div "× Set Delivery location [STREET_ADDRESS] Default Satellite + − Leaflet | © Open…" at bounding box center [779, 315] width 463 height 583
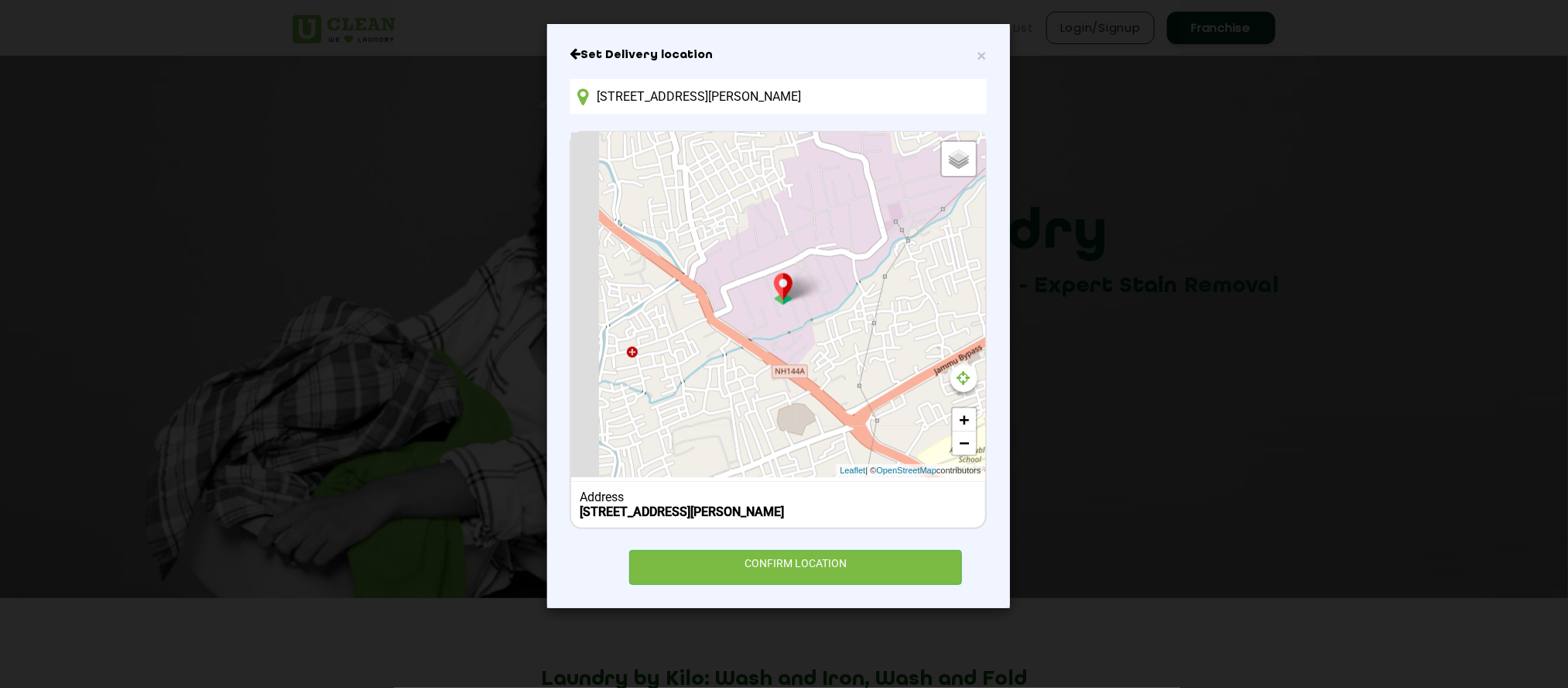
drag, startPoint x: 749, startPoint y: 413, endPoint x: 927, endPoint y: 414, distance: 178.0
click at [927, 414] on div "Default Satellite + − Leaflet | © OpenStreetMap contributors" at bounding box center [778, 305] width 413 height 344
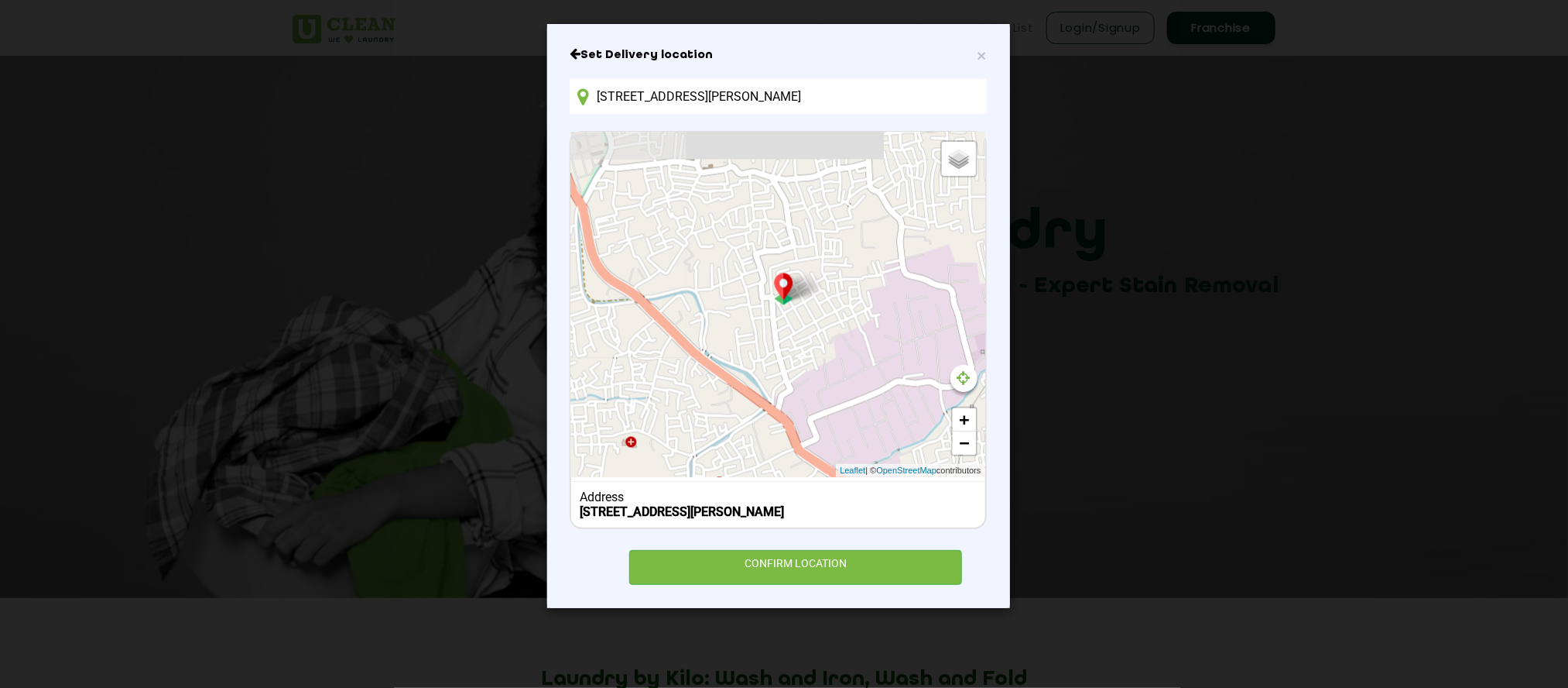
drag, startPoint x: 843, startPoint y: 324, endPoint x: 932, endPoint y: 458, distance: 160.9
click at [932, 458] on div "Default Satellite + − Leaflet | © OpenStreetMap contributors" at bounding box center [778, 305] width 413 height 344
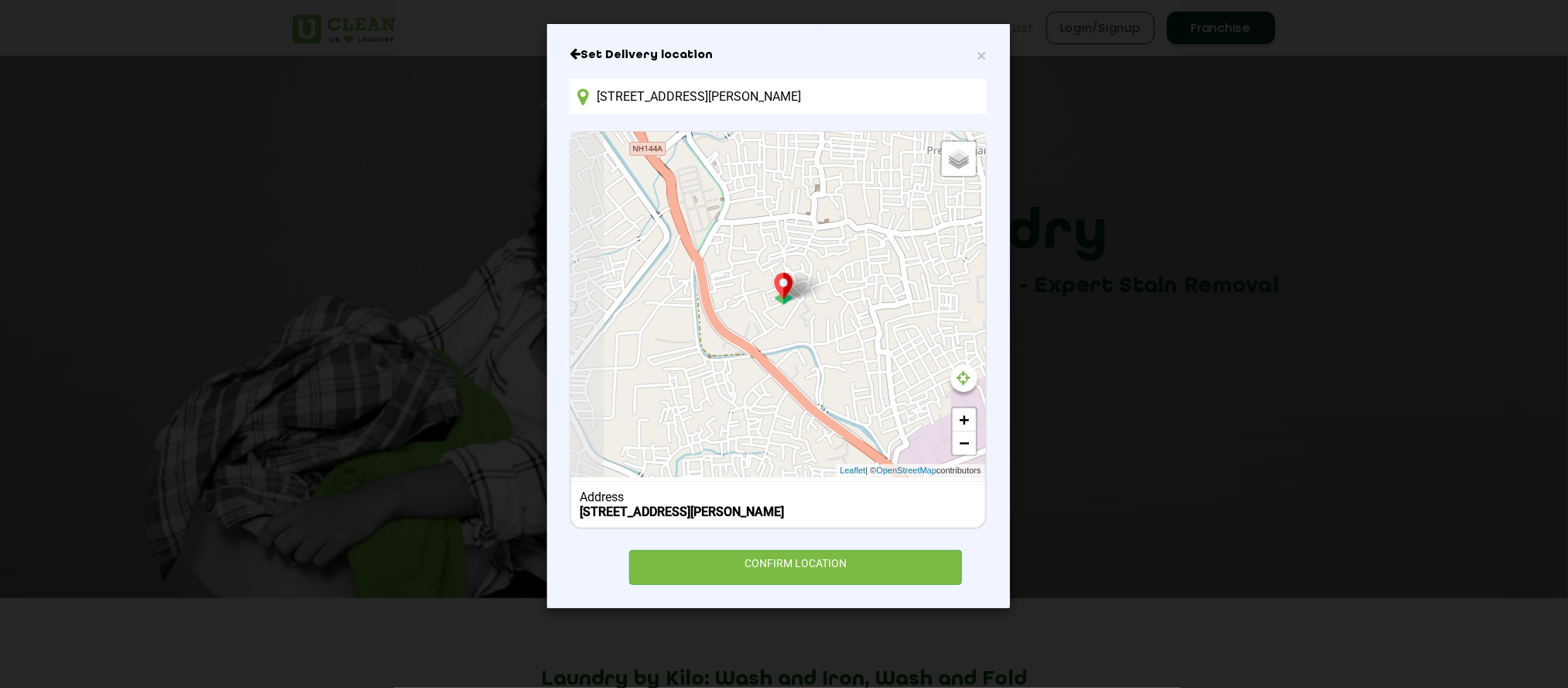
drag, startPoint x: 820, startPoint y: 367, endPoint x: 920, endPoint y: 409, distance: 108.5
click at [920, 409] on div "Default Satellite + − Leaflet | © OpenStreetMap contributors" at bounding box center [778, 305] width 413 height 344
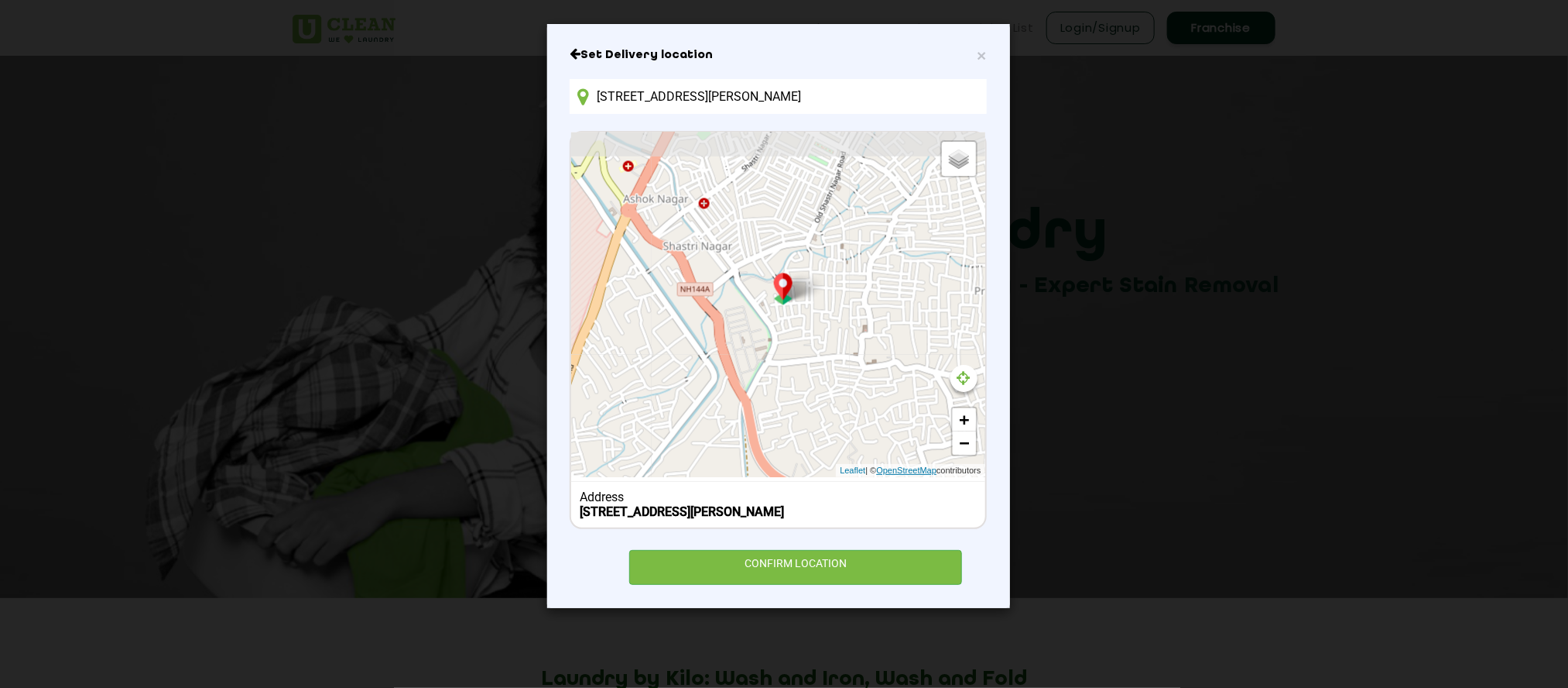
drag, startPoint x: 857, startPoint y: 314, endPoint x: 904, endPoint y: 463, distance: 156.2
click at [904, 463] on div "Default Satellite + − Leaflet | © OpenStreetMap contributors" at bounding box center [778, 305] width 413 height 344
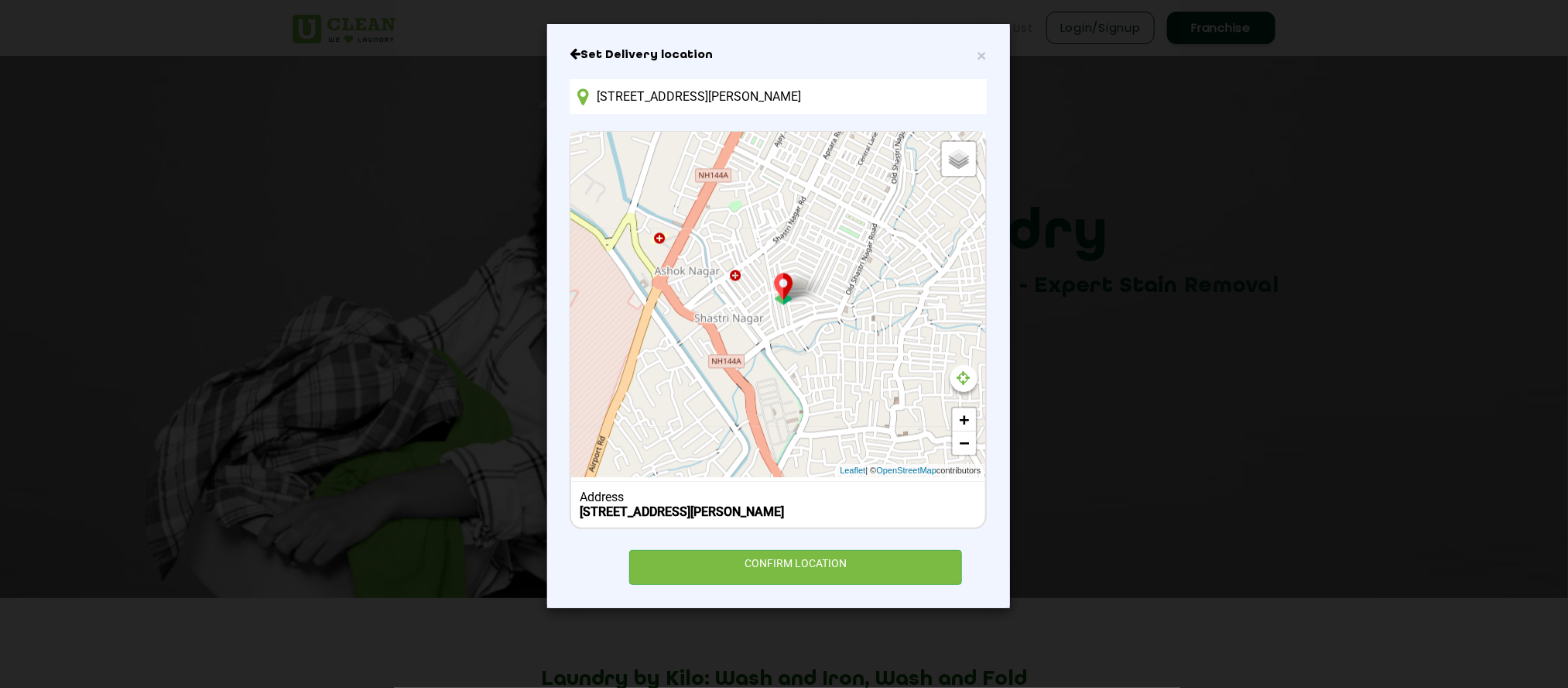
drag, startPoint x: 785, startPoint y: 344, endPoint x: 820, endPoint y: 428, distance: 91.0
click at [820, 428] on div "Default Satellite + − Leaflet | © OpenStreetMap contributors" at bounding box center [778, 305] width 413 height 344
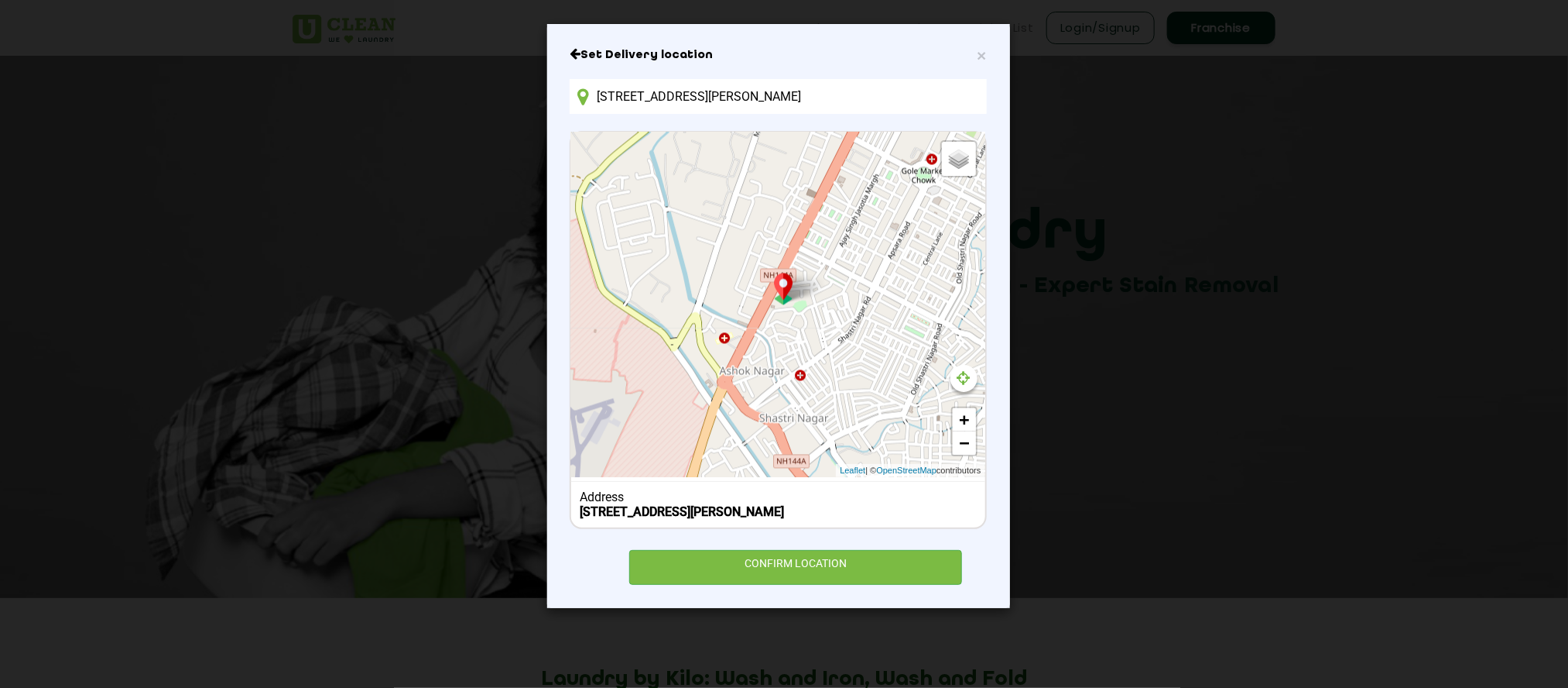
drag, startPoint x: 797, startPoint y: 342, endPoint x: 855, endPoint y: 425, distance: 101.3
click at [855, 425] on div "Default Satellite + − Leaflet | © OpenStreetMap contributors" at bounding box center [778, 305] width 413 height 344
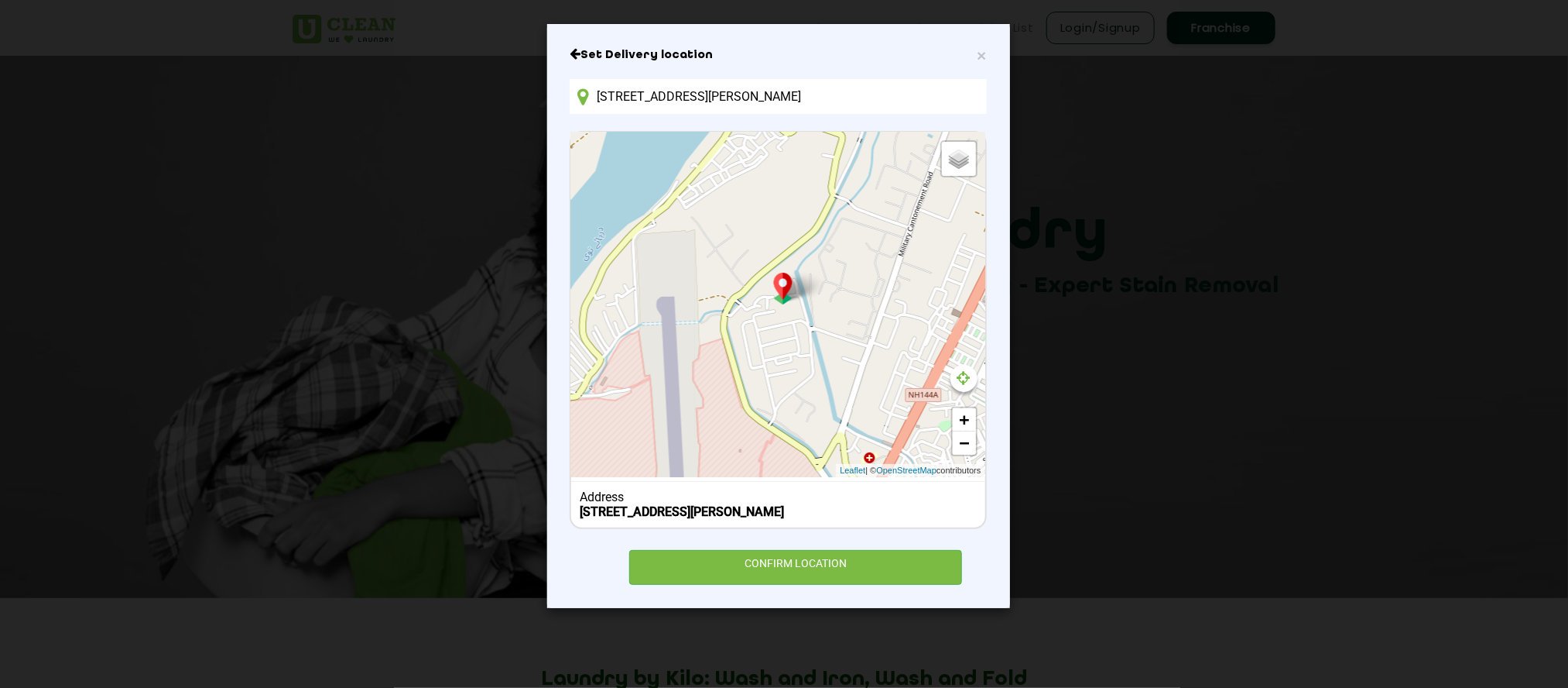
drag, startPoint x: 794, startPoint y: 355, endPoint x: 941, endPoint y: 487, distance: 197.6
click at [941, 469] on div "Default Satellite + − Leaflet | © OpenStreetMap contributors Address [STREET_AD…" at bounding box center [778, 329] width 417 height 398
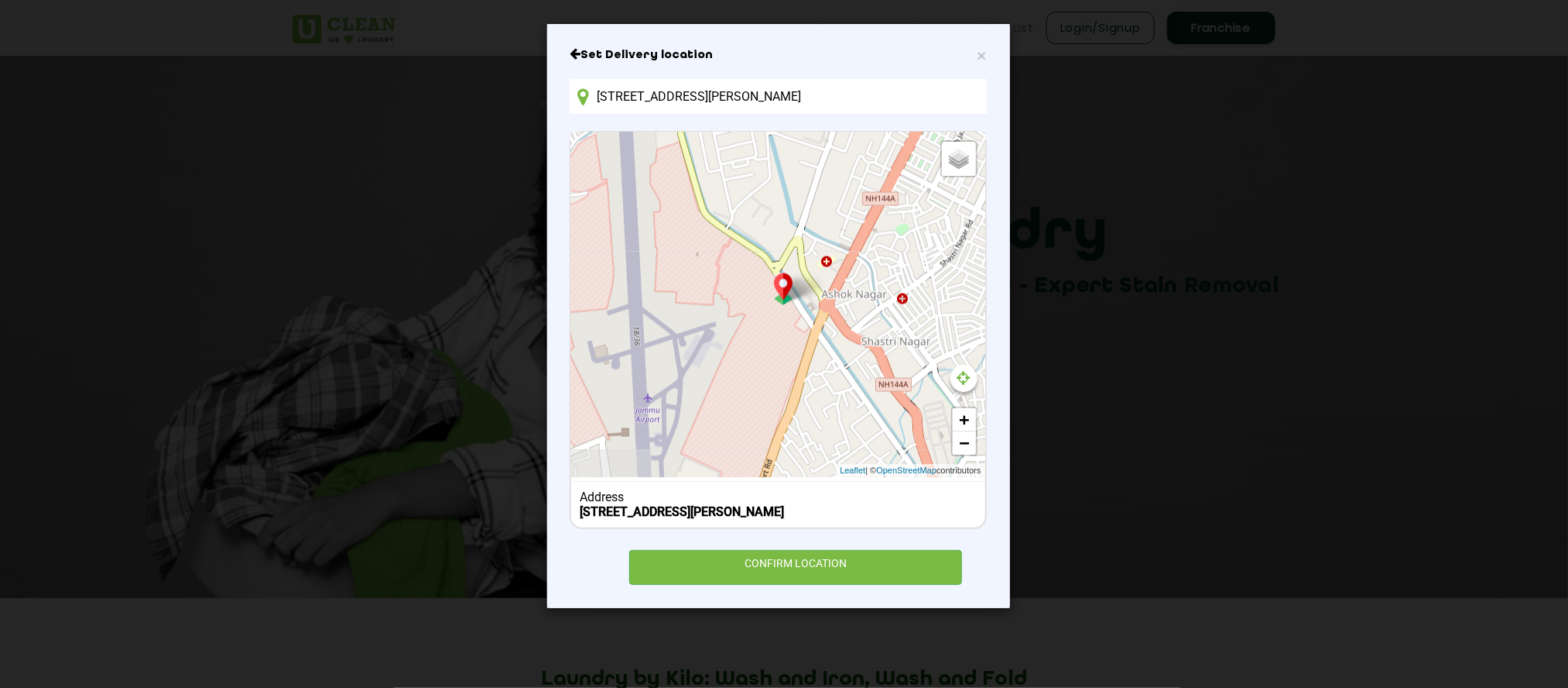
drag, startPoint x: 774, startPoint y: 332, endPoint x: 727, endPoint y: 135, distance: 202.5
click at [727, 135] on div "Default Satellite + − Leaflet | © OpenStreetMap contributors" at bounding box center [778, 305] width 413 height 344
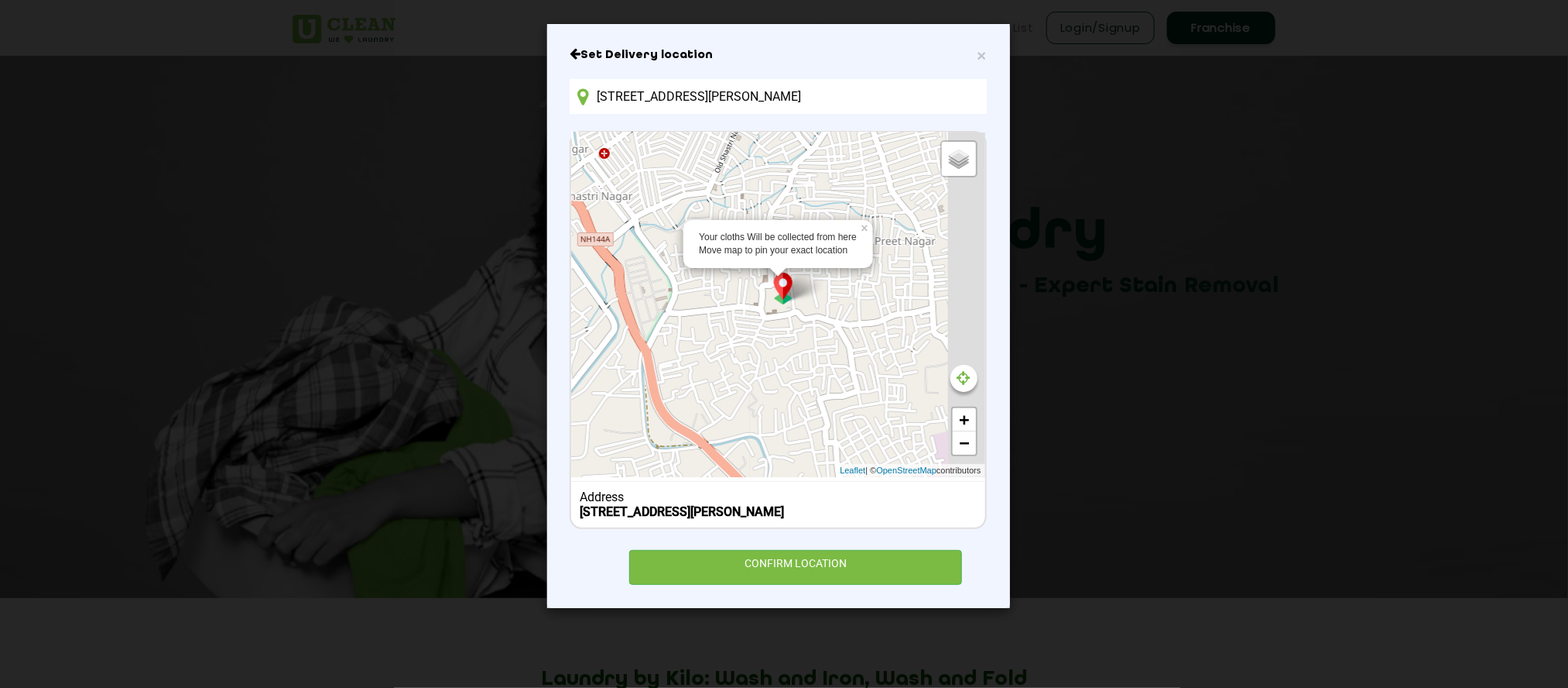
drag, startPoint x: 867, startPoint y: 354, endPoint x: 568, endPoint y: 207, distance: 333.2
click at [568, 207] on div "× Set Delivery location [STREET_ADDRESS] Your cloths Will be collected from her…" at bounding box center [779, 315] width 463 height 583
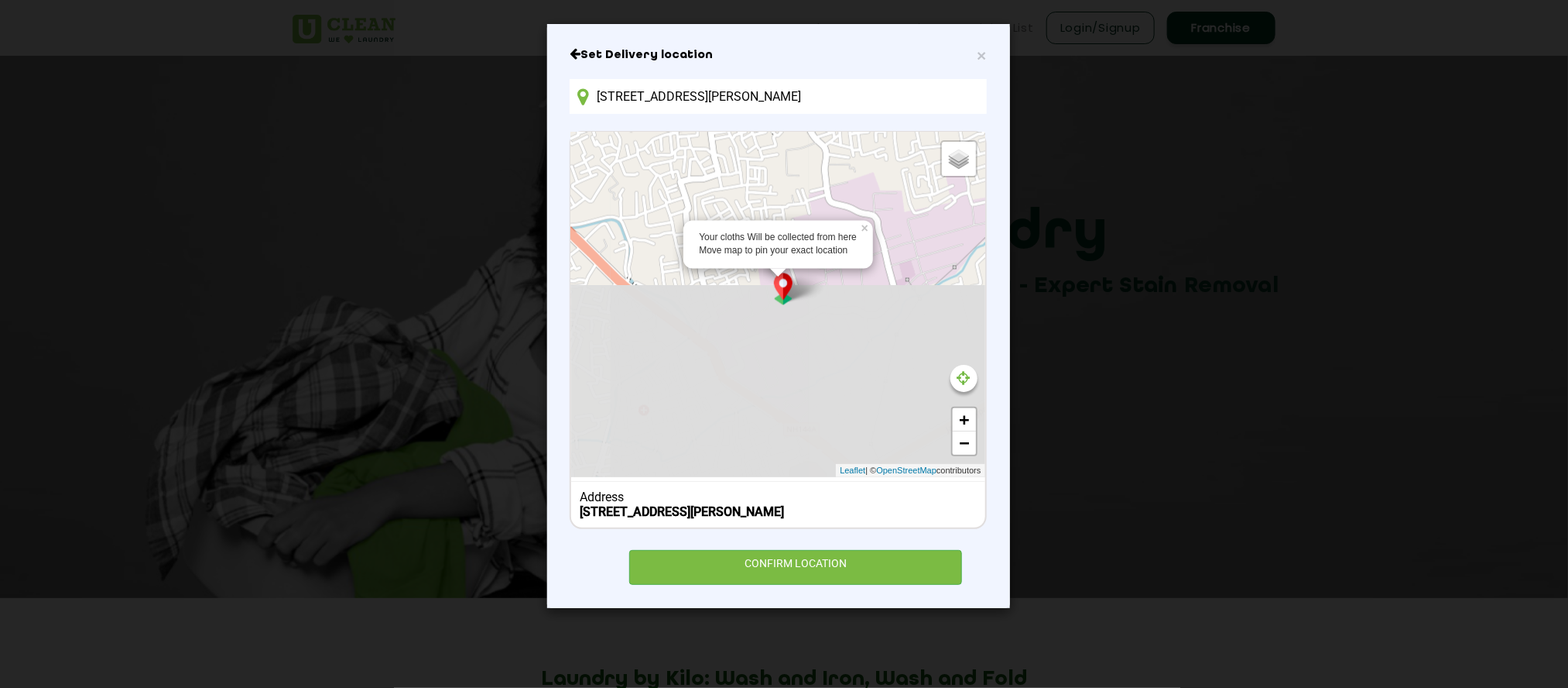
drag, startPoint x: 729, startPoint y: 368, endPoint x: 585, endPoint y: 144, distance: 266.3
click at [585, 144] on div "Your cloths Will be collected from here Move map to pin your exact location × D…" at bounding box center [778, 305] width 413 height 344
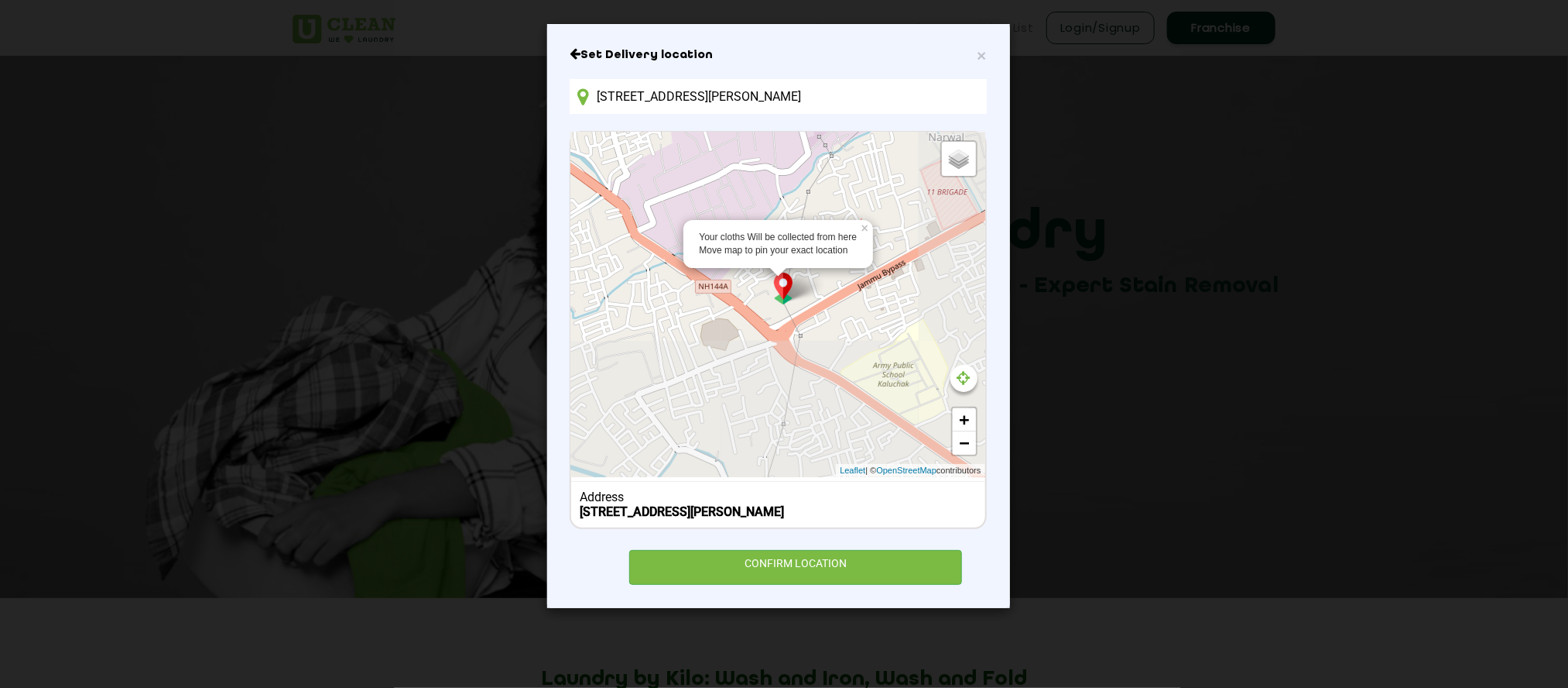
drag, startPoint x: 776, startPoint y: 321, endPoint x: 691, endPoint y: 179, distance: 165.5
click at [691, 179] on div "Your cloths Will be collected from here Move map to pin your exact location × D…" at bounding box center [778, 305] width 413 height 344
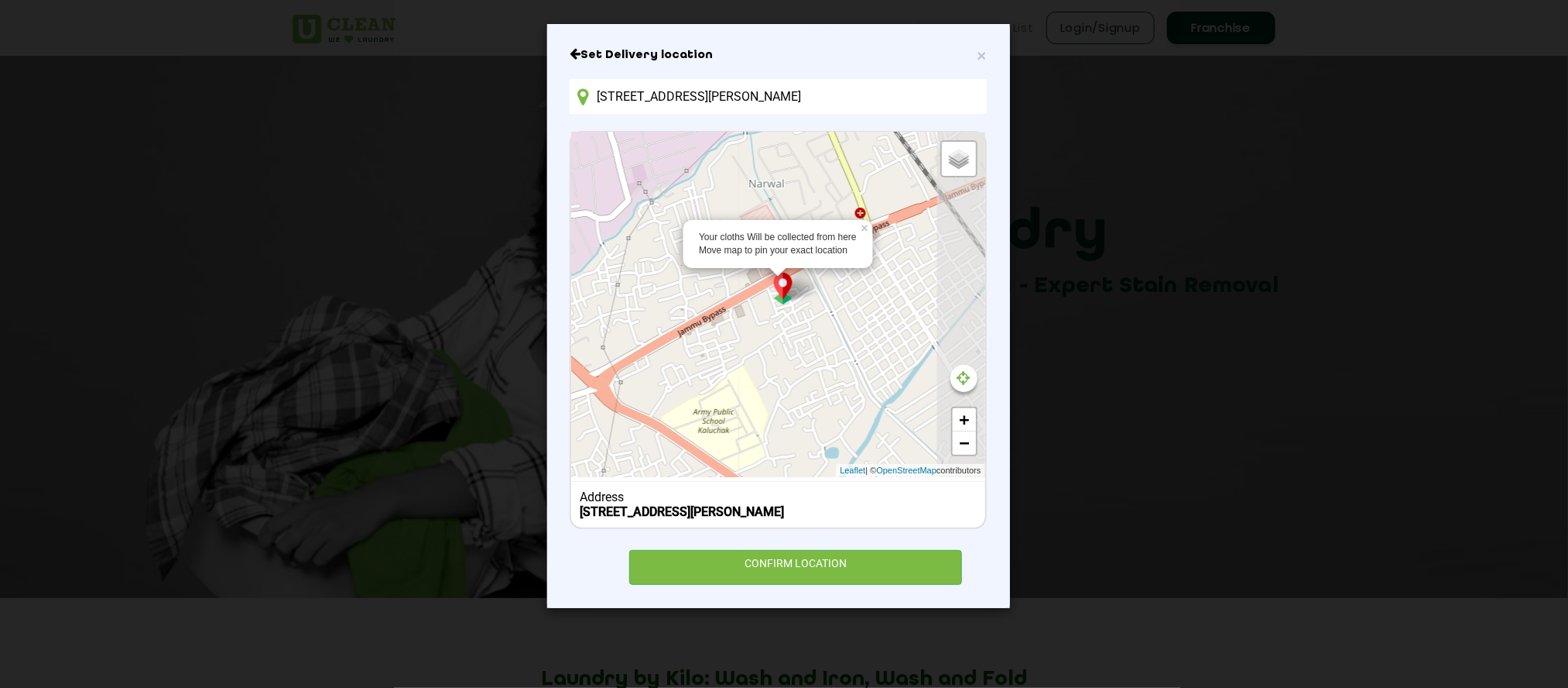
drag, startPoint x: 845, startPoint y: 343, endPoint x: 658, endPoint y: 394, distance: 193.8
click at [661, 393] on div "Your cloths Will be collected from here Move map to pin your exact location × D…" at bounding box center [778, 305] width 413 height 344
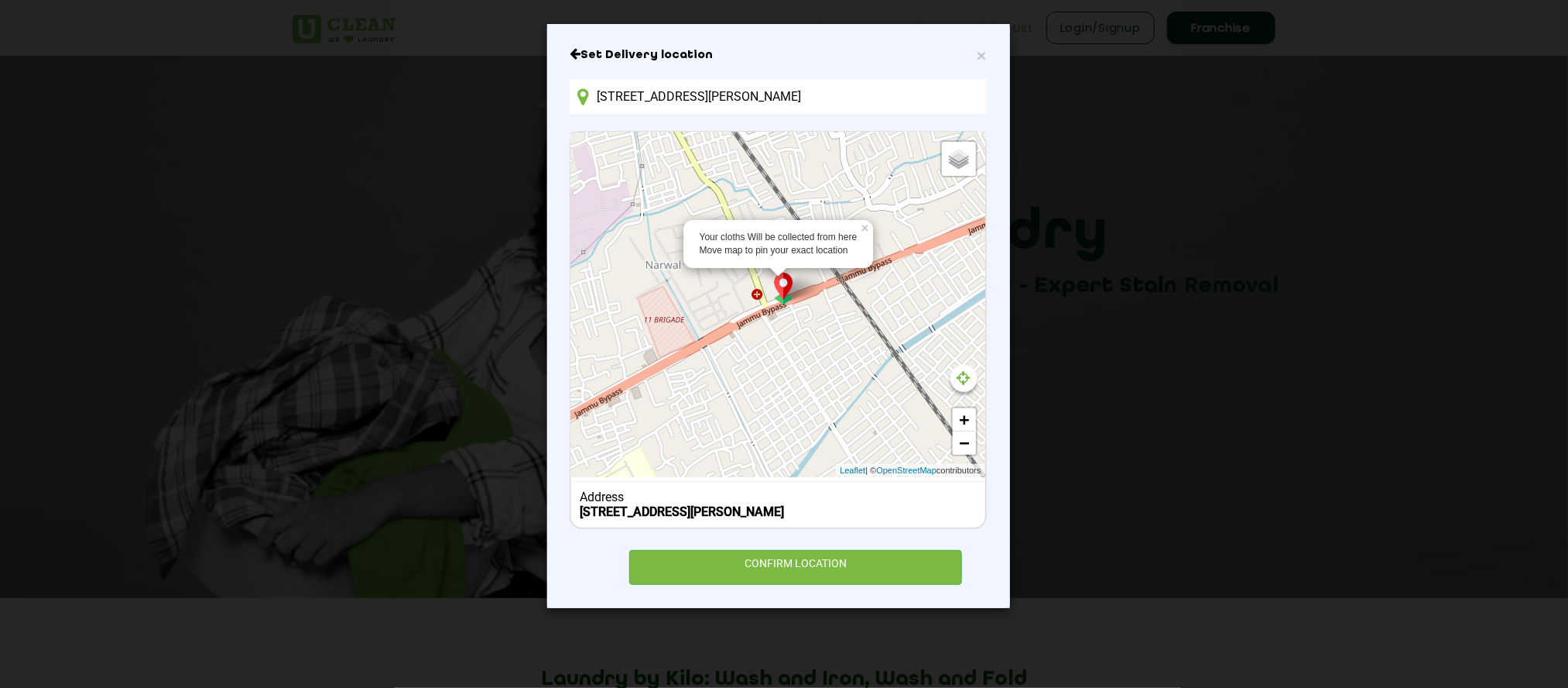
drag, startPoint x: 834, startPoint y: 363, endPoint x: 734, endPoint y: 437, distance: 124.4
click at [734, 437] on div "Your cloths Will be collected from here Move map to pin your exact location × D…" at bounding box center [778, 305] width 413 height 344
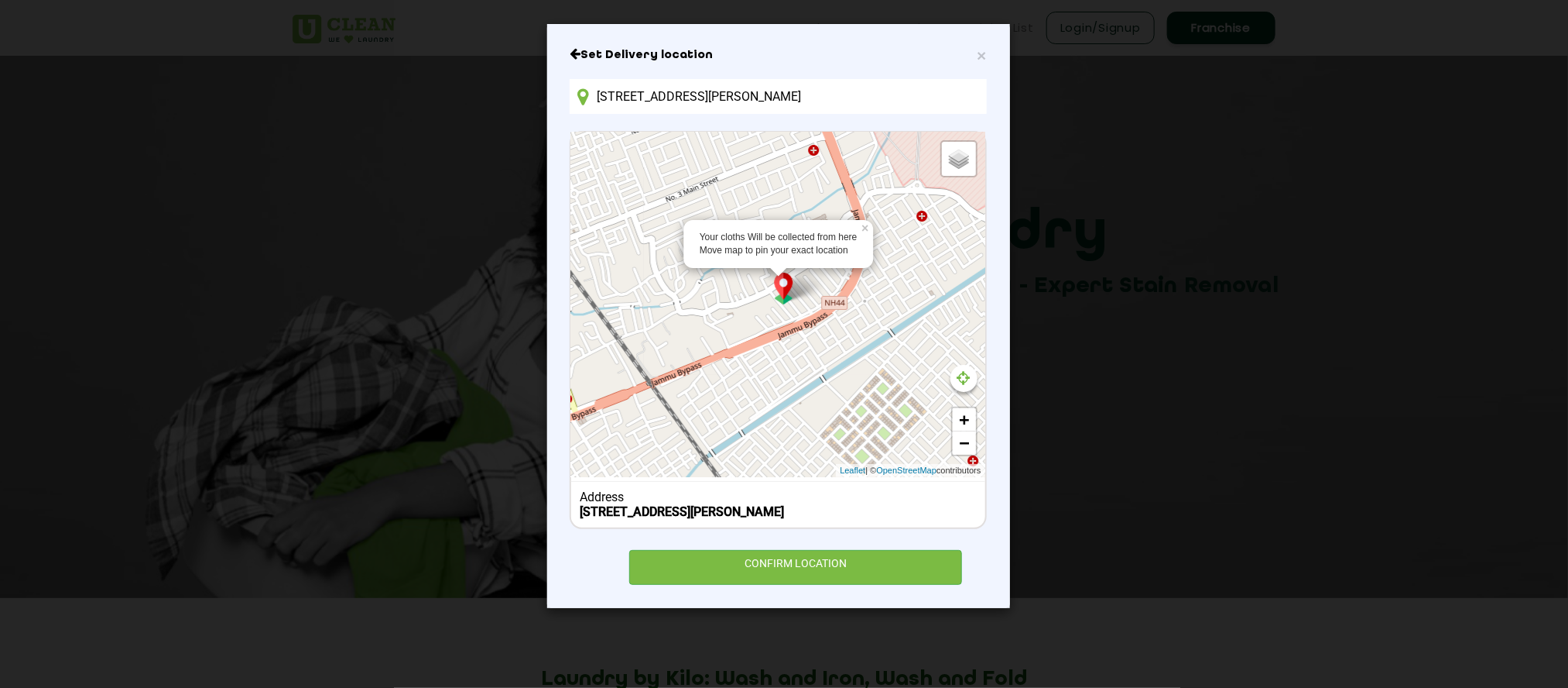
drag, startPoint x: 832, startPoint y: 349, endPoint x: 643, endPoint y: 456, distance: 217.2
click at [643, 456] on div "Your cloths Will be collected from here Move map to pin your exact location × D…" at bounding box center [778, 305] width 413 height 344
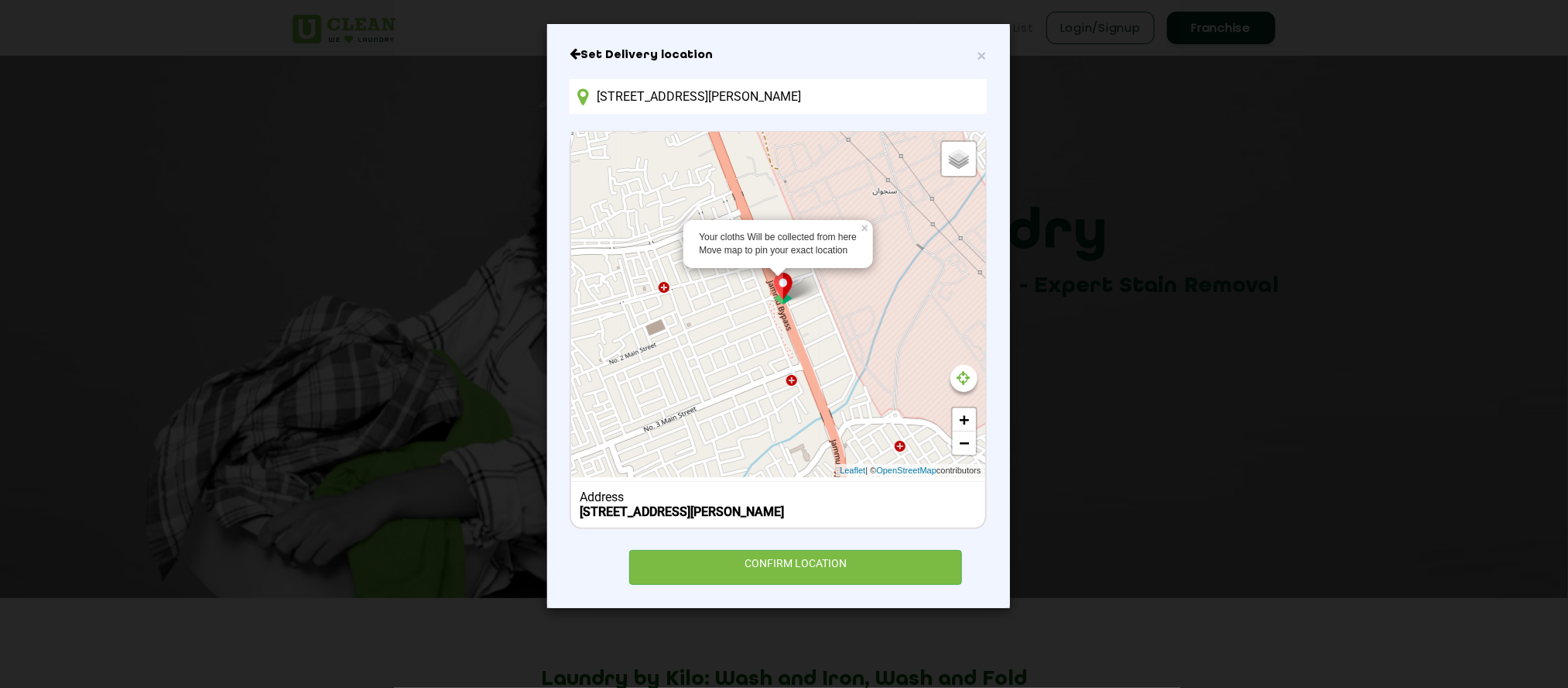
drag, startPoint x: 934, startPoint y: 245, endPoint x: 899, endPoint y: 402, distance: 160.9
click at [911, 469] on div "Your cloths Will be collected from here Move map to pin your exact location × D…" at bounding box center [778, 329] width 417 height 398
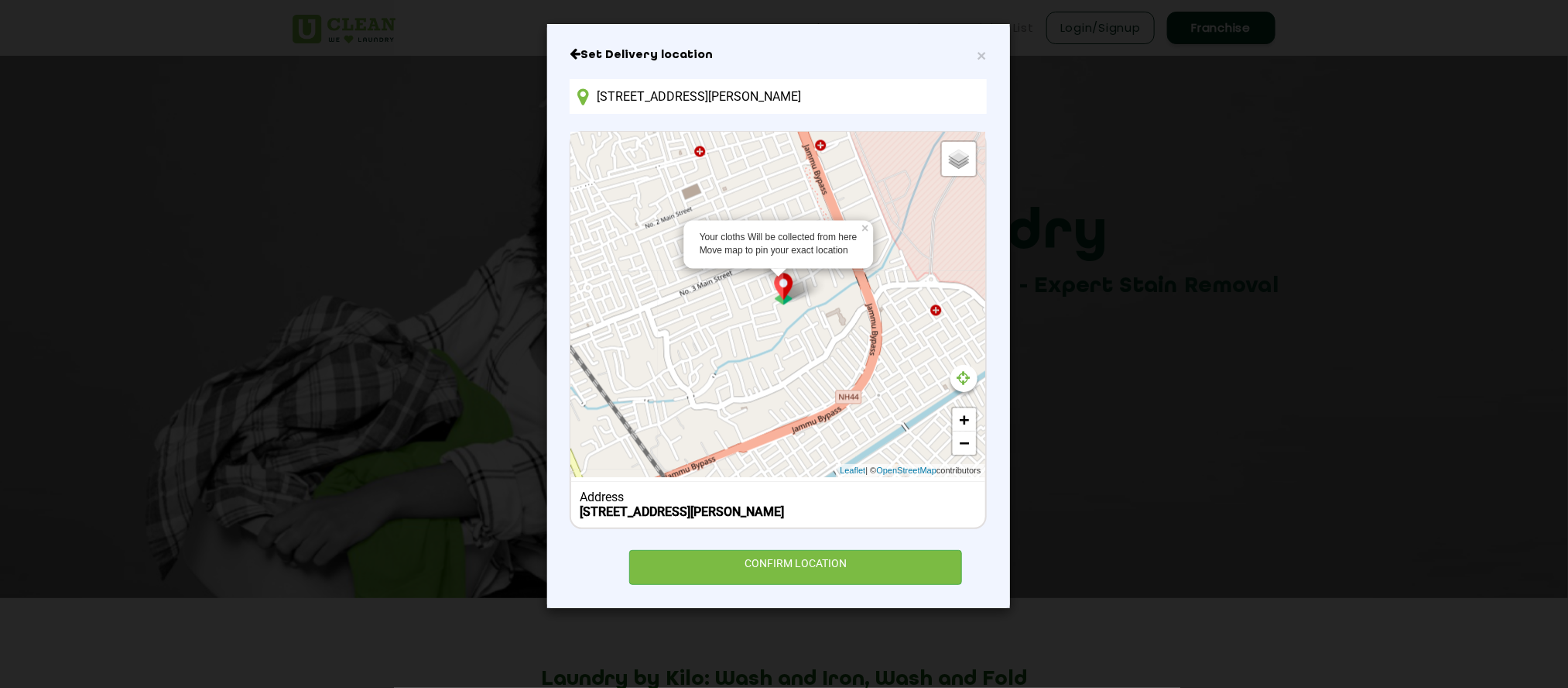
drag, startPoint x: 902, startPoint y: 270, endPoint x: 934, endPoint y: 144, distance: 130.0
click at [934, 144] on div "Your cloths Will be collected from here Move map to pin your exact location × D…" at bounding box center [778, 305] width 413 height 344
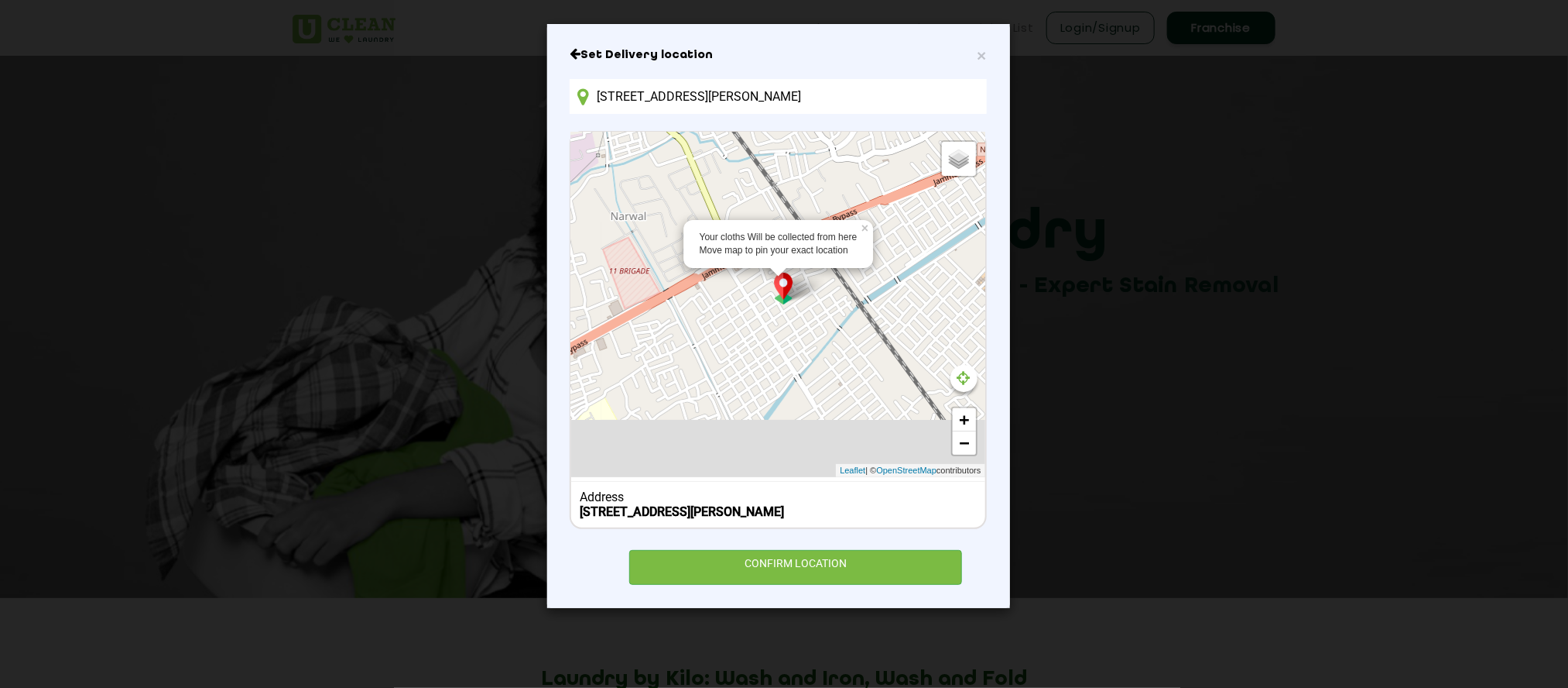
drag, startPoint x: 846, startPoint y: 417, endPoint x: 1001, endPoint y: 142, distance: 315.7
click at [1001, 142] on div "× Set Delivery location [STREET_ADDRESS] Your cloths Will be collected from her…" at bounding box center [779, 315] width 463 height 583
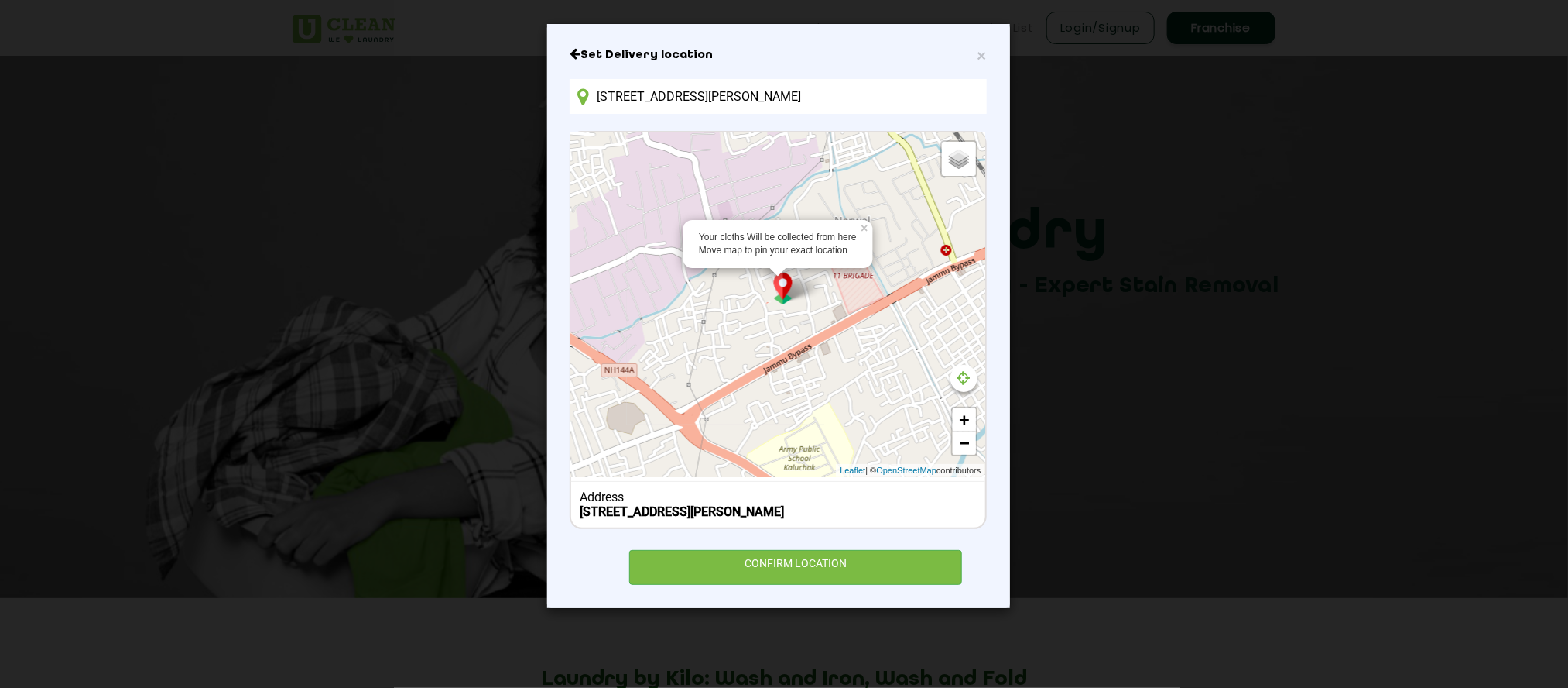
drag, startPoint x: 666, startPoint y: 332, endPoint x: 870, endPoint y: 368, distance: 207.2
click at [870, 368] on div "Your cloths Will be collected from here Move map to pin your exact location × D…" at bounding box center [778, 305] width 413 height 344
click at [956, 417] on link "+" at bounding box center [964, 420] width 23 height 23
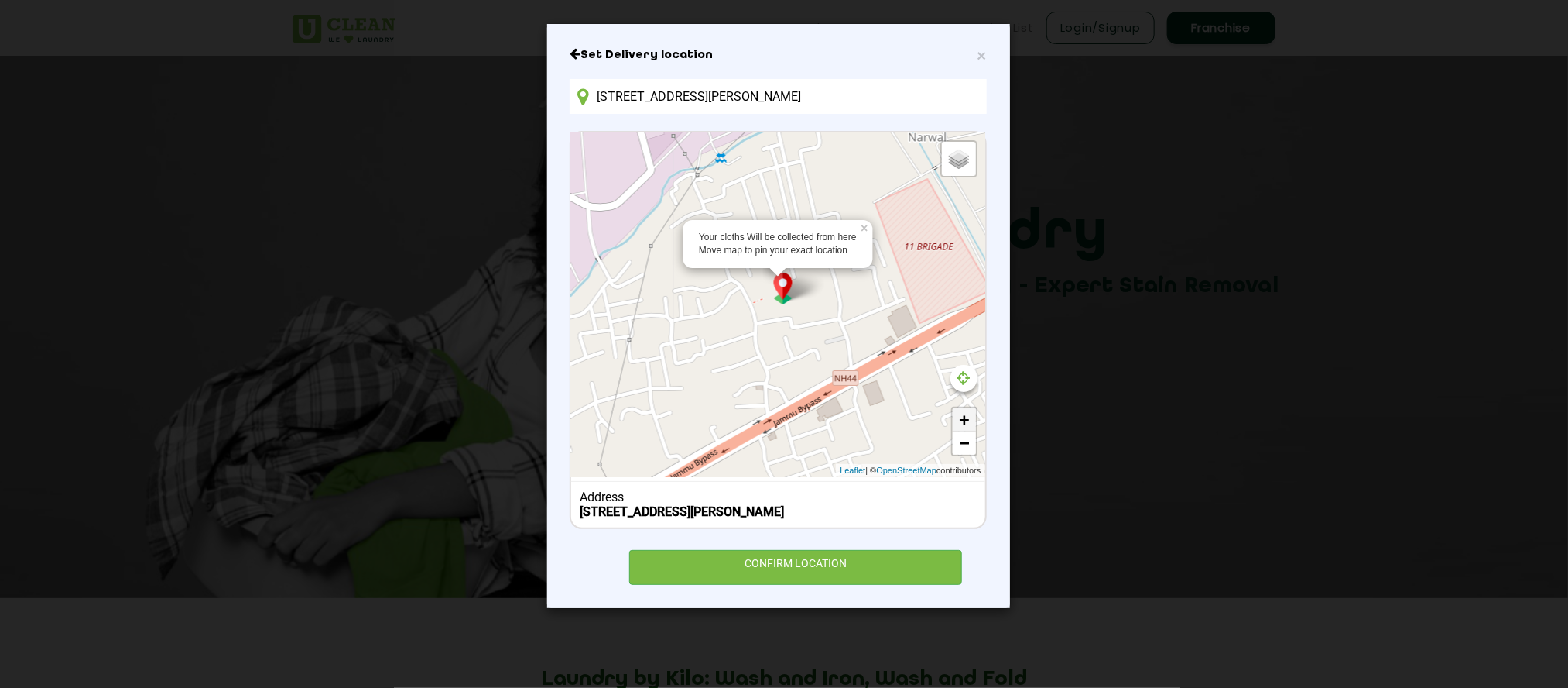
click at [960, 417] on link "+" at bounding box center [964, 420] width 23 height 23
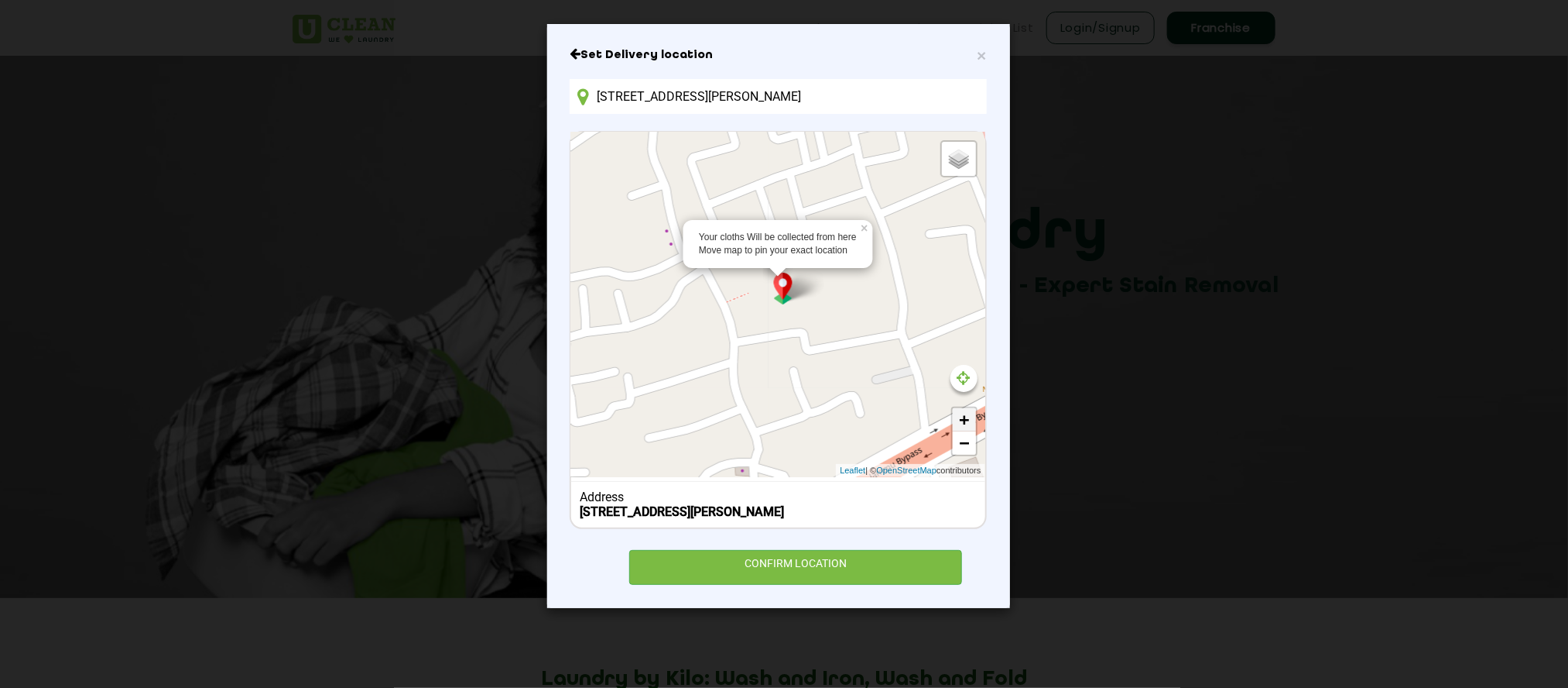
click at [960, 417] on link "+" at bounding box center [964, 420] width 23 height 23
click at [958, 386] on div at bounding box center [964, 378] width 27 height 27
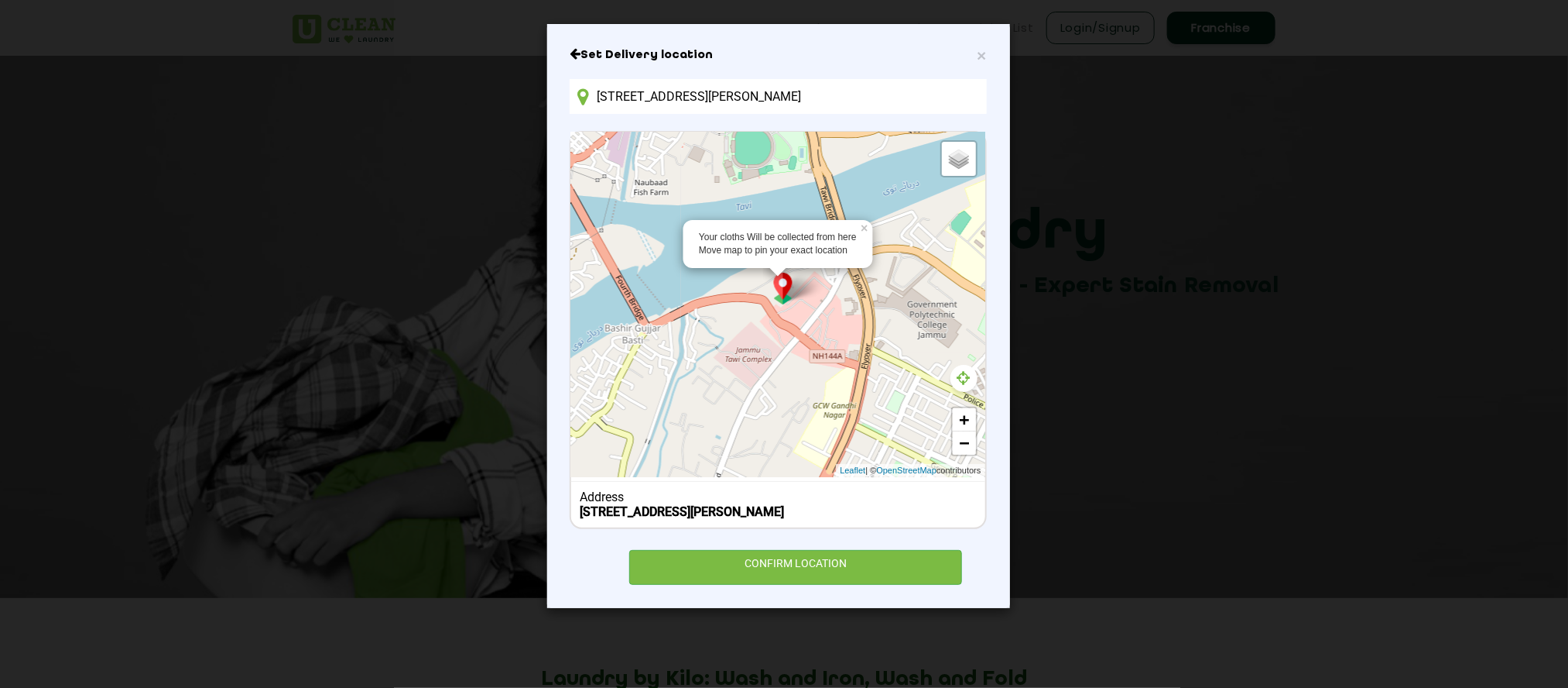
click at [958, 386] on div at bounding box center [964, 378] width 27 height 27
click at [981, 52] on span "×" at bounding box center [982, 55] width 10 height 17
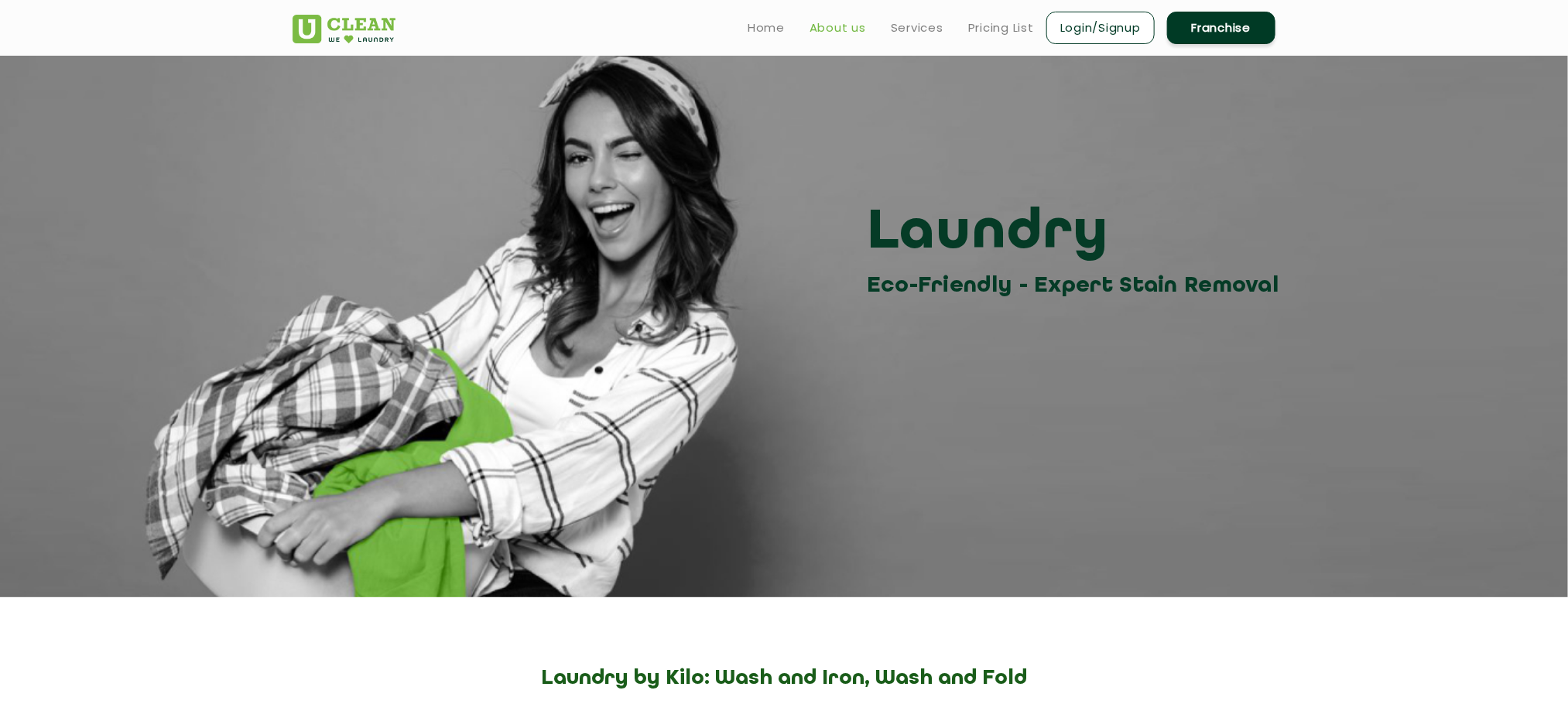
click at [832, 24] on link "About us" at bounding box center [838, 27] width 56 height 18
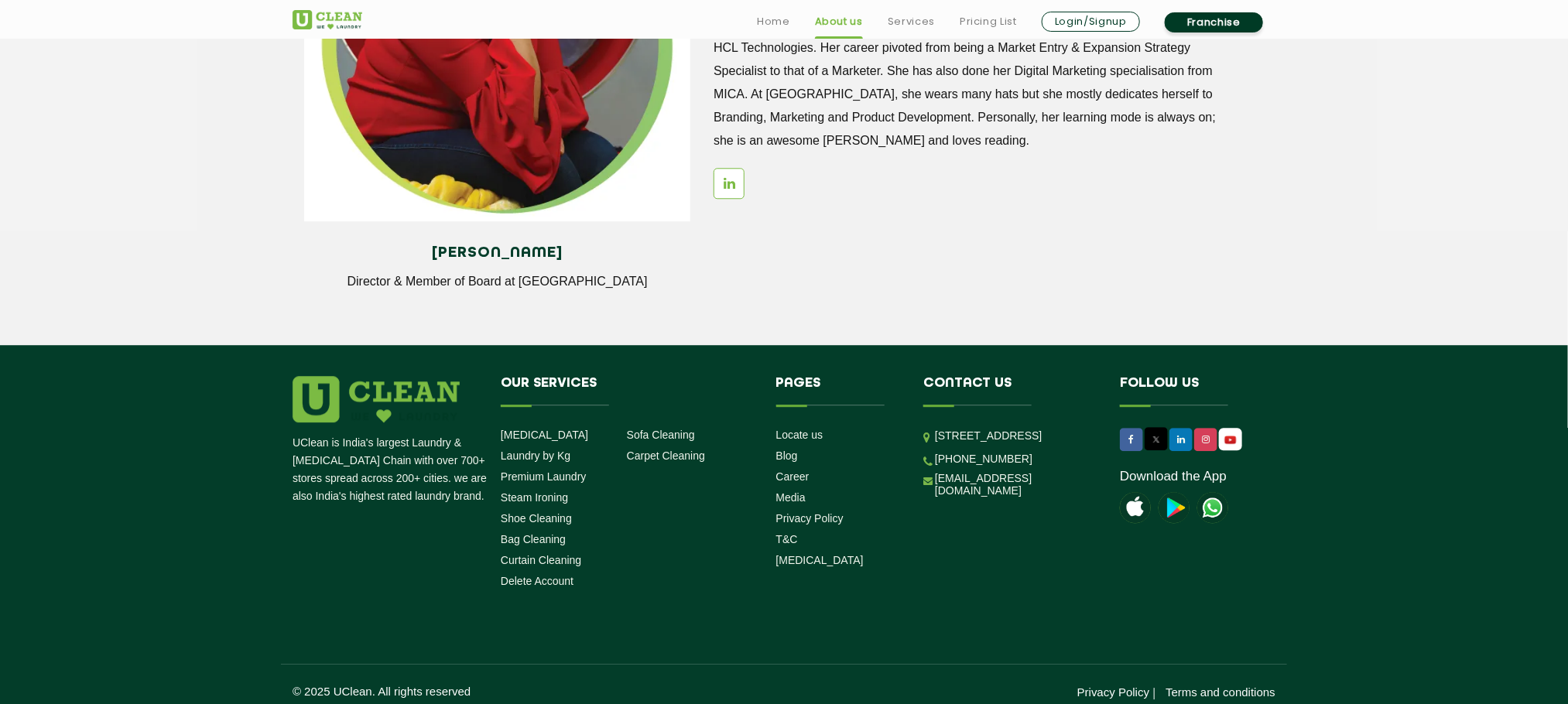
scroll to position [2143, 0]
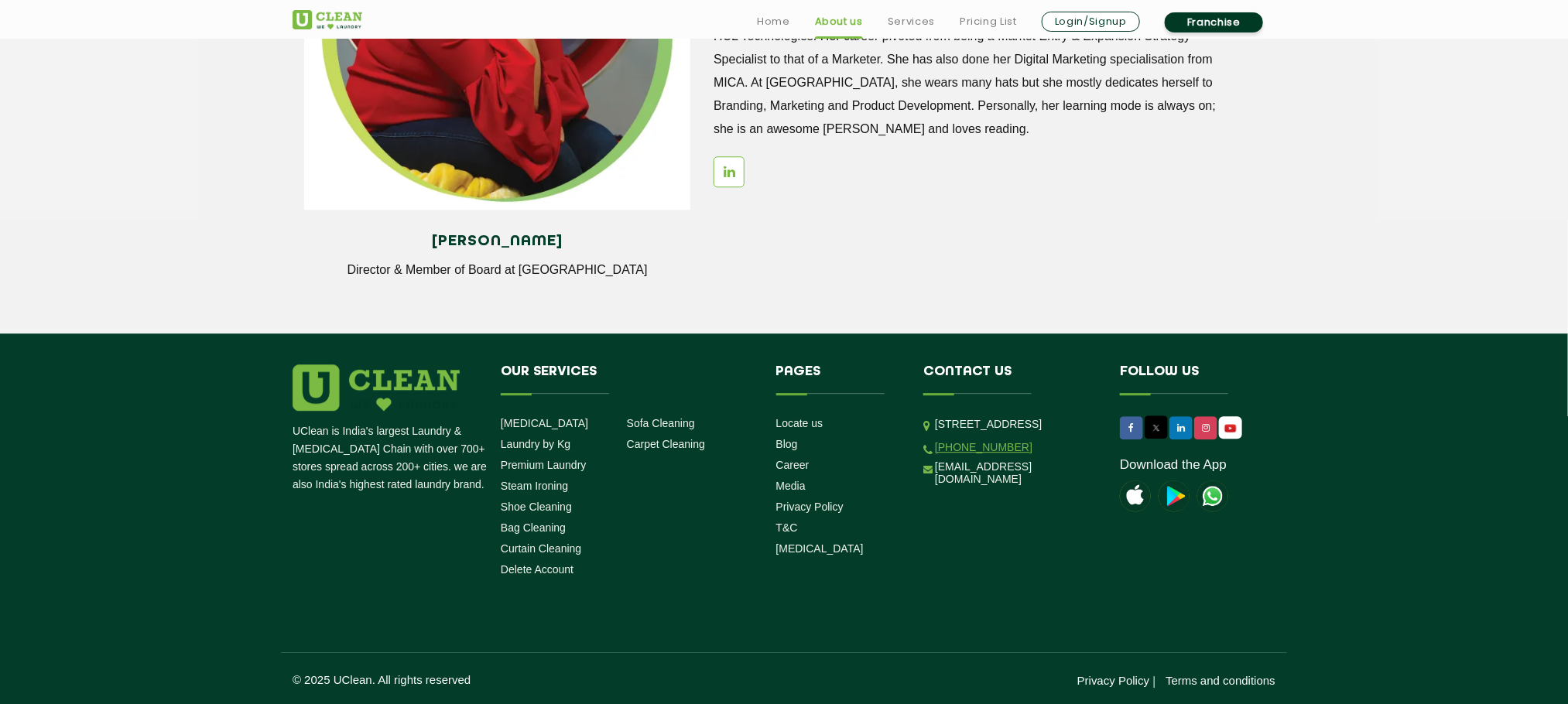
click at [986, 454] on link "[PHONE_NUMBER]" at bounding box center [984, 447] width 98 height 13
drag, startPoint x: 1029, startPoint y: 495, endPoint x: 951, endPoint y: 502, distance: 78.3
click at [951, 455] on li "[PHONE_NUMBER]" at bounding box center [1010, 447] width 173 height 15
click at [962, 469] on div "UClean is India's largest Laundry & [MEDICAL_DATA] Chain with over 700+ stores …" at bounding box center [784, 526] width 1006 height 324
